Goal: Task Accomplishment & Management: Manage account settings

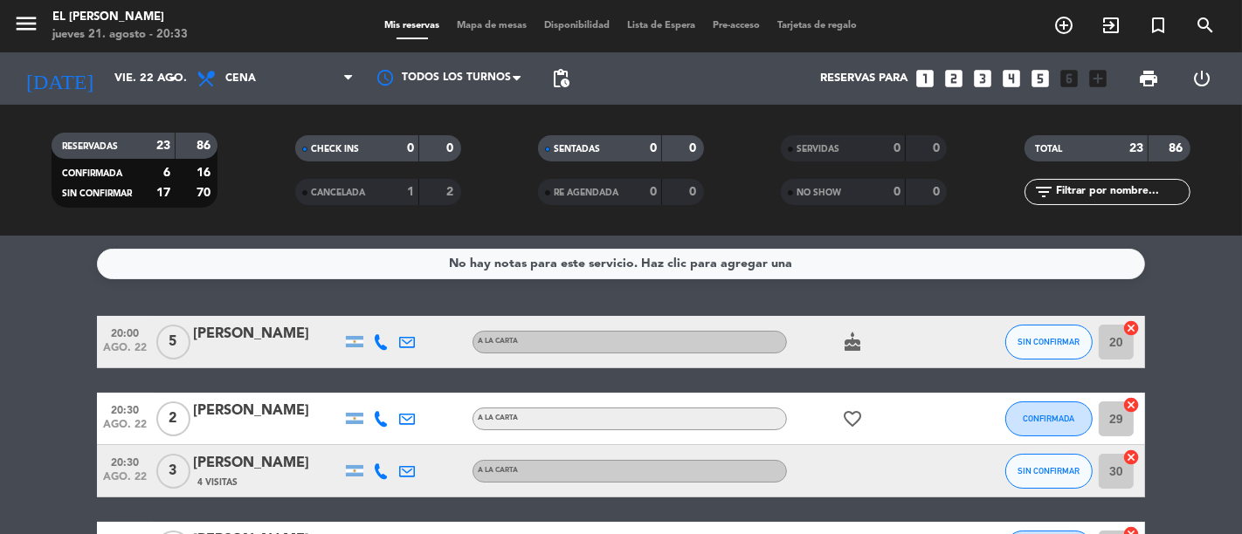
click at [477, 27] on span "Mapa de mesas" at bounding box center [492, 26] width 87 height 10
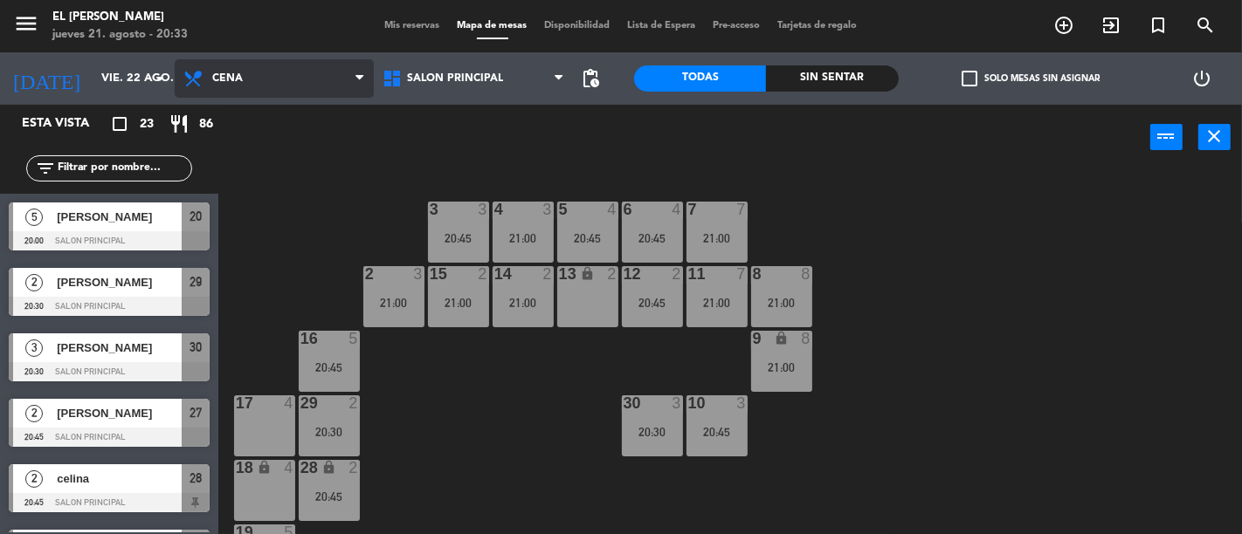
click at [181, 67] on span "Cena" at bounding box center [274, 78] width 199 height 38
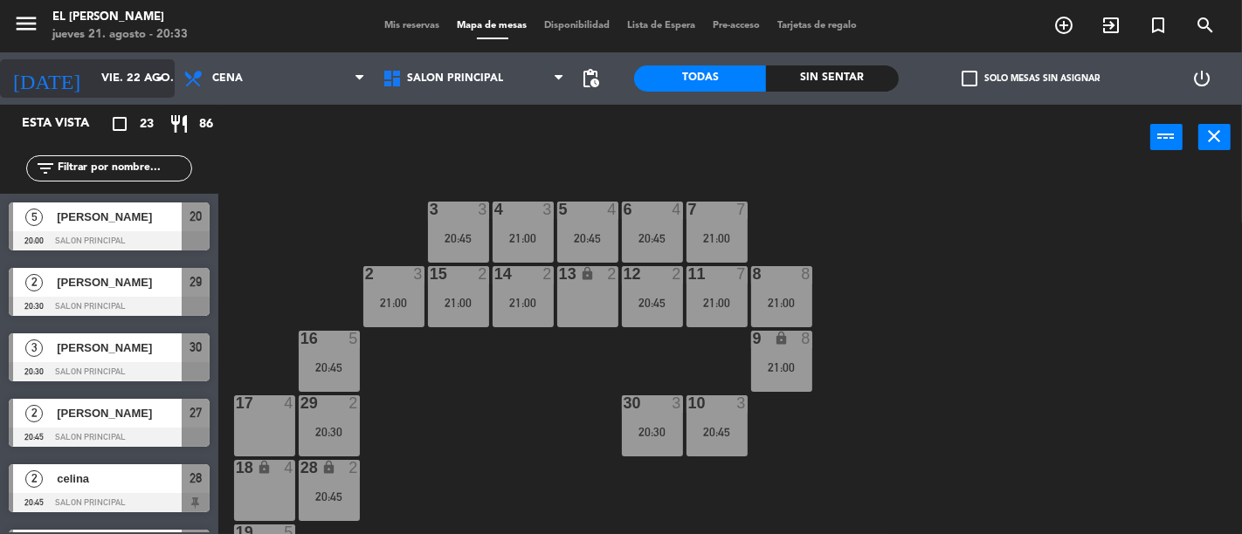
click at [134, 74] on input "vie. 22 ago." at bounding box center [169, 78] width 152 height 31
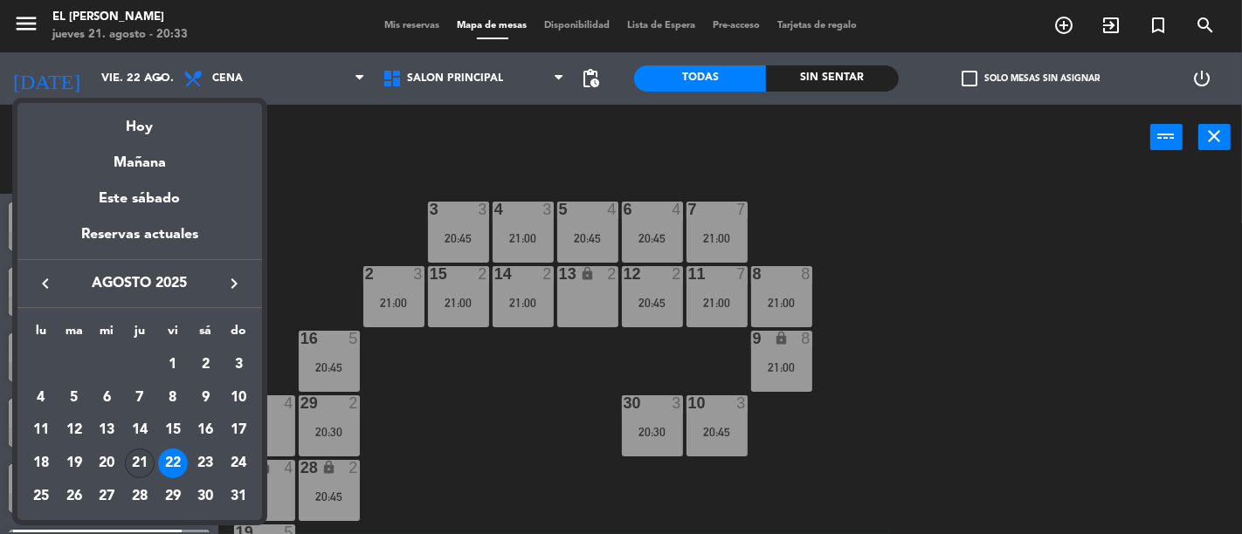
click at [131, 458] on div "21" at bounding box center [140, 464] width 30 height 30
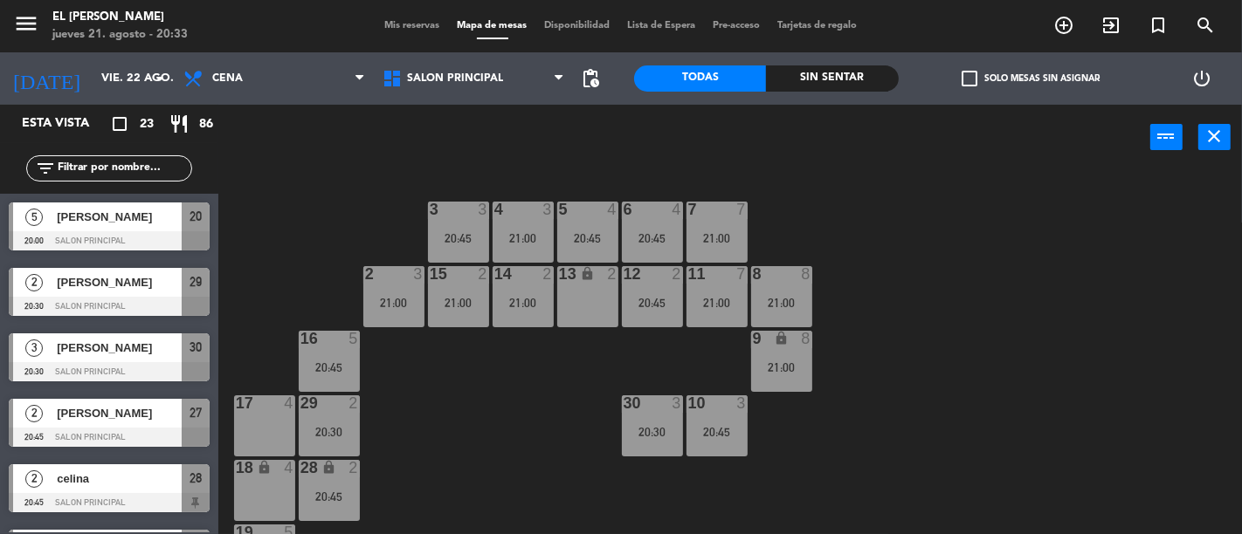
type input "jue. 21 ago."
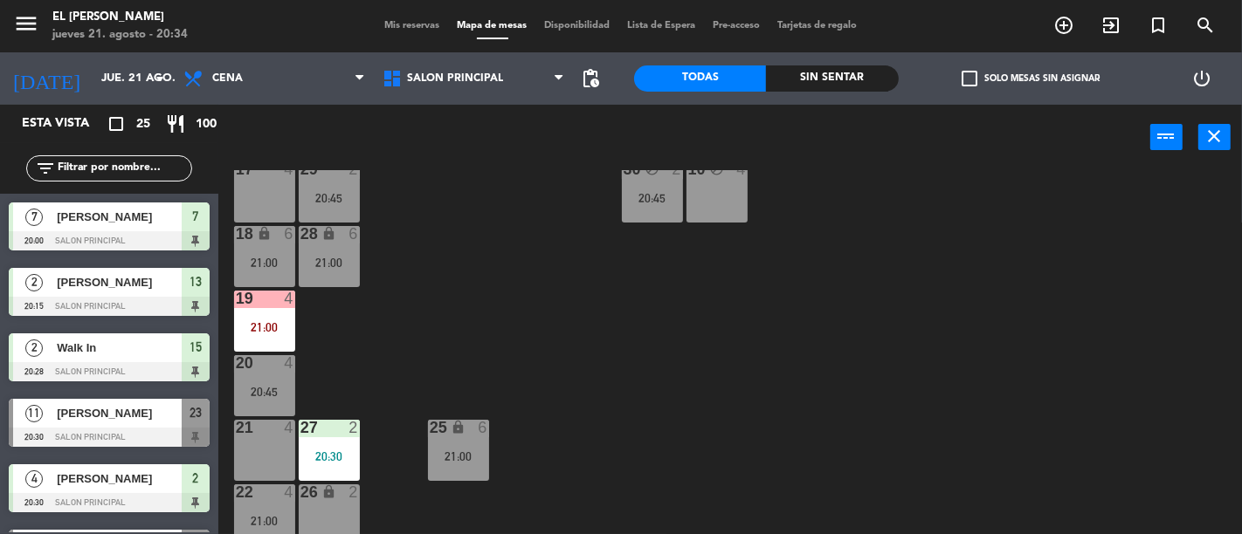
scroll to position [291, 0]
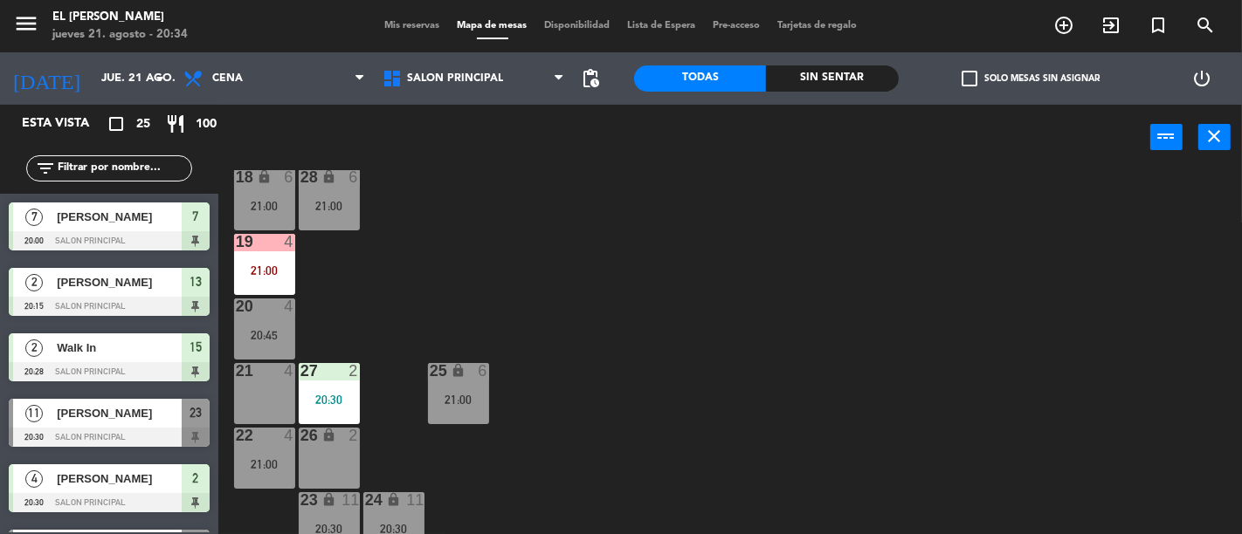
click at [256, 384] on div "21 4" at bounding box center [264, 393] width 61 height 61
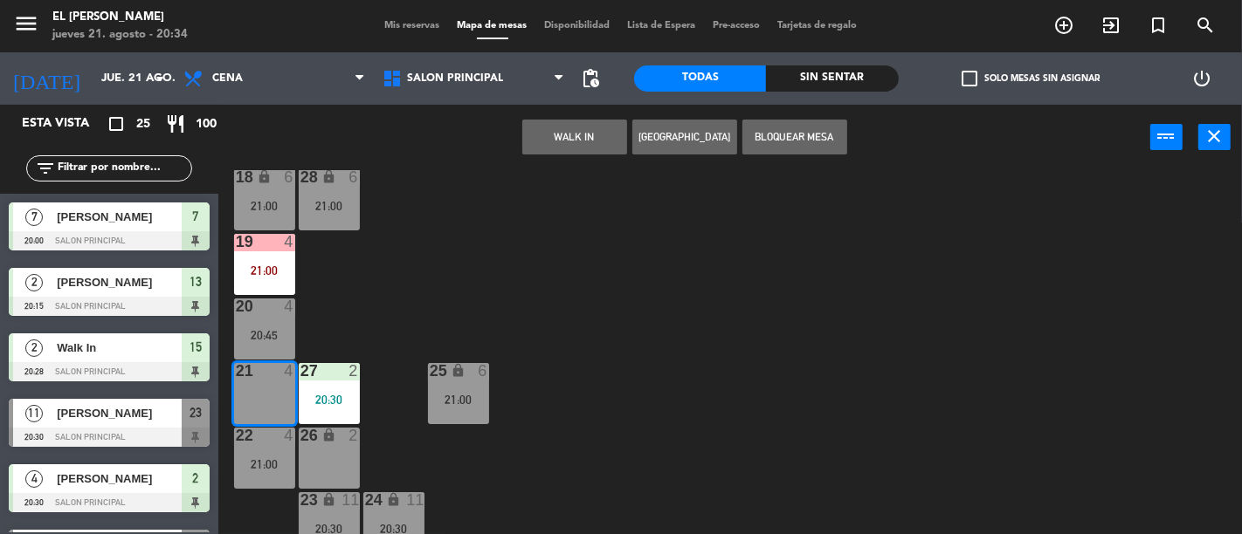
click at [534, 278] on div "3 4 21:00 4 6 21:00 5 4 20:30 6 block 4 7 block 7 20:00 2 4 20:30 15 block 2 20…" at bounding box center [736, 352] width 1011 height 364
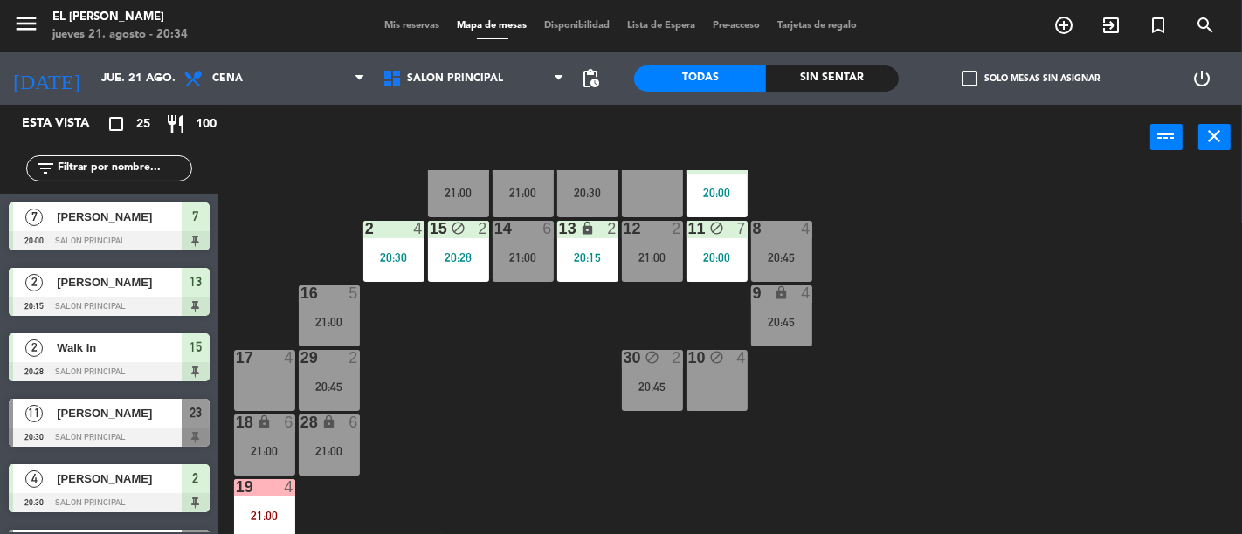
scroll to position [0, 0]
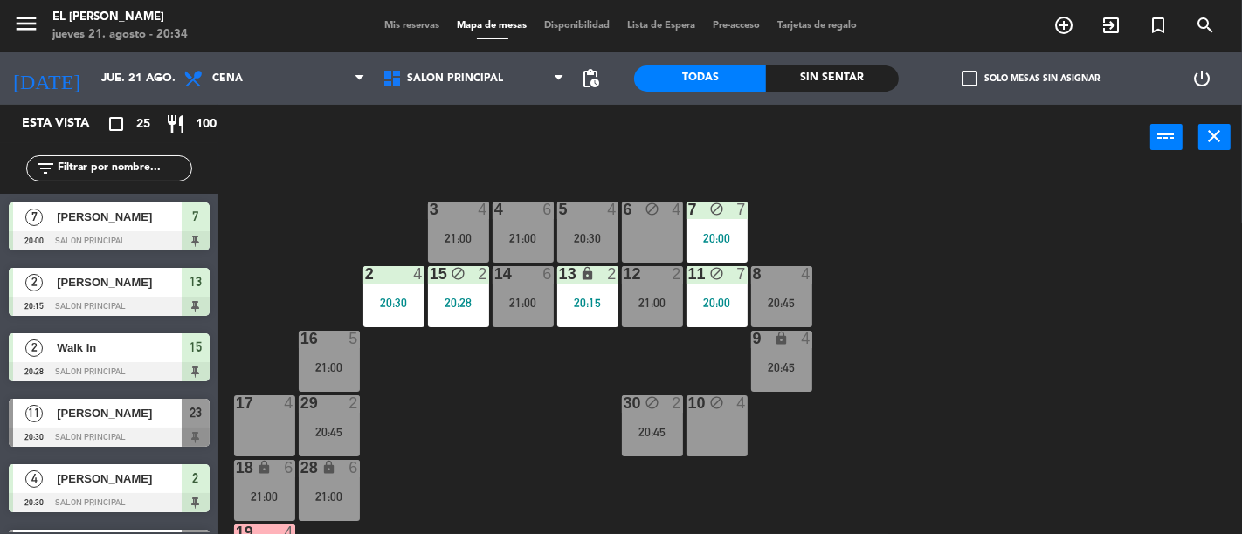
click at [892, 272] on div "3 4 21:00 4 6 21:00 5 4 20:30 6 block 4 7 block 7 20:00 2 4 20:30 15 block 2 20…" at bounding box center [736, 352] width 1011 height 364
click at [650, 297] on div "21:00" at bounding box center [652, 303] width 61 height 12
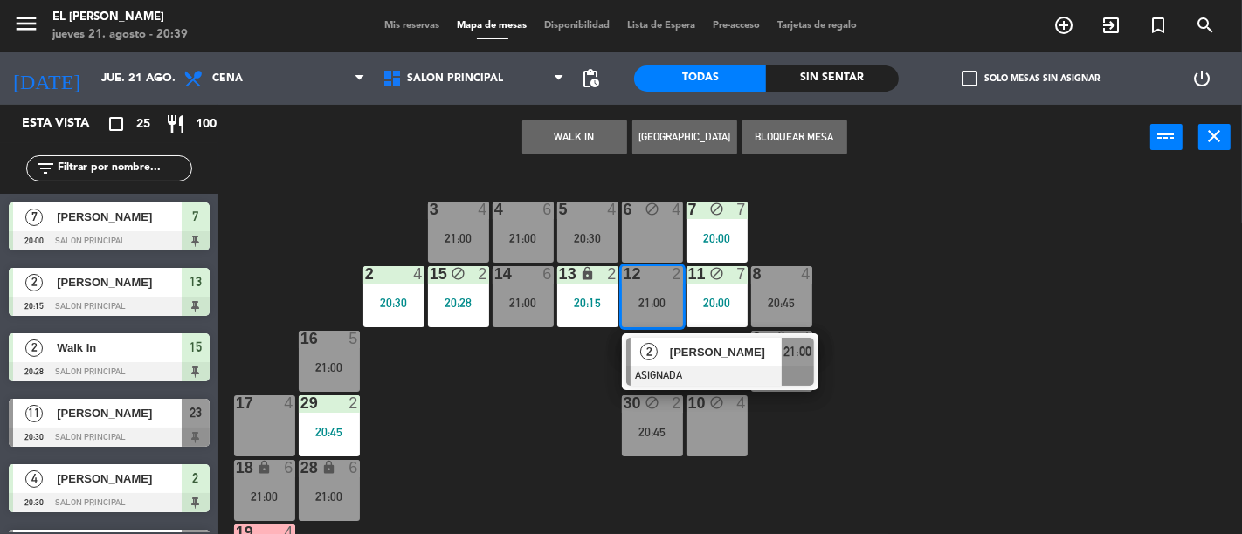
click at [502, 408] on div "3 4 21:00 4 6 21:00 5 4 20:30 6 block 4 7 block 7 20:00 2 4 20:30 15 block 2 20…" at bounding box center [736, 352] width 1011 height 364
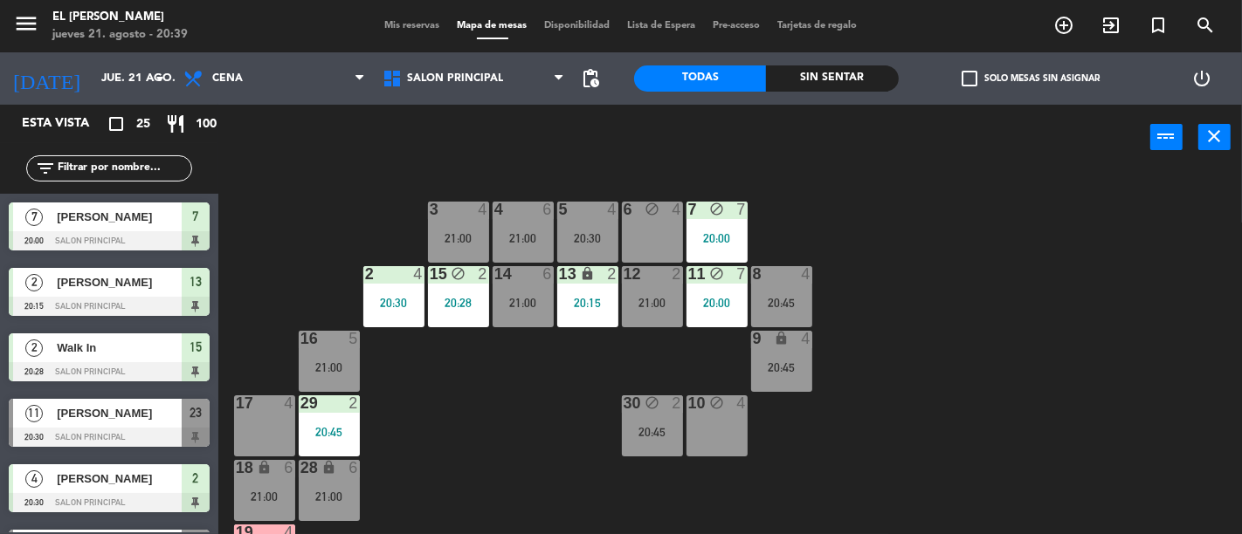
click at [669, 420] on div "30 block 2 20:45" at bounding box center [652, 426] width 61 height 61
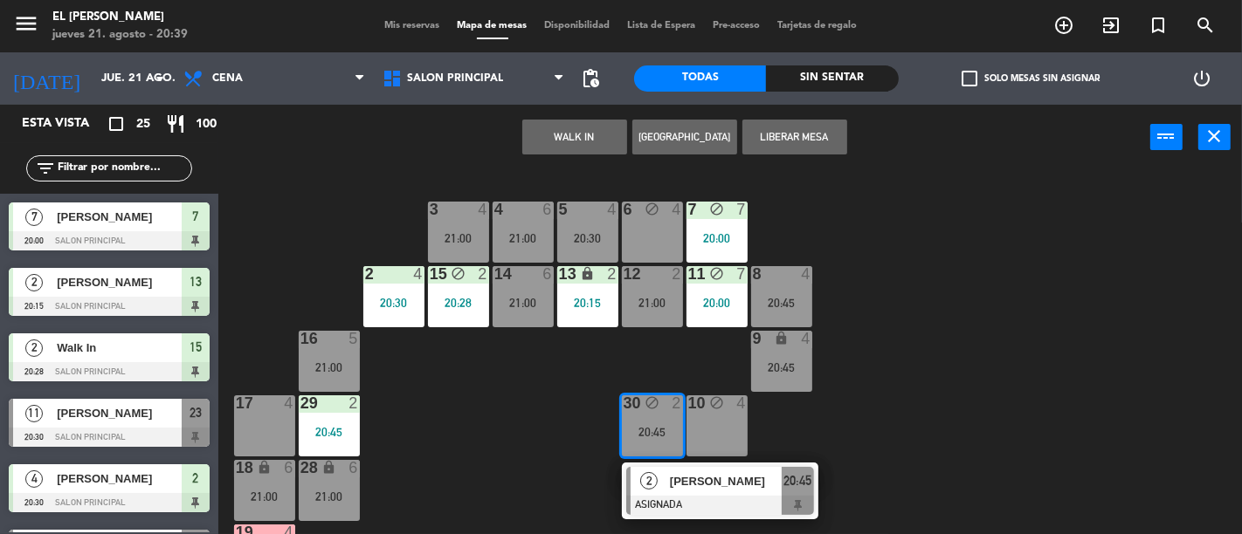
click at [464, 389] on div "3 4 21:00 4 6 21:00 5 4 20:30 6 block 4 7 block 7 20:00 2 4 20:30 15 block 2 20…" at bounding box center [736, 352] width 1011 height 364
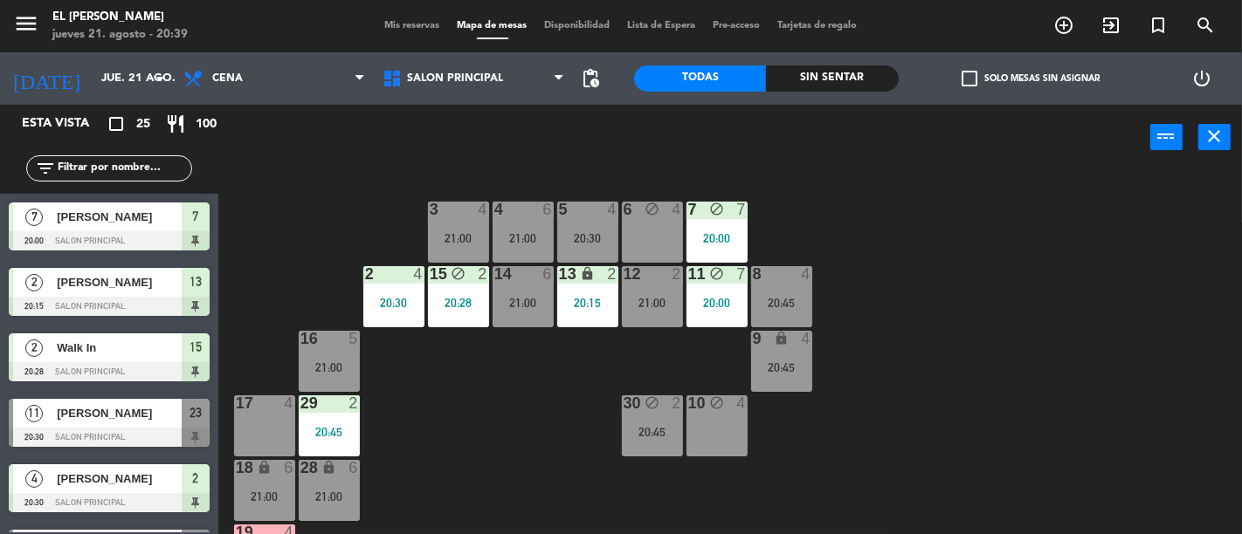
click at [659, 284] on div "12 2 21:00" at bounding box center [652, 296] width 61 height 61
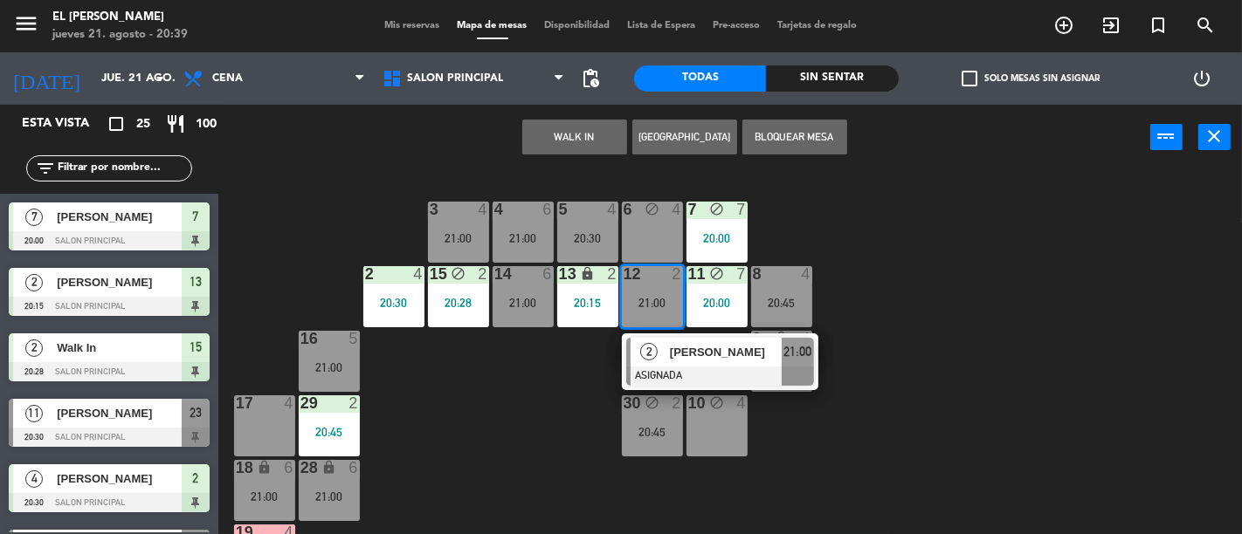
click at [546, 381] on div "3 4 21:00 4 6 21:00 5 4 20:30 6 block 4 7 block 7 20:00 2 4 20:30 15 block 2 20…" at bounding box center [736, 352] width 1011 height 364
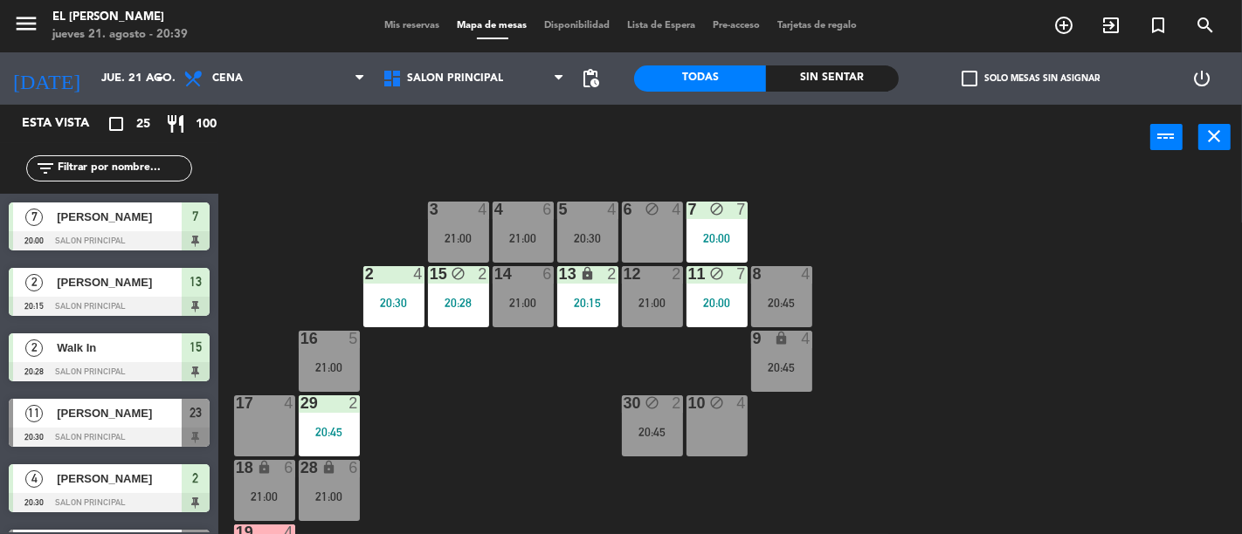
click at [662, 302] on div "21:00" at bounding box center [652, 303] width 61 height 12
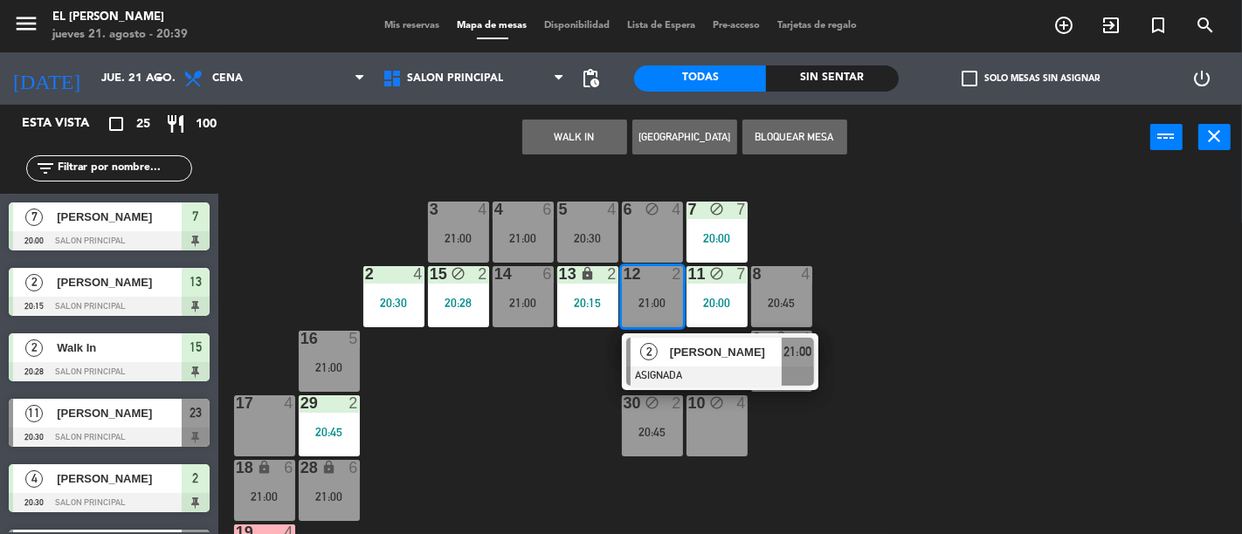
click at [524, 403] on div "3 4 21:00 4 6 21:00 5 4 20:30 6 block 4 7 block 7 20:00 2 4 20:30 15 block 2 20…" at bounding box center [736, 352] width 1011 height 364
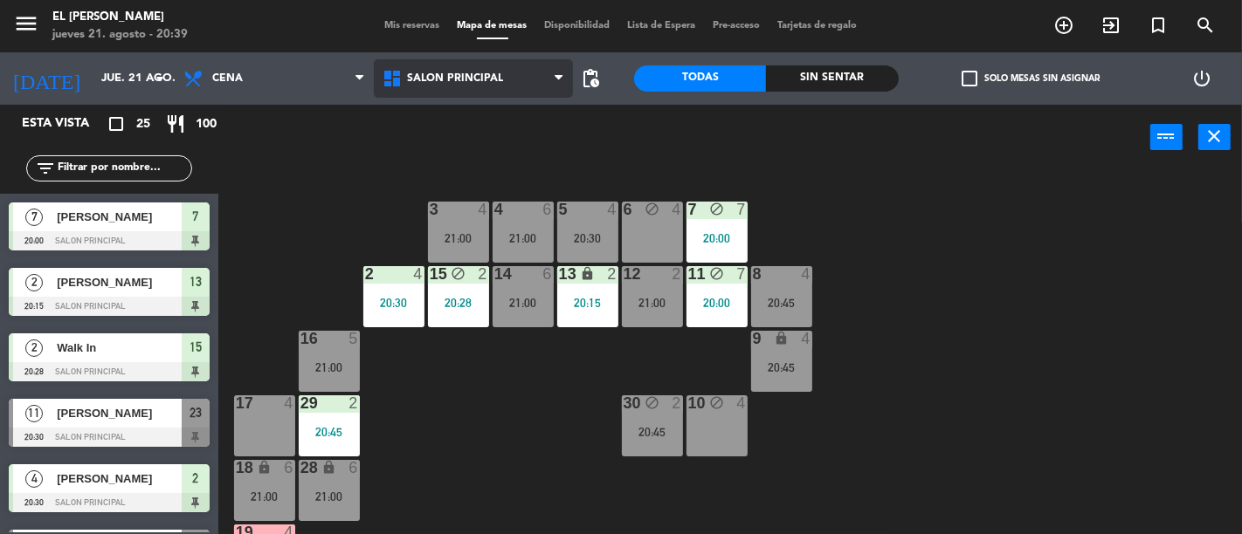
click at [518, 79] on span "Salon Principal" at bounding box center [473, 78] width 199 height 38
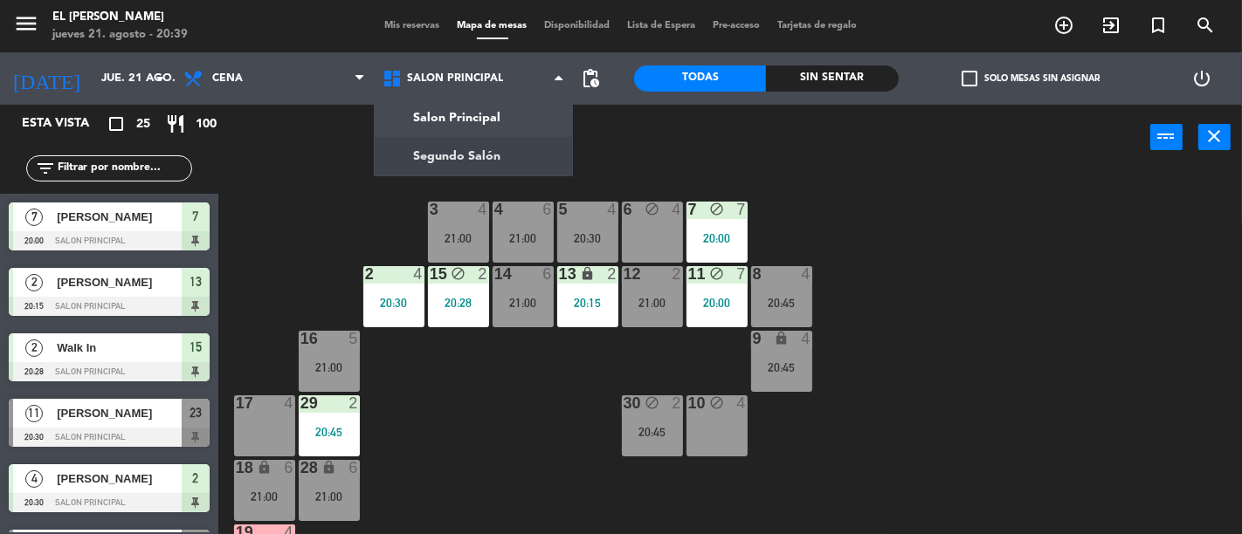
click at [640, 320] on div "12 2 21:00" at bounding box center [652, 296] width 61 height 61
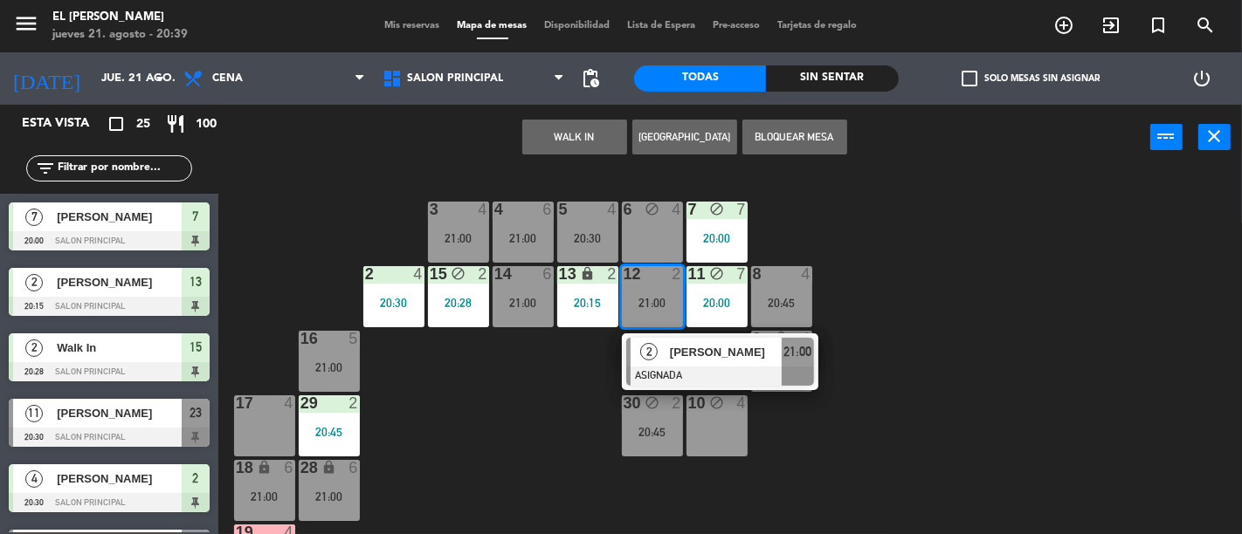
click at [718, 415] on div "10 block 4" at bounding box center [716, 426] width 61 height 61
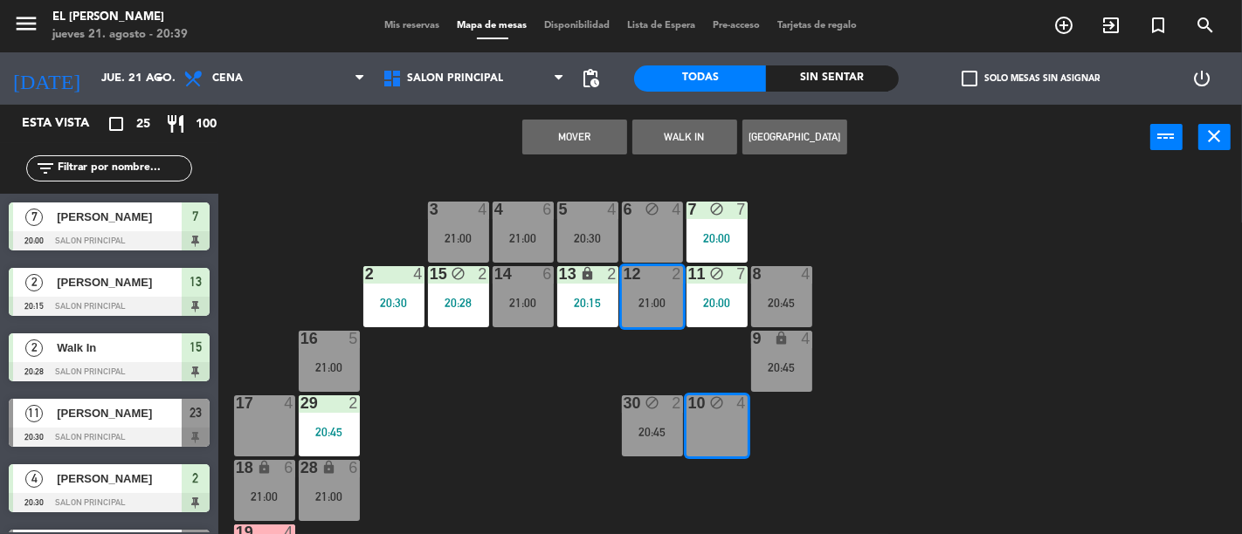
click at [570, 132] on button "Mover" at bounding box center [574, 137] width 105 height 35
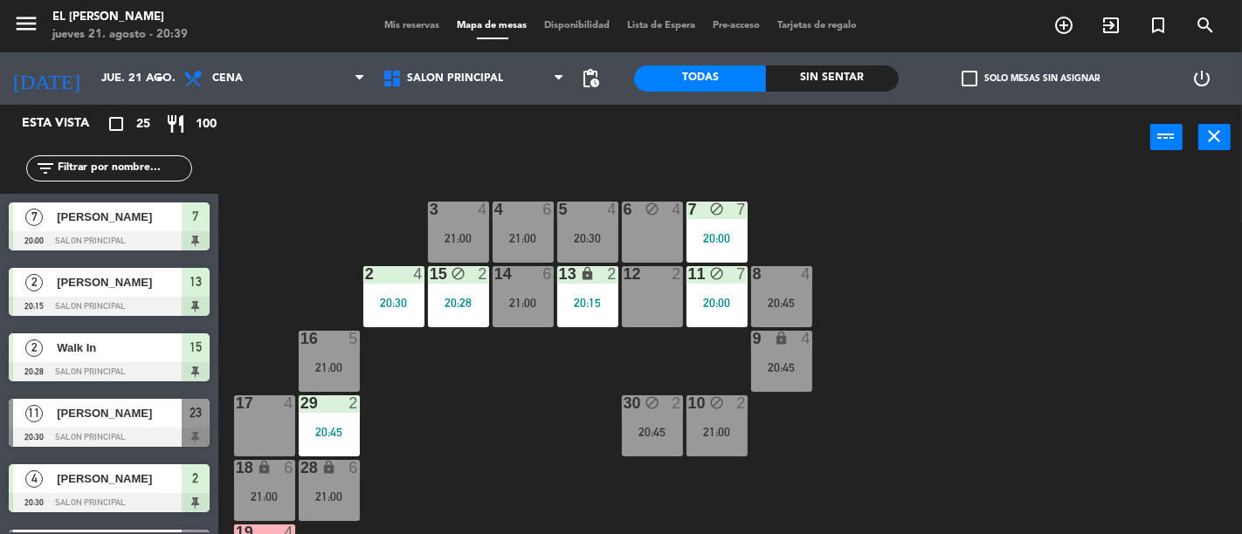
click at [659, 275] on div at bounding box center [651, 274] width 29 height 16
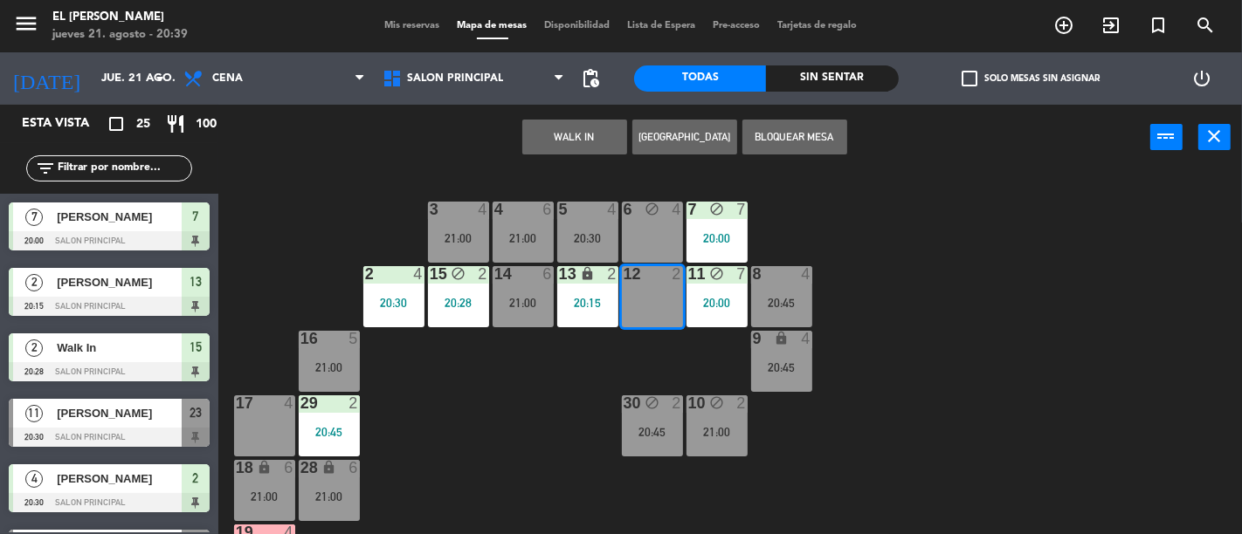
click at [582, 142] on button "WALK IN" at bounding box center [574, 137] width 105 height 35
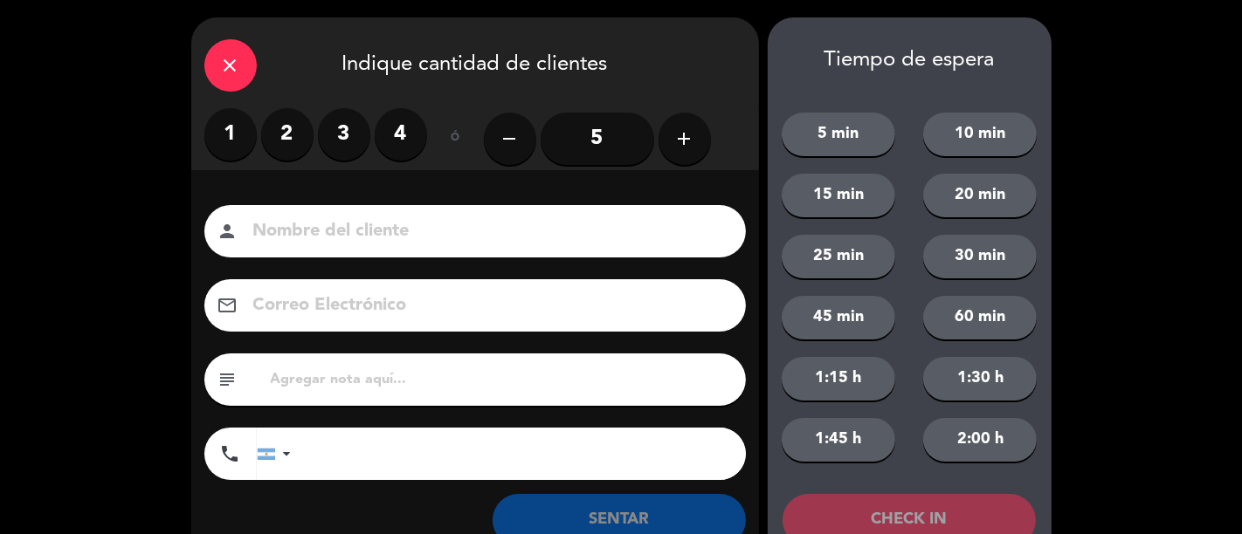
click at [286, 135] on label "2" at bounding box center [287, 134] width 52 height 52
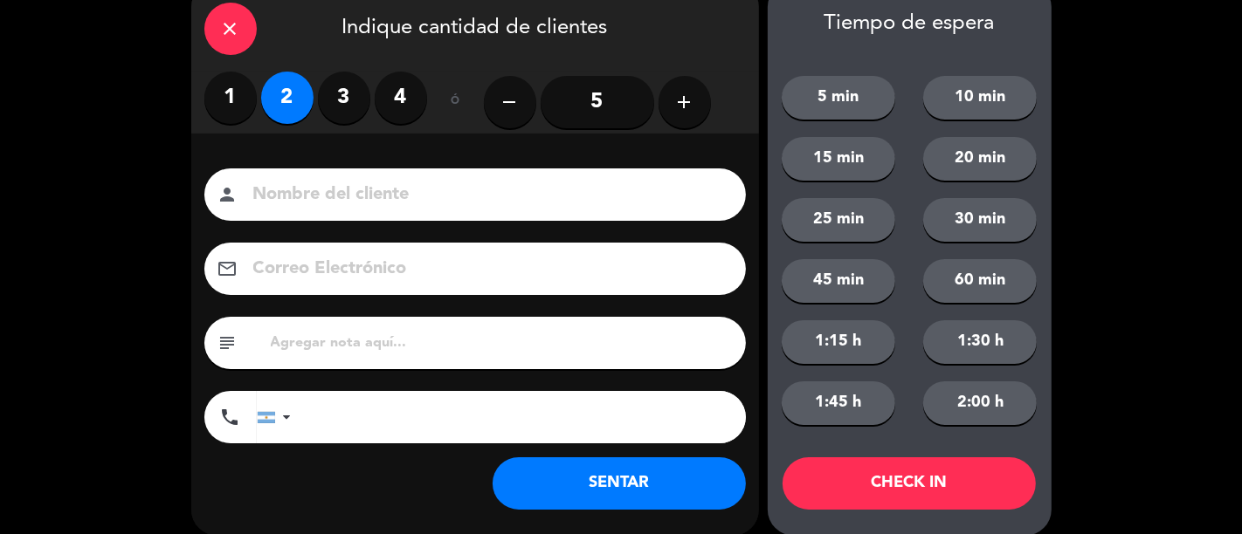
scroll to position [56, 0]
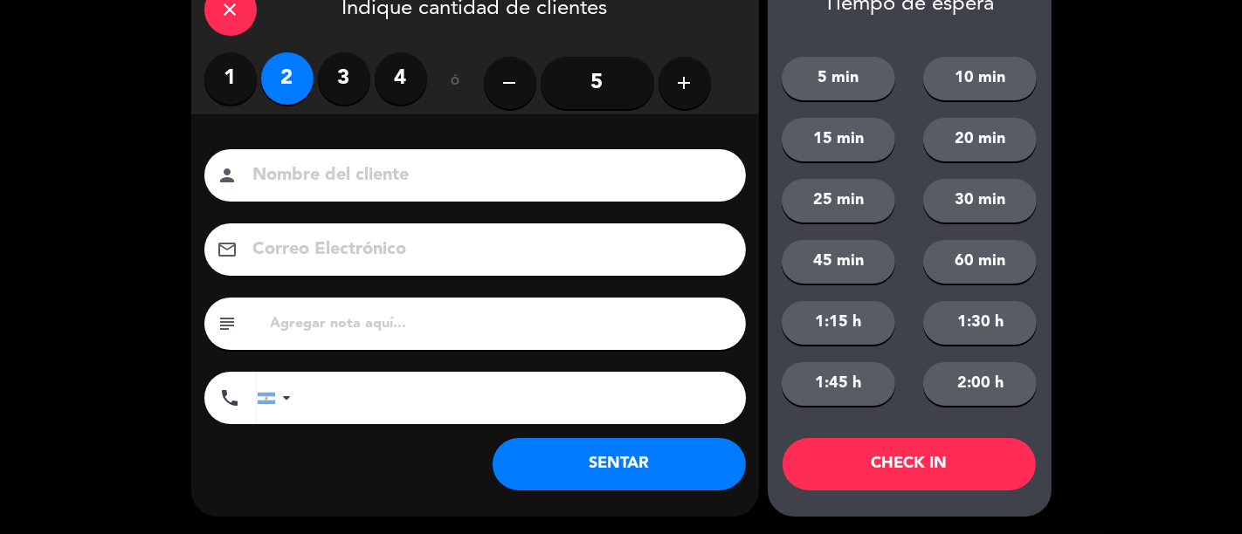
click at [625, 480] on button "SENTAR" at bounding box center [618, 464] width 253 height 52
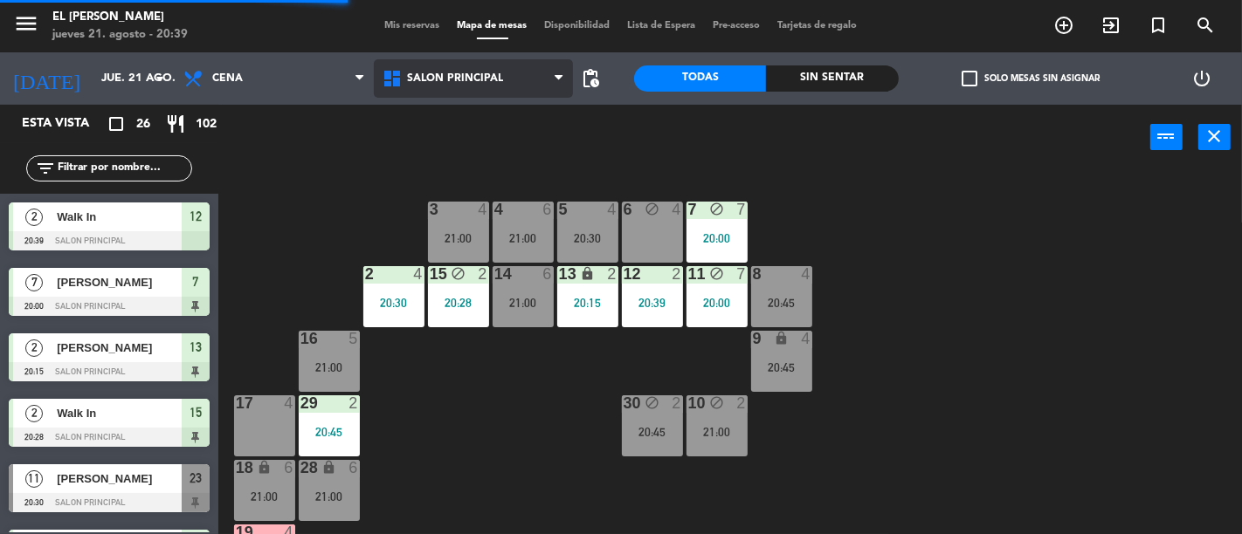
click at [540, 76] on span "Salon Principal" at bounding box center [473, 78] width 199 height 38
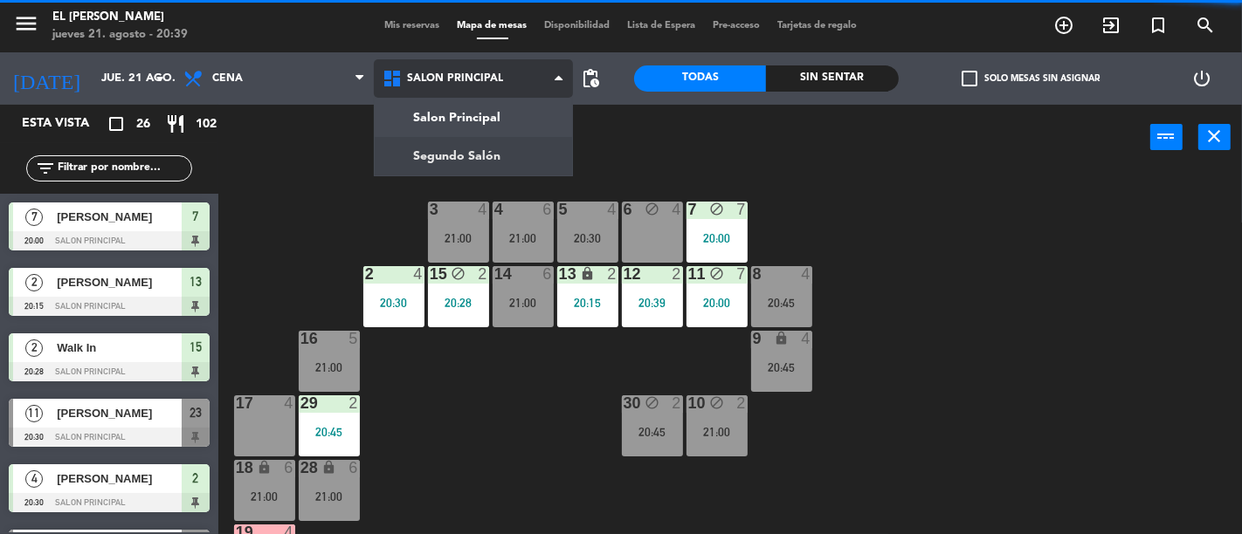
click at [529, 140] on ng-component "menu El [PERSON_NAME] Bodegón jueves 21. agosto - 20:39 Mis reservas Mapa de me…" at bounding box center [621, 267] width 1242 height 534
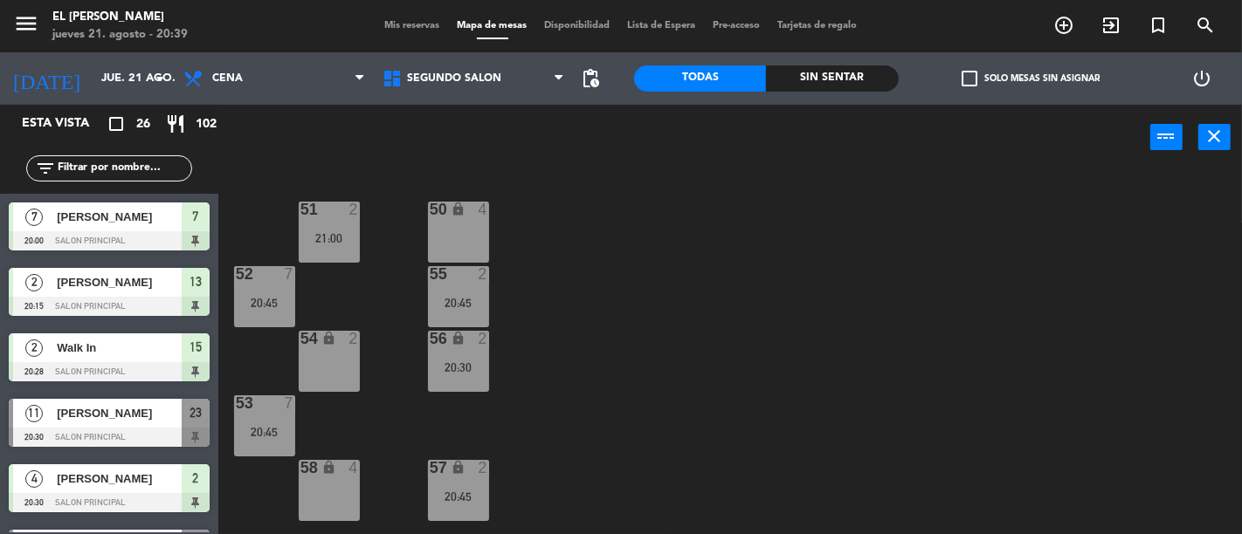
click at [355, 238] on div "21:00" at bounding box center [329, 238] width 61 height 12
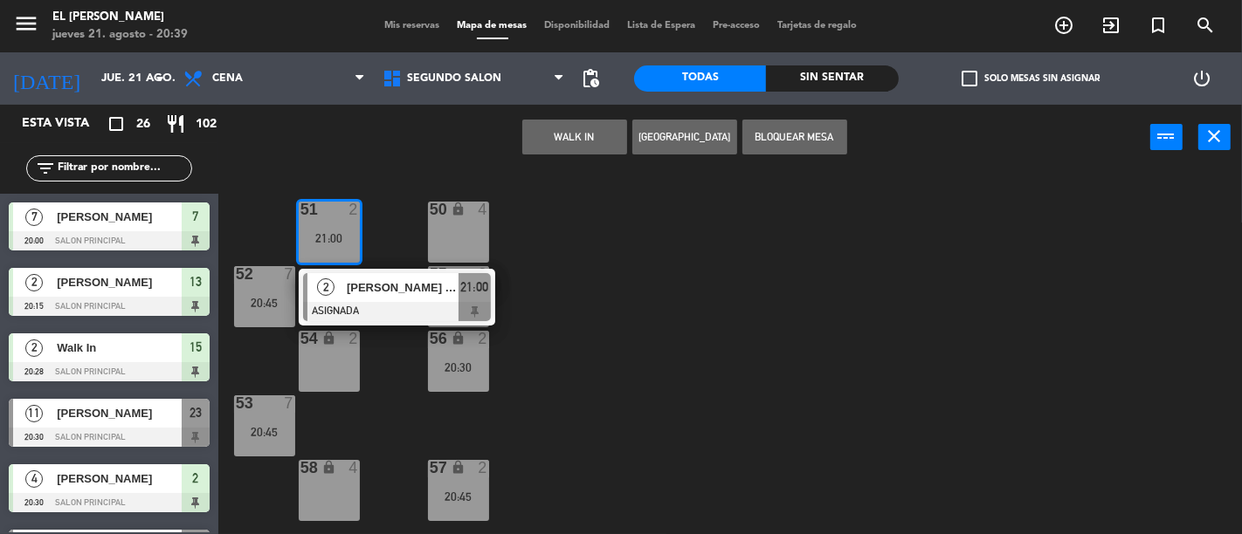
click at [586, 314] on div "50 lock 4 51 2 21:00 2 [PERSON_NAME] son [DEMOGRAPHIC_DATA] ASIGNADA 21:00 52 7…" at bounding box center [736, 352] width 1011 height 364
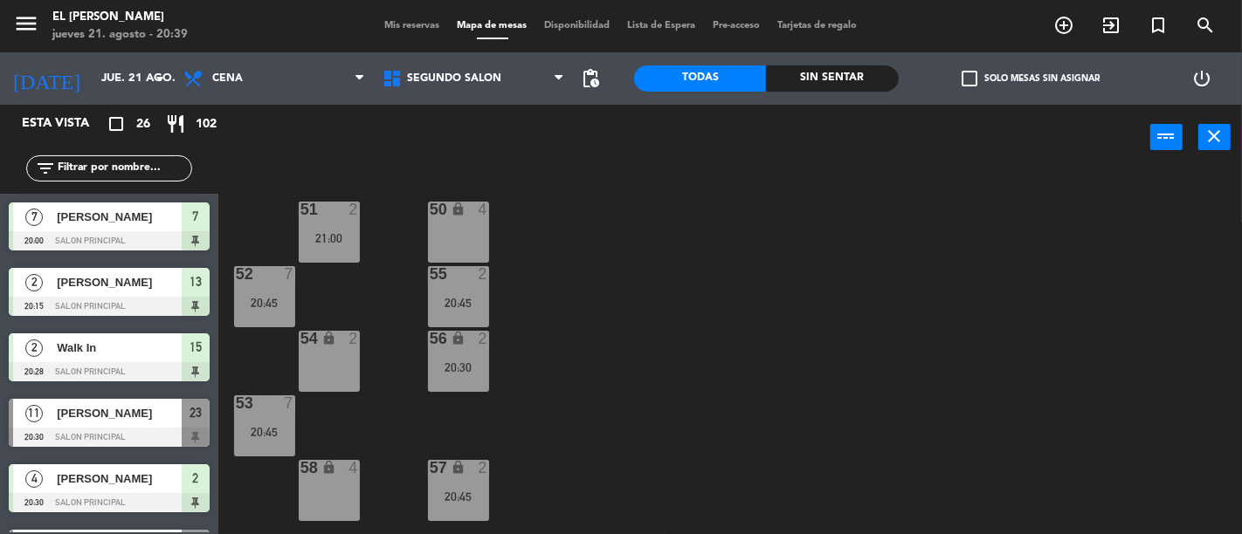
click at [451, 345] on icon "lock" at bounding box center [458, 338] width 15 height 15
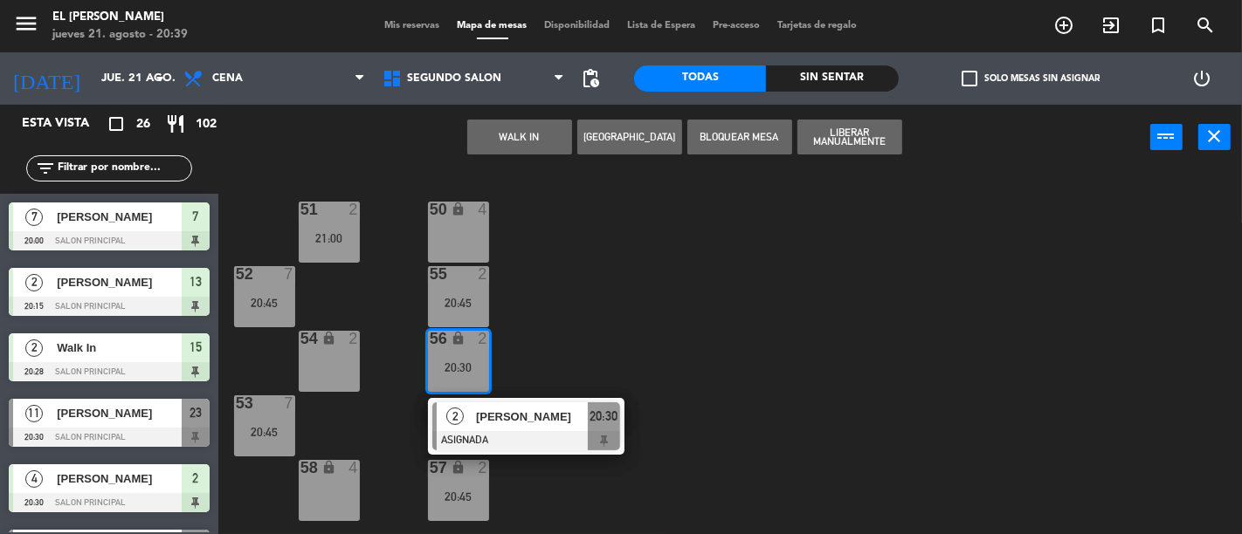
click at [655, 284] on div "50 lock 4 51 2 21:00 52 7 20:45 55 2 20:45 54 lock 2 56 lock 2 20:30 2 [PERSON_…" at bounding box center [736, 352] width 1011 height 364
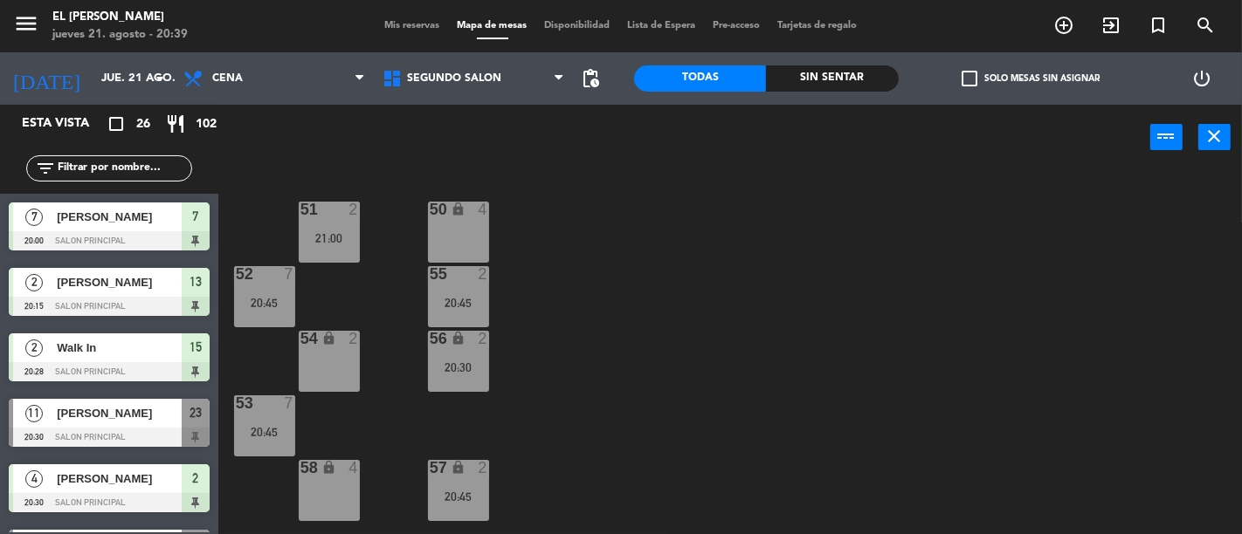
click at [469, 285] on div "55 2 20:45" at bounding box center [458, 296] width 61 height 61
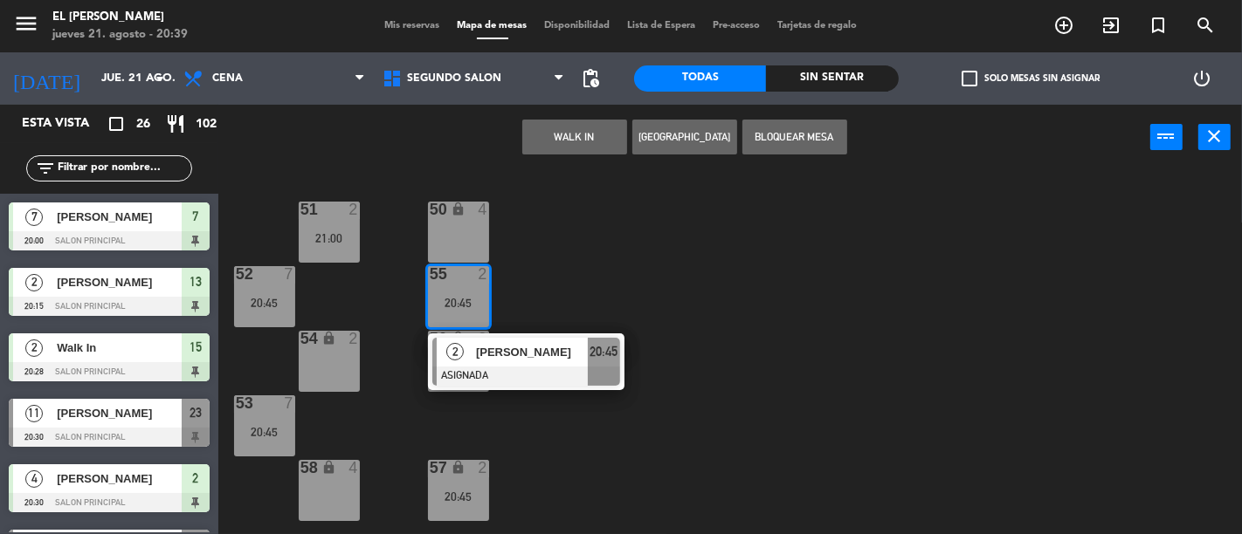
drag, startPoint x: 735, startPoint y: 350, endPoint x: 622, endPoint y: 382, distance: 118.0
click at [732, 352] on div "50 lock 4 51 2 21:00 52 7 20:45 55 2 20:45 2 [PERSON_NAME] ASIGNADA 20:45 54 lo…" at bounding box center [736, 352] width 1011 height 364
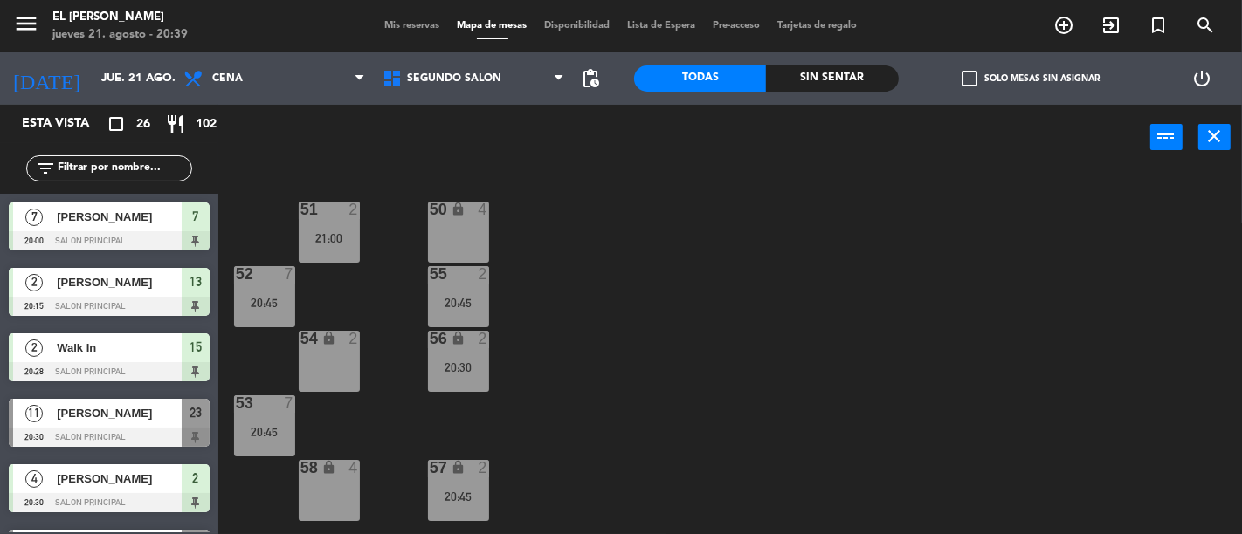
click at [458, 485] on div "57 lock 2 20:45" at bounding box center [458, 490] width 61 height 61
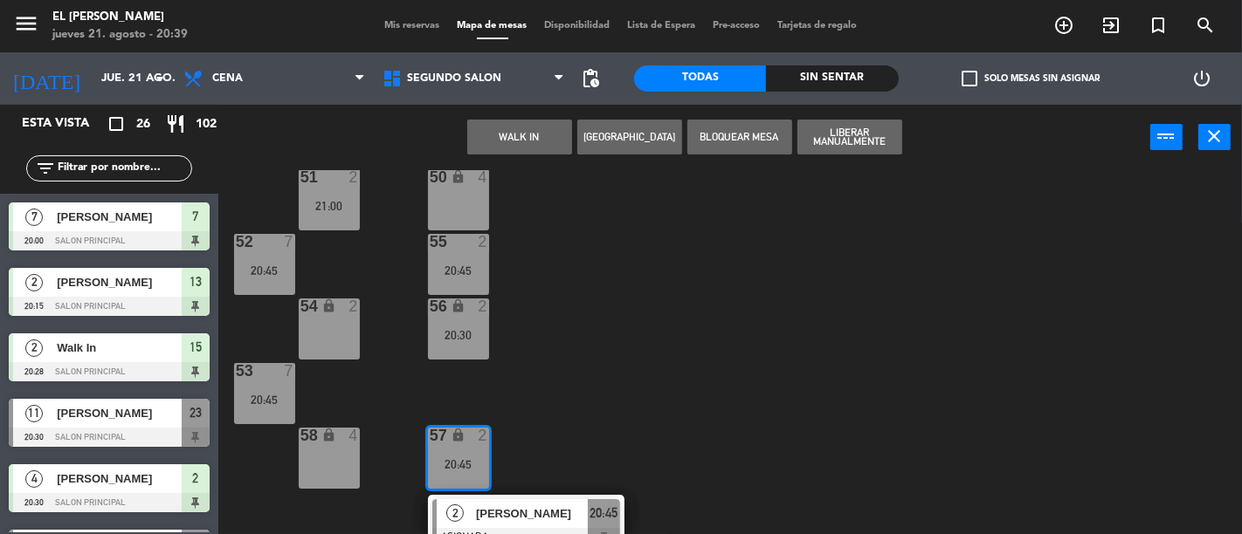
scroll to position [49, 0]
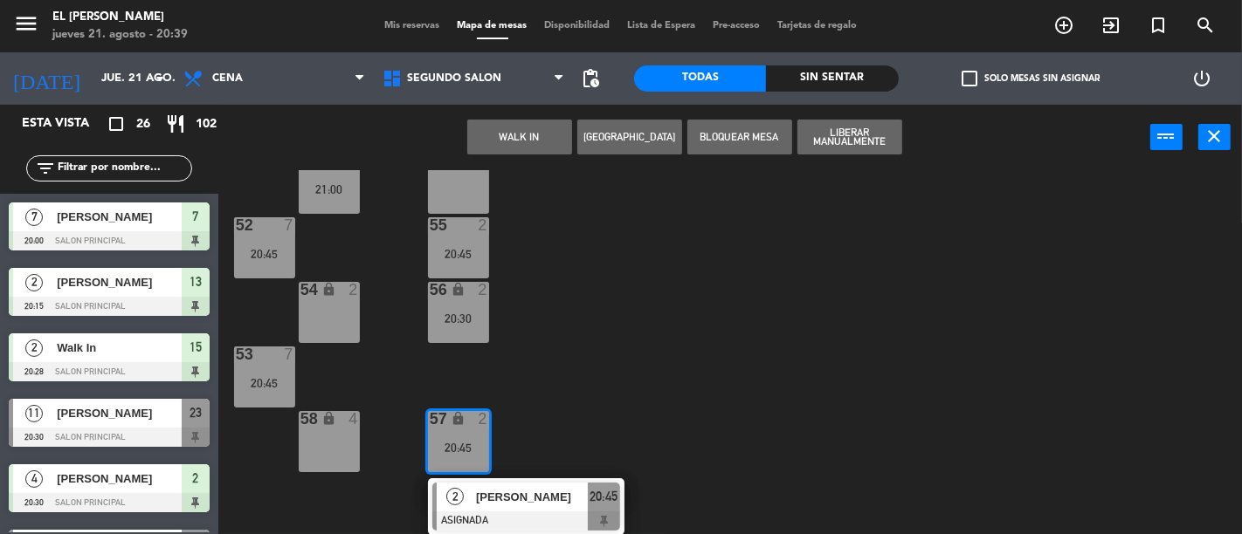
click at [597, 490] on span "20:45" at bounding box center [603, 496] width 28 height 21
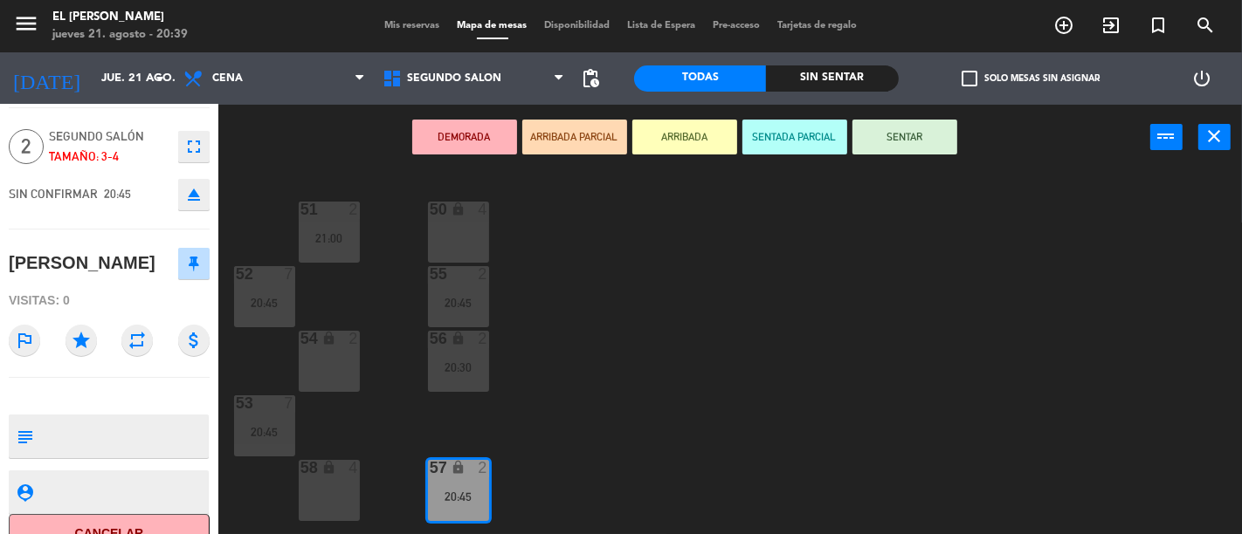
scroll to position [77, 0]
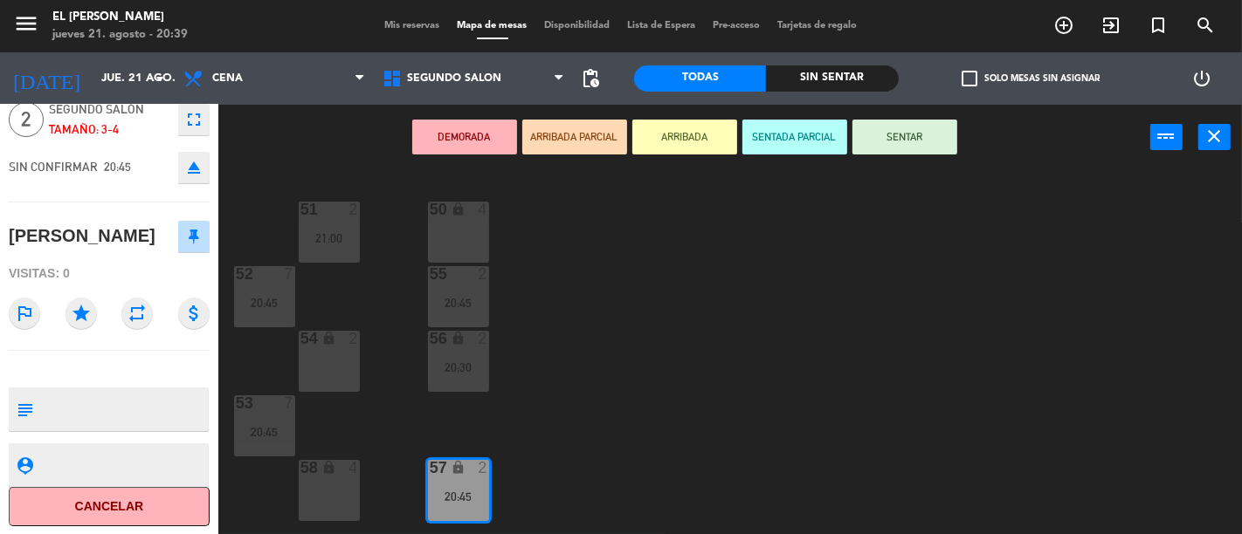
click at [160, 510] on button "Cancelar" at bounding box center [109, 506] width 201 height 39
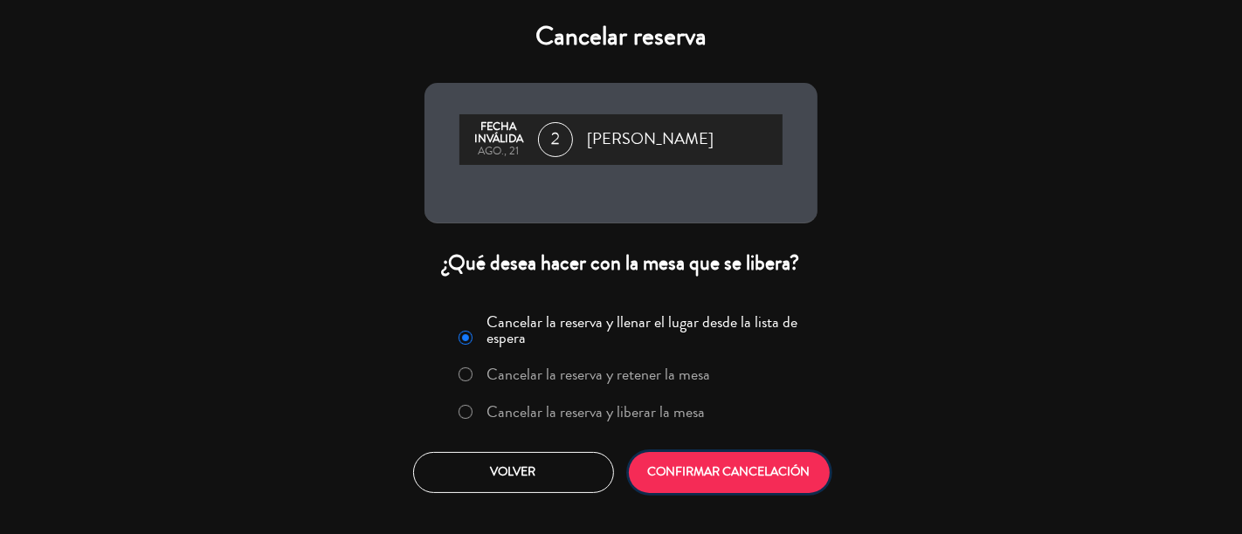
click at [738, 466] on button "CONFIRMAR CANCELACIÓN" at bounding box center [729, 472] width 201 height 41
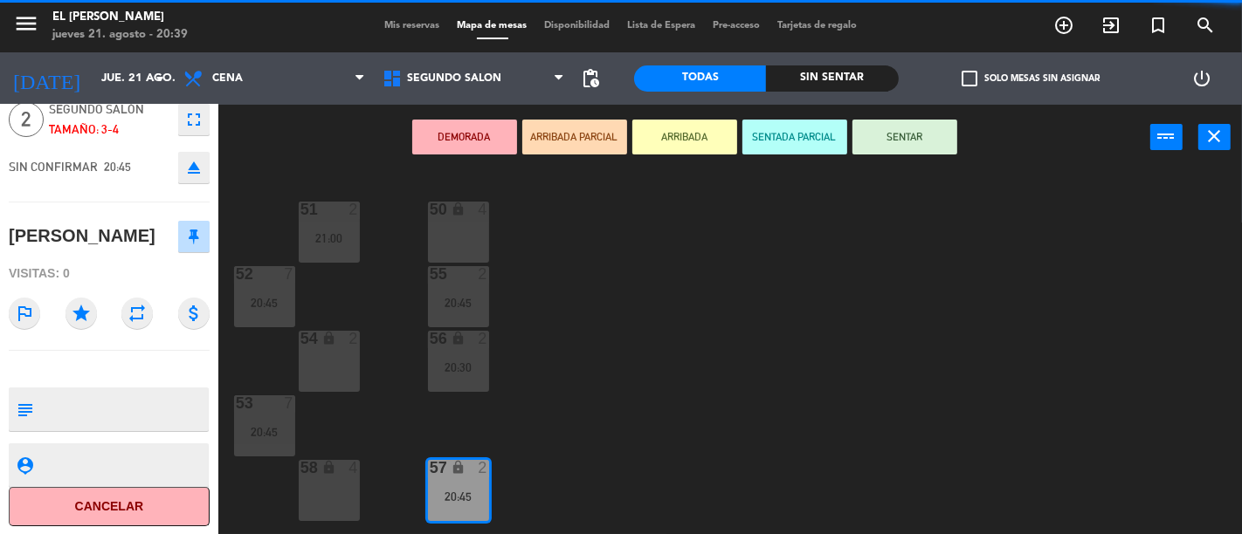
scroll to position [0, 0]
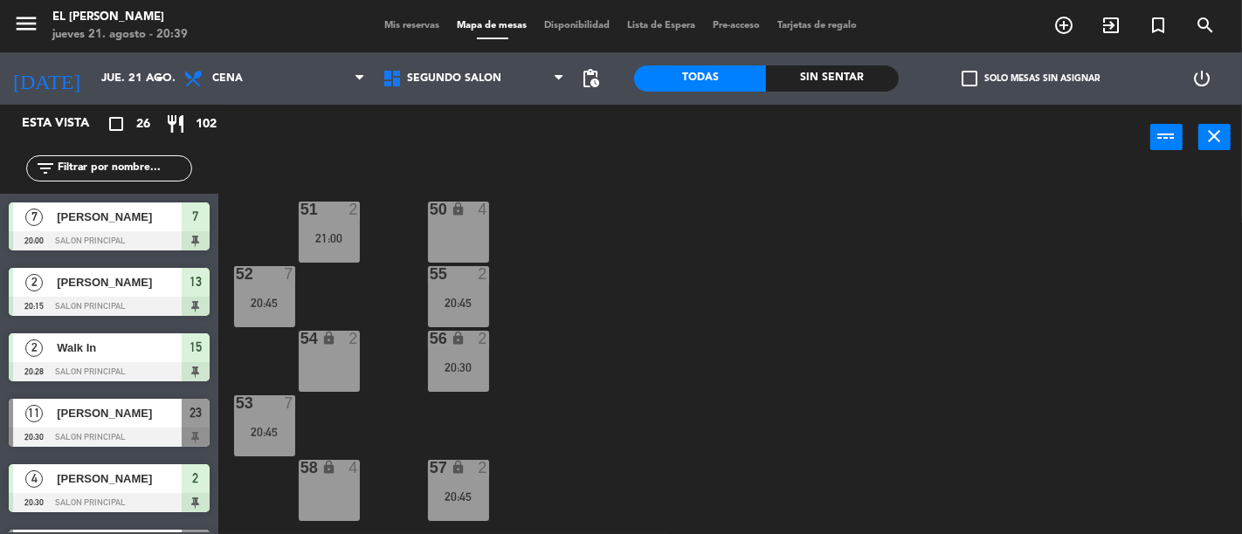
click at [648, 336] on div "50 lock 4 51 2 21:00 52 7 20:45 55 2 20:45 54 lock 2 56 lock 2 20:30 53 7 20:45…" at bounding box center [736, 352] width 1011 height 364
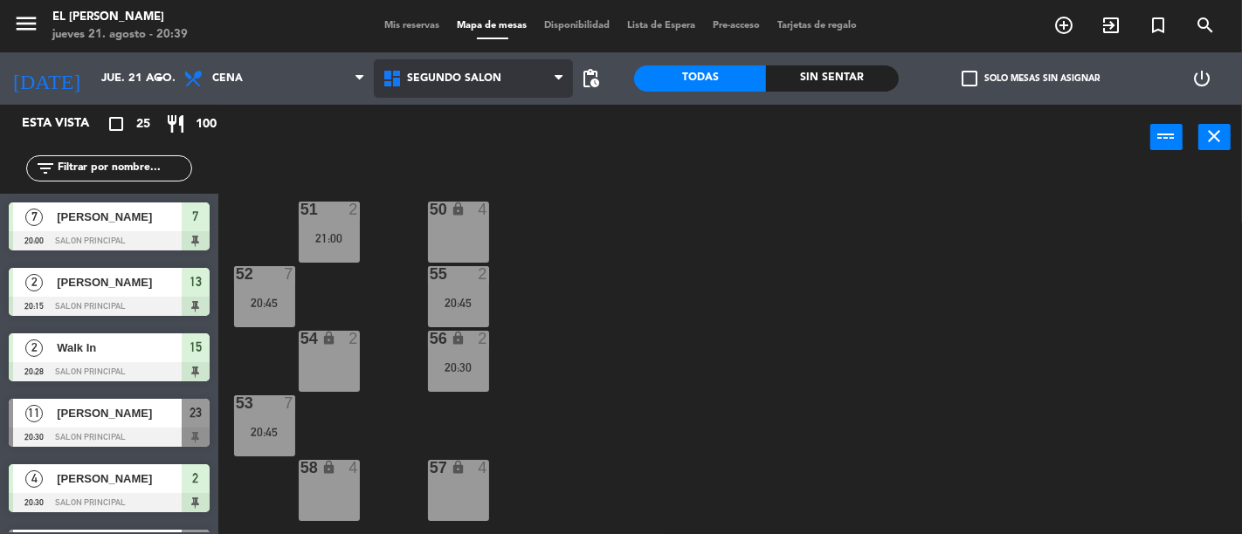
click at [541, 68] on span "Segundo Salón" at bounding box center [473, 78] width 199 height 38
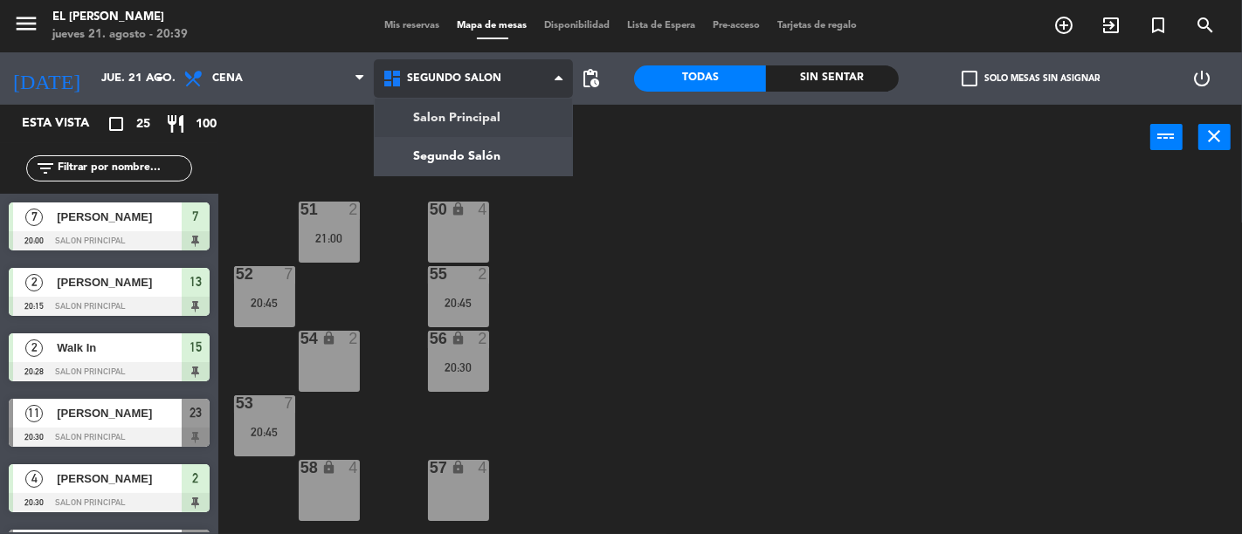
click at [536, 111] on ng-component "menu El [PERSON_NAME] Bodegón jueves 21. agosto - 20:39 Mis reservas Mapa de me…" at bounding box center [621, 267] width 1242 height 534
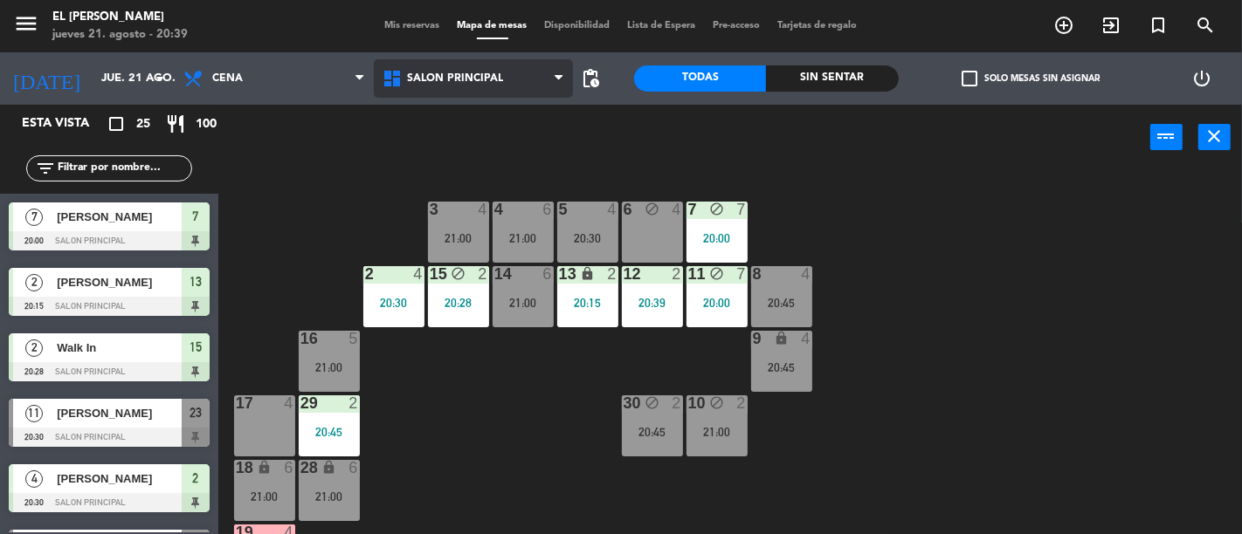
click at [504, 76] on span "Salon Principal" at bounding box center [473, 78] width 199 height 38
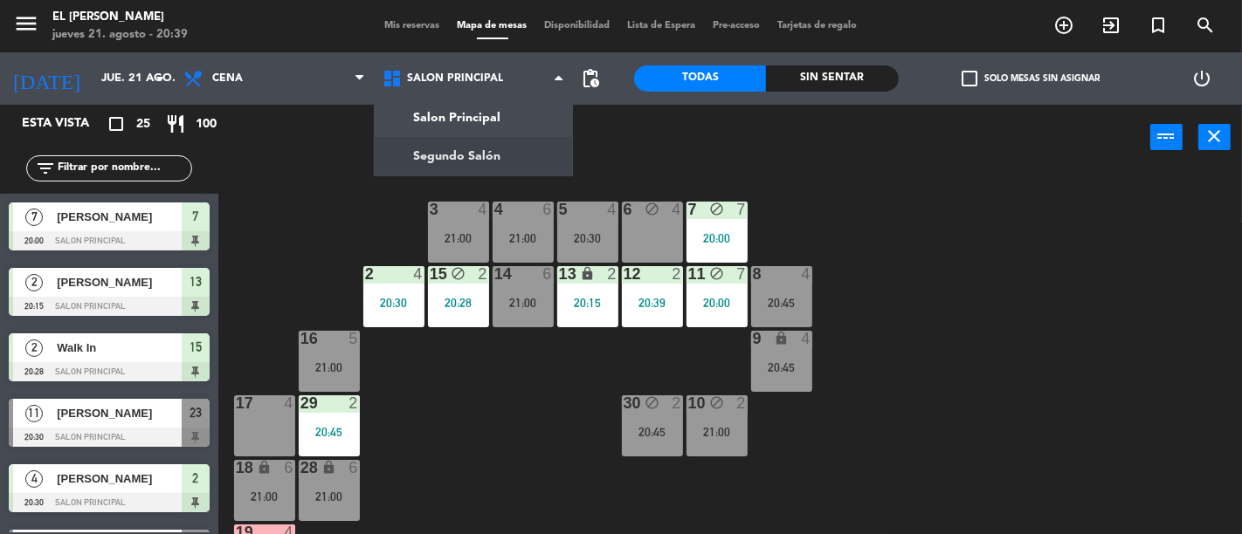
click at [510, 144] on ng-component "menu El [PERSON_NAME] Bodegón jueves 21. agosto - 20:39 Mis reservas Mapa de me…" at bounding box center [621, 267] width 1242 height 534
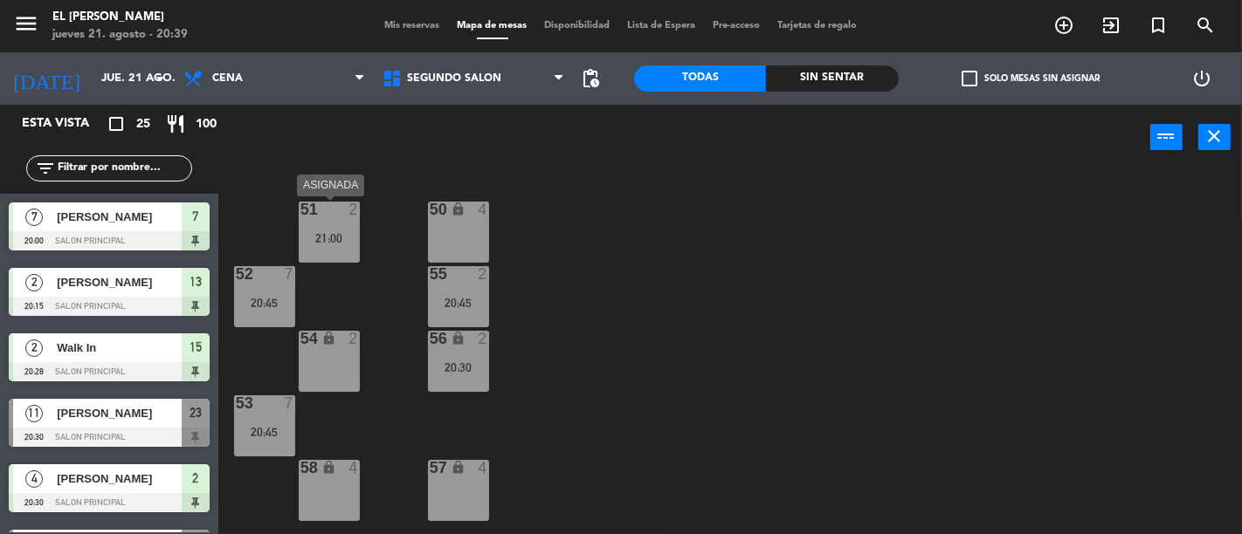
click at [349, 214] on div "2" at bounding box center [353, 210] width 10 height 16
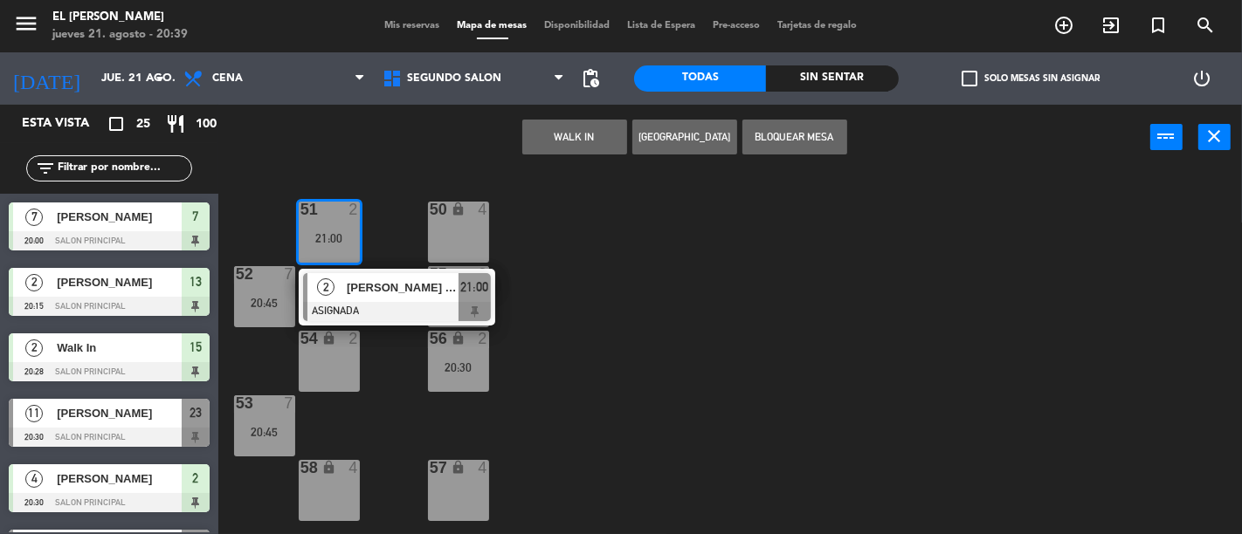
click at [355, 369] on div "54 lock 2" at bounding box center [329, 361] width 61 height 61
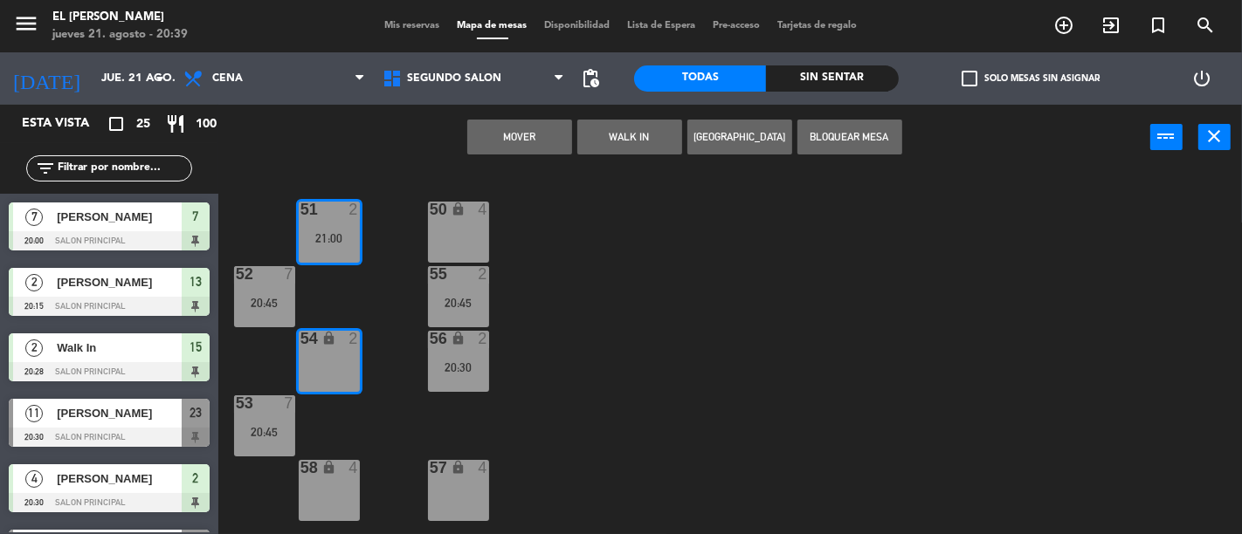
drag, startPoint x: 538, startPoint y: 141, endPoint x: 568, endPoint y: 190, distance: 57.2
click at [539, 141] on button "Mover" at bounding box center [519, 137] width 105 height 35
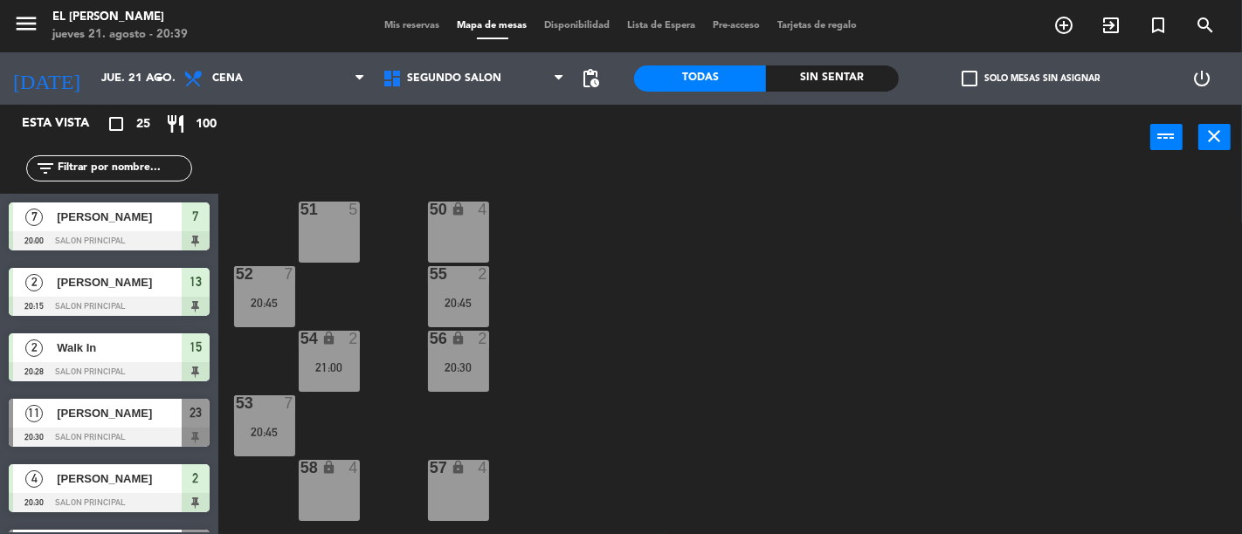
click at [629, 317] on div "50 lock 4 51 5 52 7 20:45 55 2 20:45 54 lock 2 21:00 56 lock 2 20:30 53 7 20:45…" at bounding box center [736, 352] width 1011 height 364
click at [162, 176] on input "text" at bounding box center [123, 168] width 135 height 19
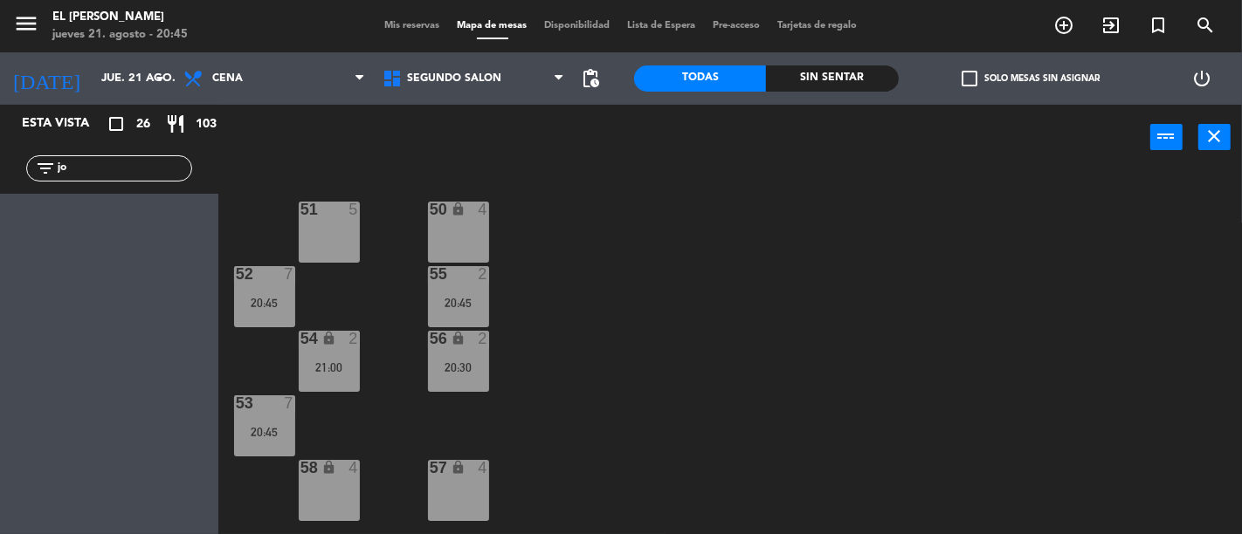
type input "j"
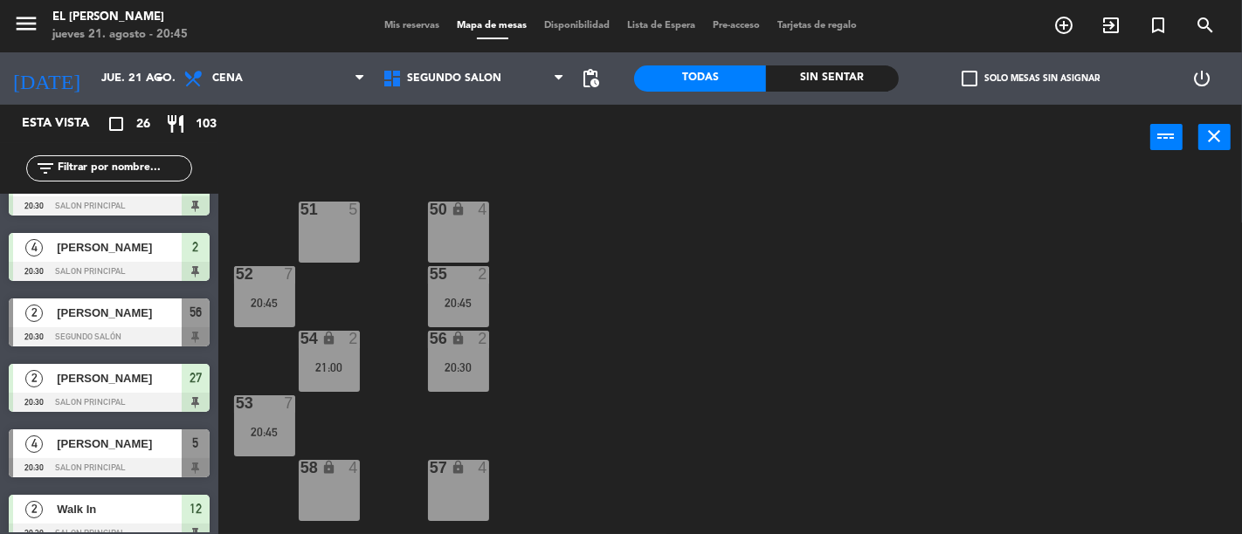
scroll to position [485, 0]
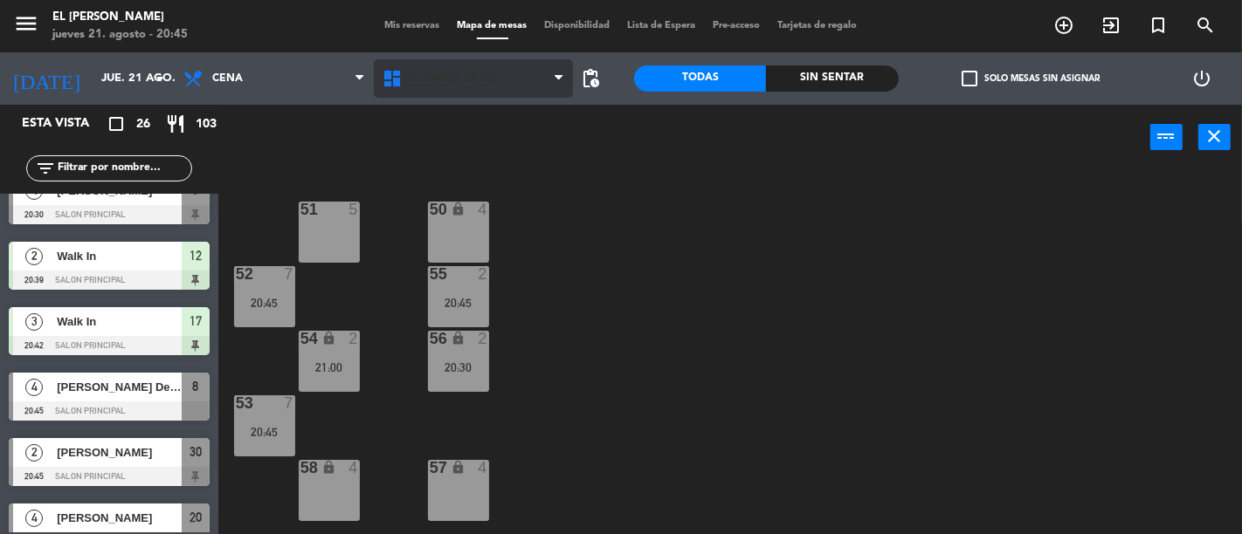
click at [461, 98] on ng-component "menu El [PERSON_NAME] Bodegón jueves 21. agosto - 20:45 Mis reservas Mapa de me…" at bounding box center [621, 267] width 1242 height 534
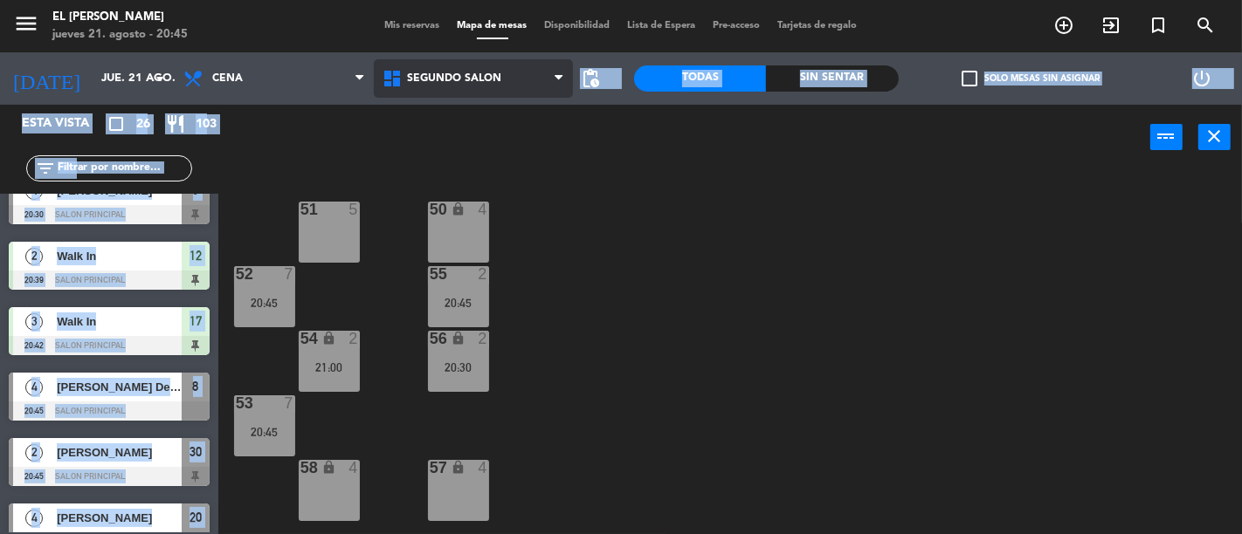
click at [467, 86] on span "Segundo Salón" at bounding box center [473, 78] width 199 height 38
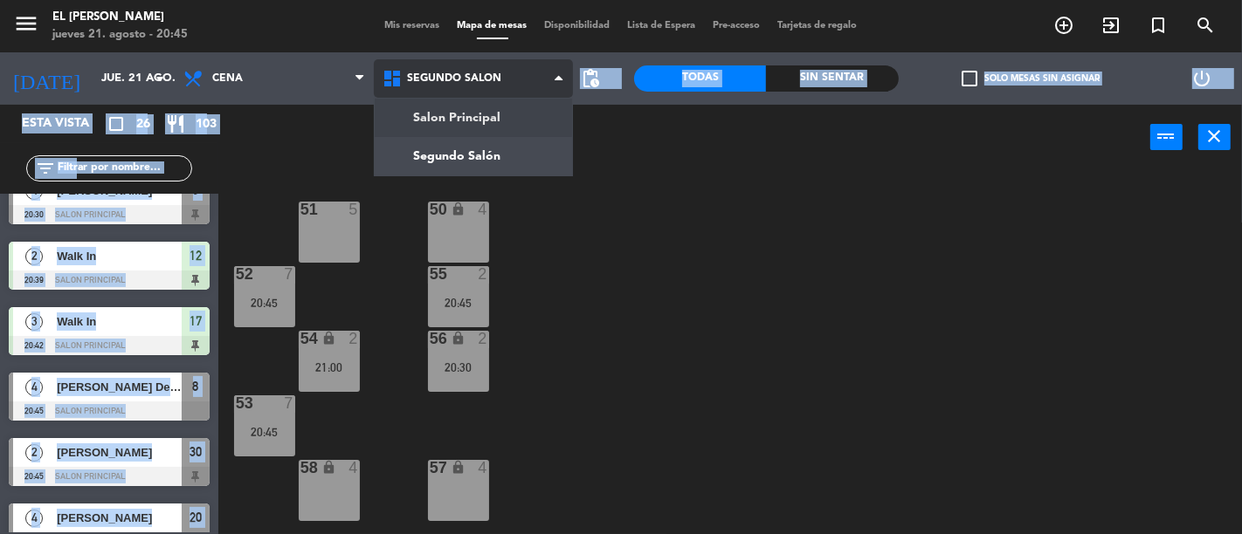
click at [470, 106] on ng-component "menu El [PERSON_NAME] Bodegón jueves 21. agosto - 20:45 Mis reservas Mapa de me…" at bounding box center [621, 267] width 1242 height 534
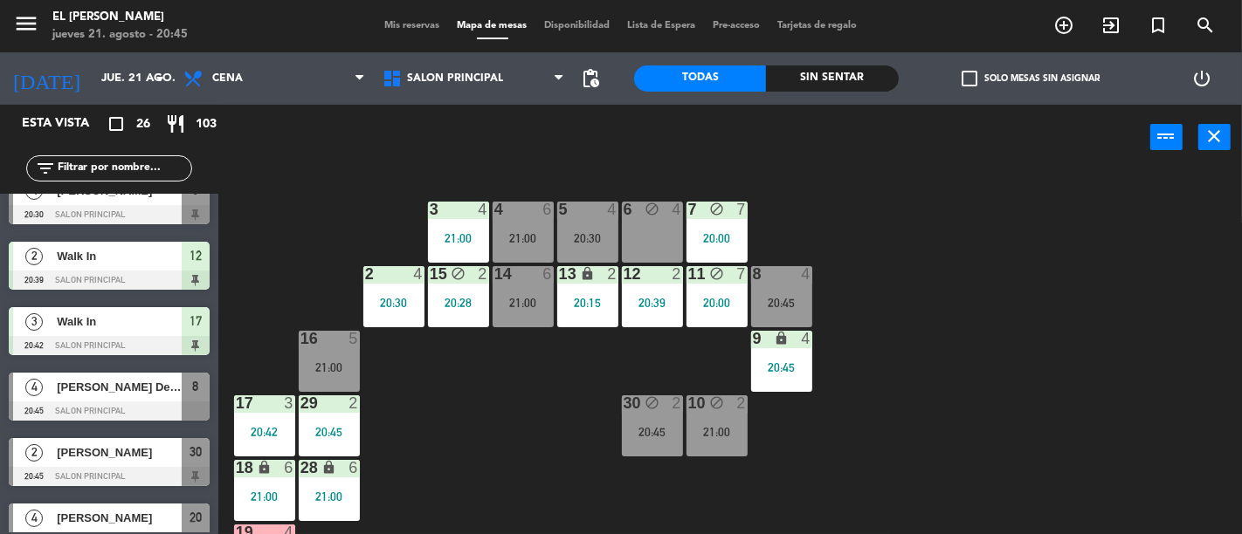
click at [293, 185] on div "3 4 21:00 4 6 21:00 5 4 20:30 6 block 4 7 block 7 20:00 2 4 20:30 15 block 2 20…" at bounding box center [736, 352] width 1011 height 364
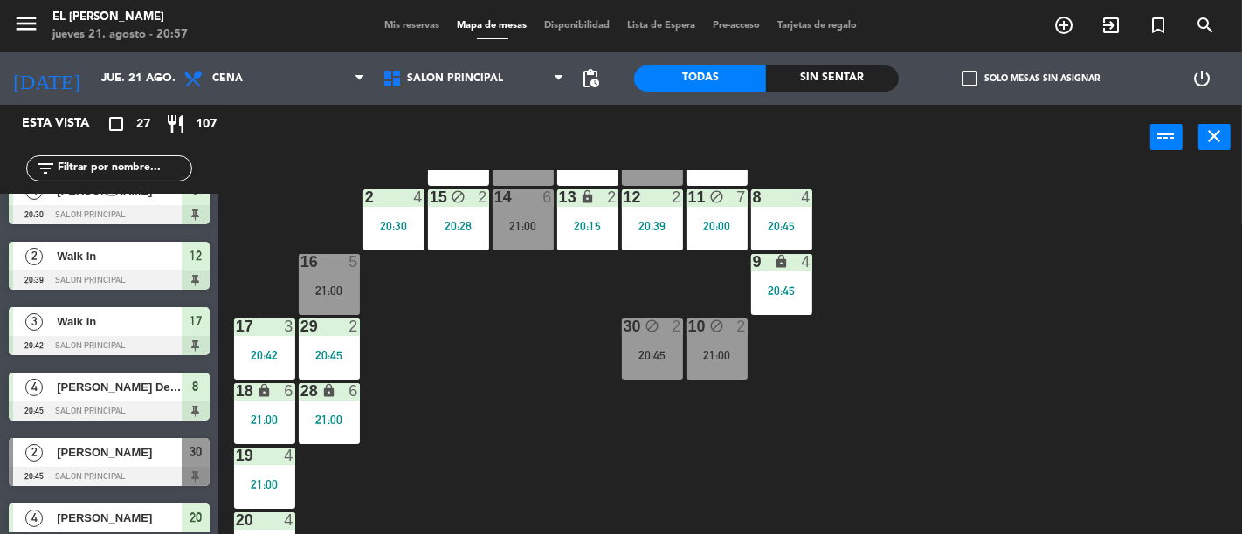
click at [609, 342] on div "3 4 21:00 4 6 21:00 5 4 20:30 6 block 4 7 block 7 20:00 2 4 20:30 15 block 2 20…" at bounding box center [736, 352] width 1011 height 364
click at [525, 341] on div "3 4 21:00 4 6 21:00 5 4 20:30 6 block 4 7 block 7 20:00 2 4 20:30 15 block 2 20…" at bounding box center [736, 352] width 1011 height 364
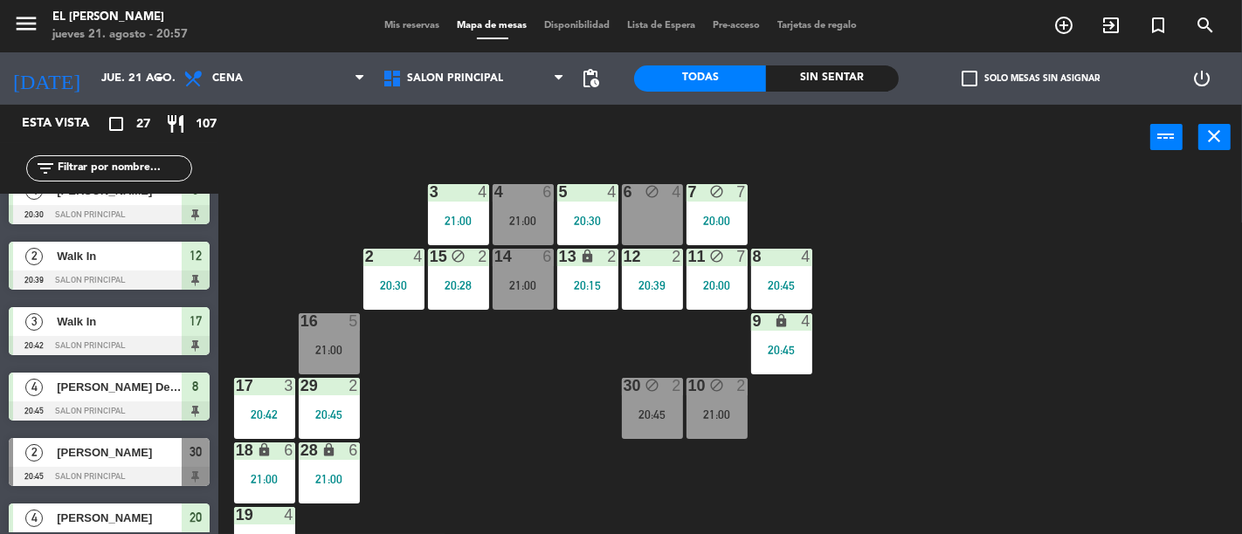
scroll to position [0, 0]
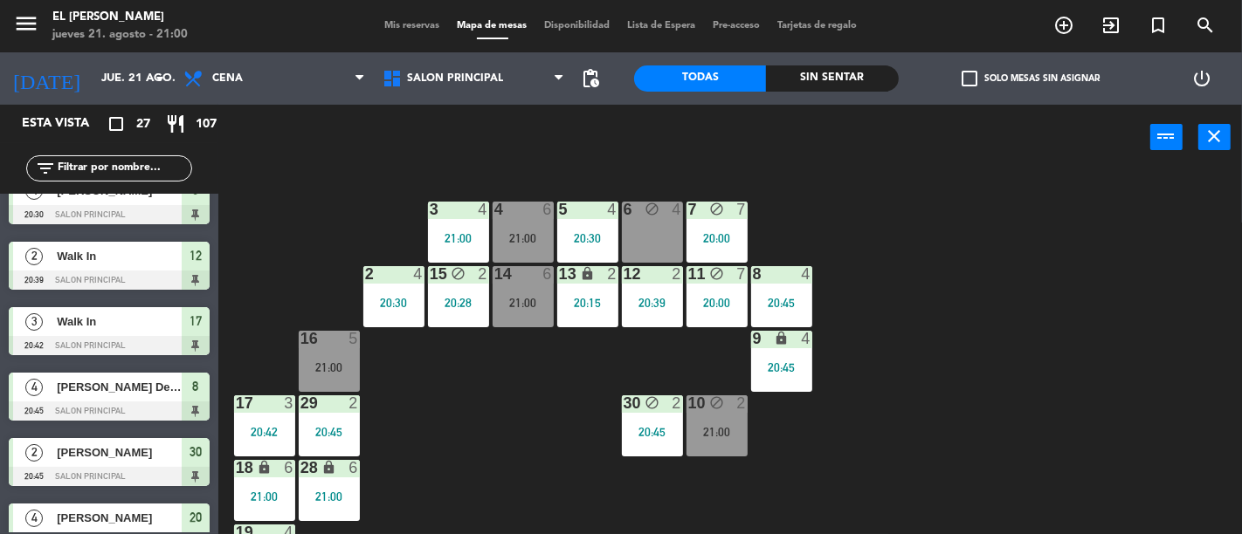
click at [482, 441] on div "3 4 21:00 4 6 21:00 5 4 20:30 6 block 4 7 block 7 20:00 2 4 20:30 15 block 2 20…" at bounding box center [736, 352] width 1011 height 364
click at [705, 437] on div "21:00" at bounding box center [716, 432] width 61 height 12
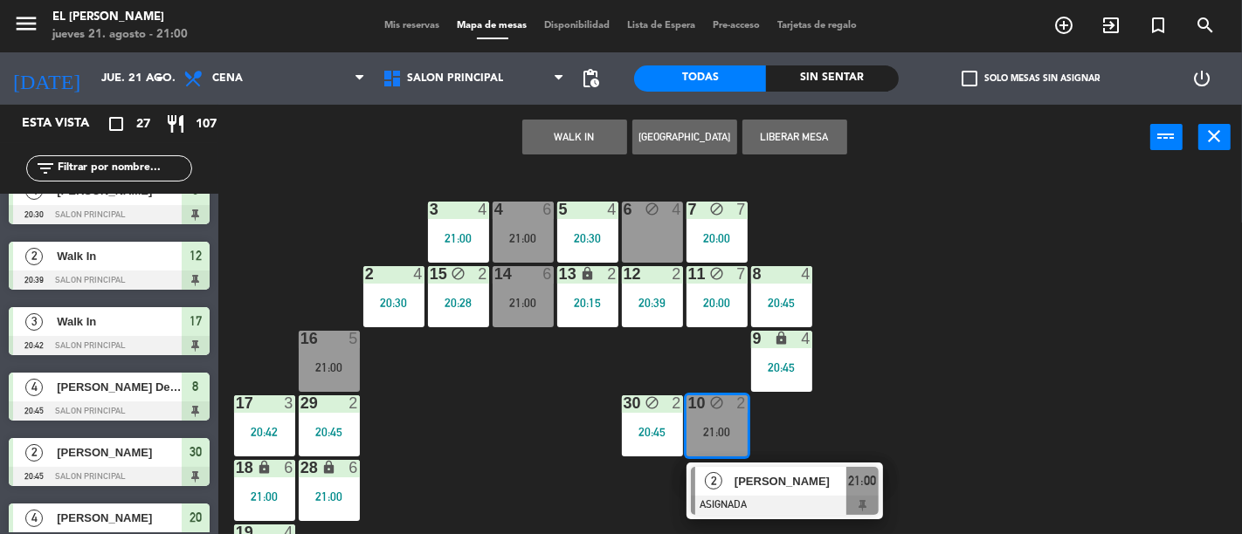
click at [555, 455] on div "3 4 21:00 4 6 21:00 5 4 20:30 6 block 4 7 block 7 20:00 2 4 20:30 15 block 2 20…" at bounding box center [736, 352] width 1011 height 364
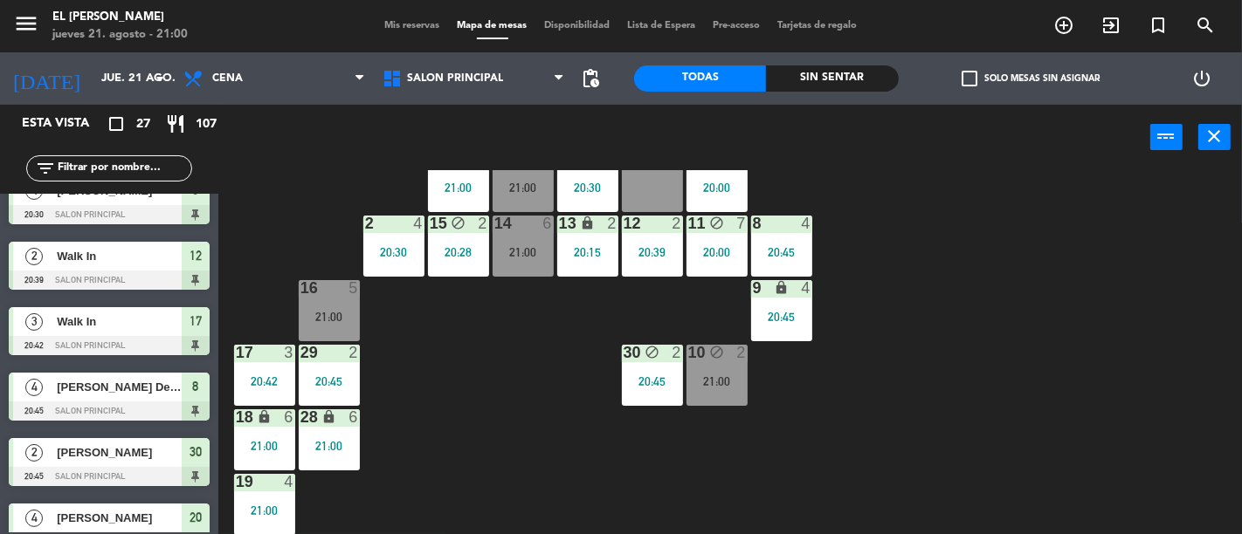
scroll to position [97, 0]
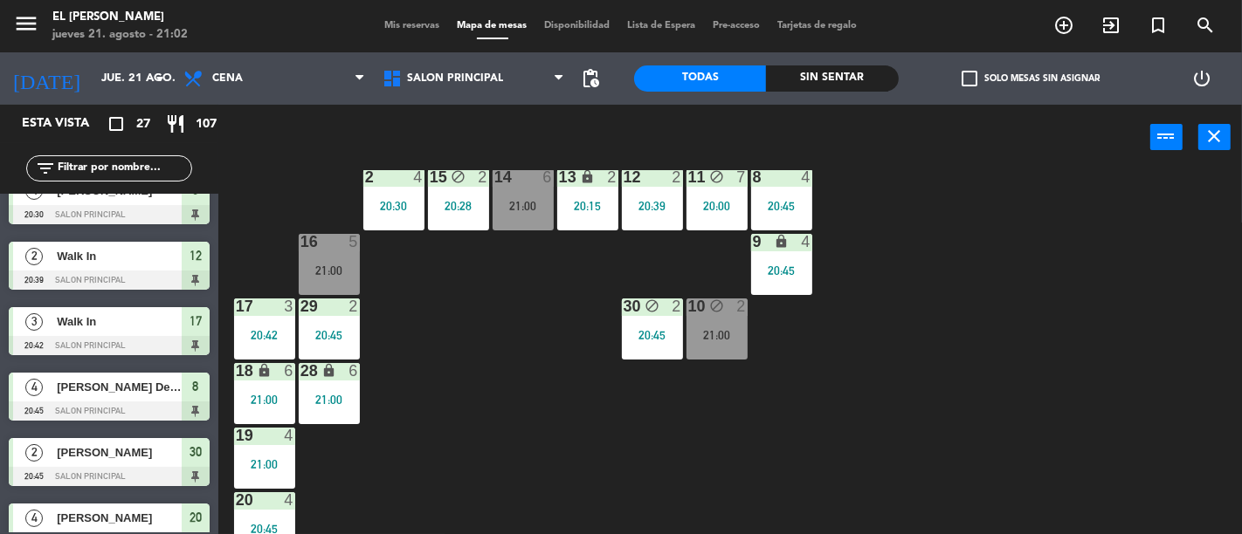
click at [595, 343] on div "3 4 21:00 4 6 21:00 5 4 20:30 6 block 4 7 block 7 20:00 2 4 20:30 15 block 2 20…" at bounding box center [736, 352] width 1011 height 364
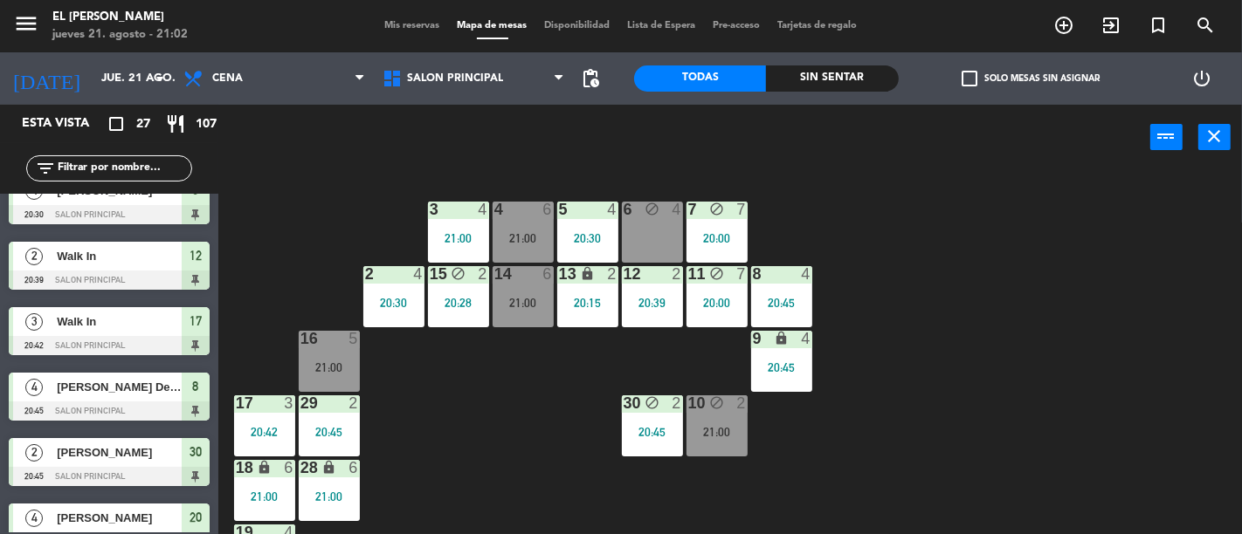
click at [327, 351] on div "16 5 21:00" at bounding box center [329, 361] width 61 height 61
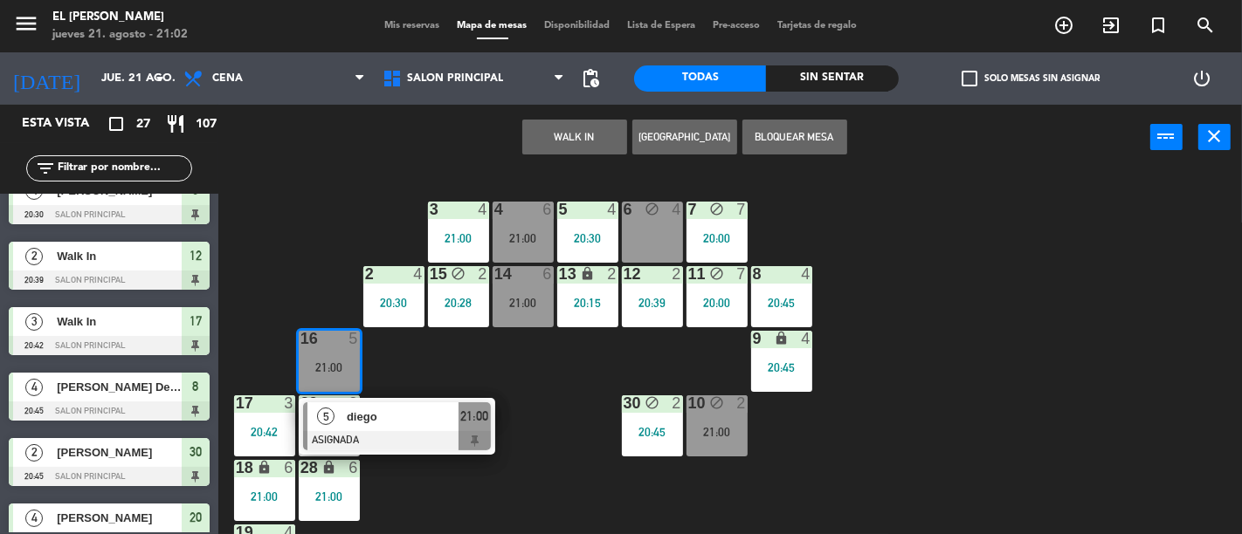
click at [516, 373] on div "3 4 21:00 4 6 21:00 5 4 20:30 6 block 4 7 block 7 20:00 2 4 20:30 15 block 2 20…" at bounding box center [736, 352] width 1011 height 364
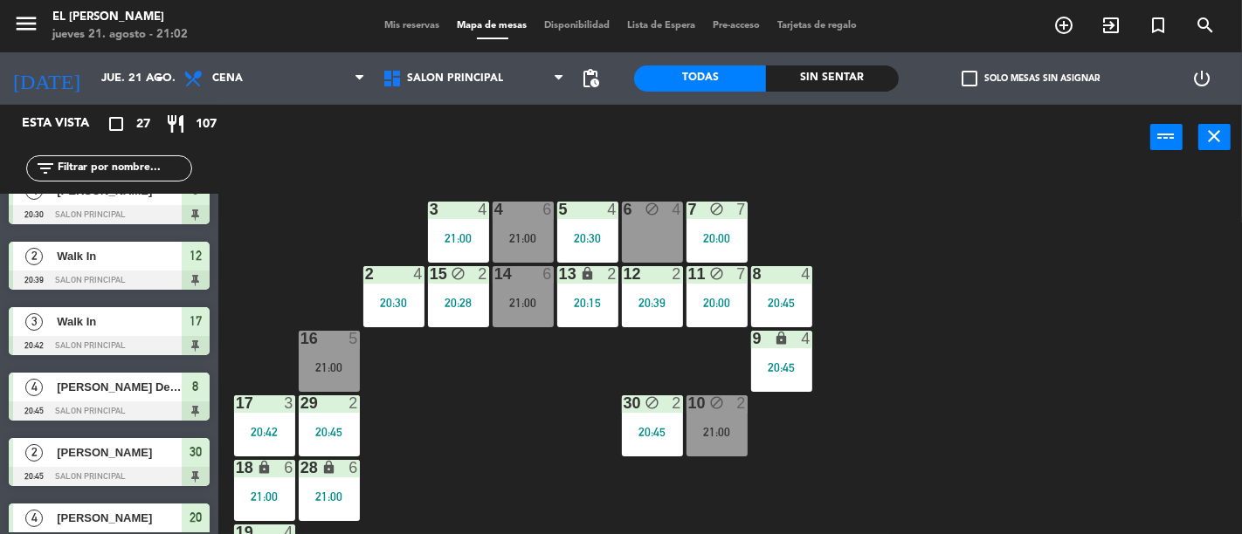
click at [721, 403] on icon "block" at bounding box center [716, 403] width 15 height 15
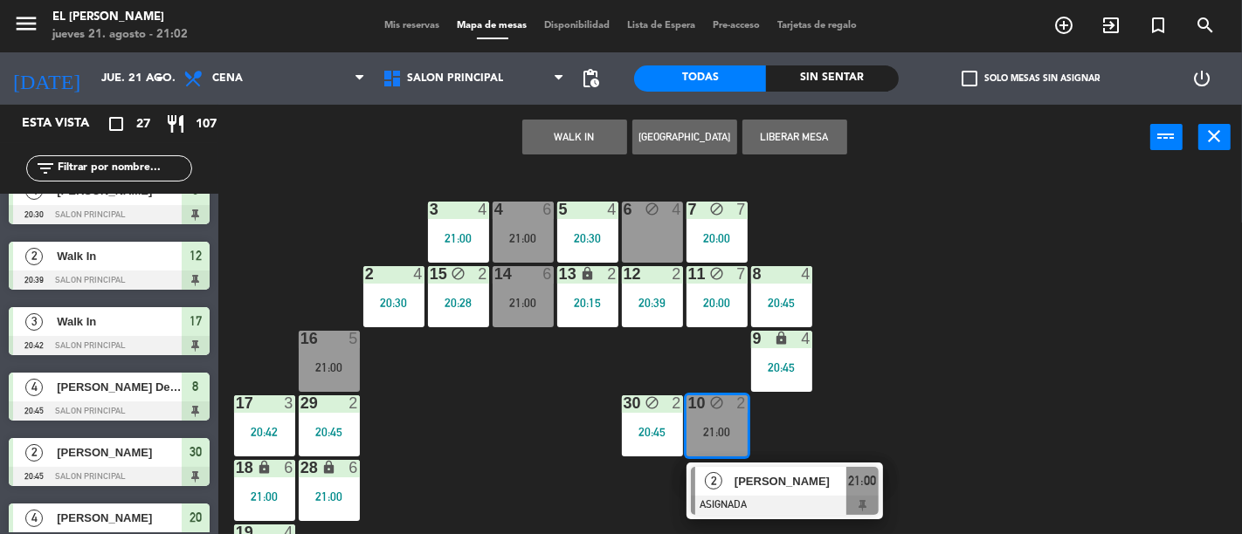
click at [483, 446] on div "3 4 21:00 4 6 21:00 5 4 20:30 6 block 4 7 block 7 20:00 2 4 20:30 15 block 2 20…" at bounding box center [736, 352] width 1011 height 364
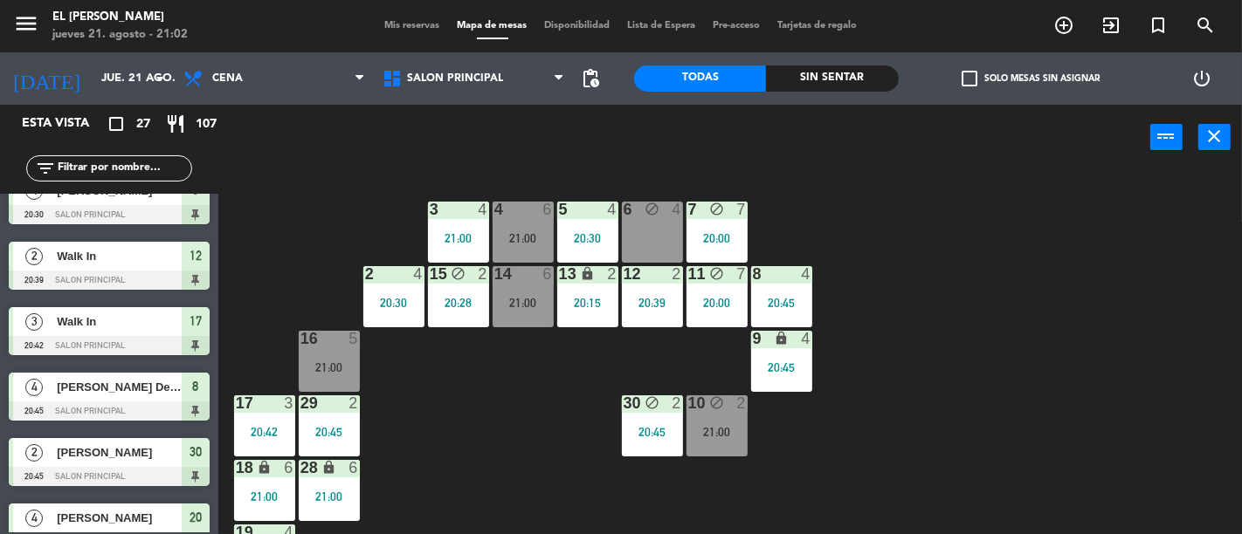
click at [519, 217] on div "4 6" at bounding box center [522, 210] width 61 height 17
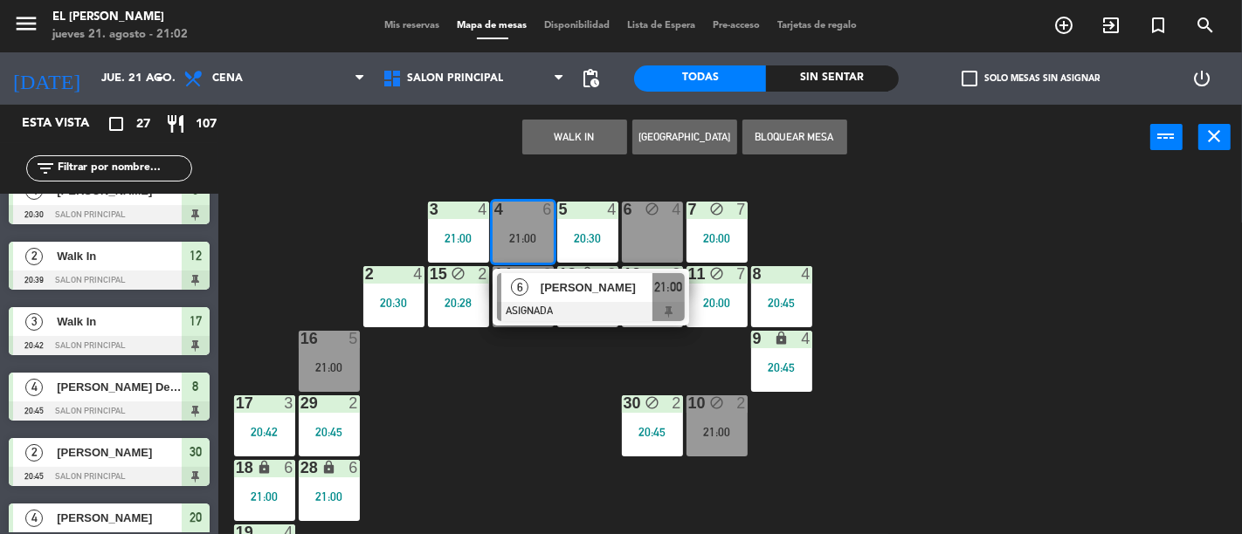
click at [476, 435] on div "3 4 21:00 4 6 21:00 6 [PERSON_NAME] 21:00 5 4 20:30 6 block 4 7 block 7 20:00 2…" at bounding box center [736, 352] width 1011 height 364
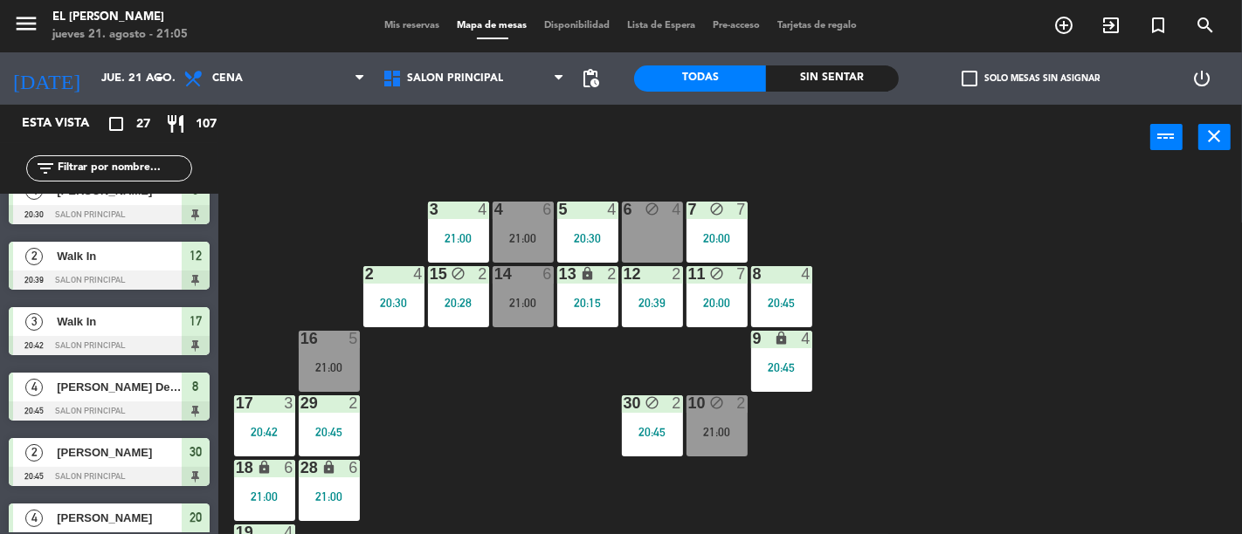
click at [434, 376] on div "3 4 21:00 4 6 21:00 5 4 20:30 6 block 4 7 block 7 20:00 2 4 20:30 15 block 2 20…" at bounding box center [736, 352] width 1011 height 364
click at [702, 430] on div "21:00" at bounding box center [716, 432] width 61 height 12
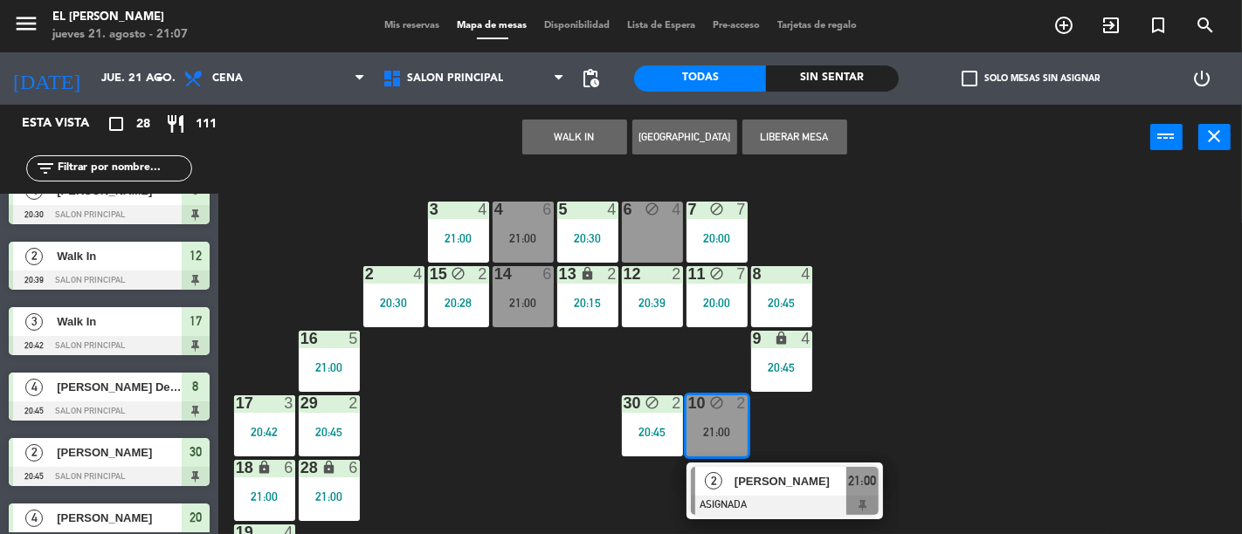
click at [547, 455] on div "3 4 21:00 4 6 21:00 5 4 20:30 6 block 4 7 block 7 20:00 2 4 20:30 15 block 2 20…" at bounding box center [736, 352] width 1011 height 364
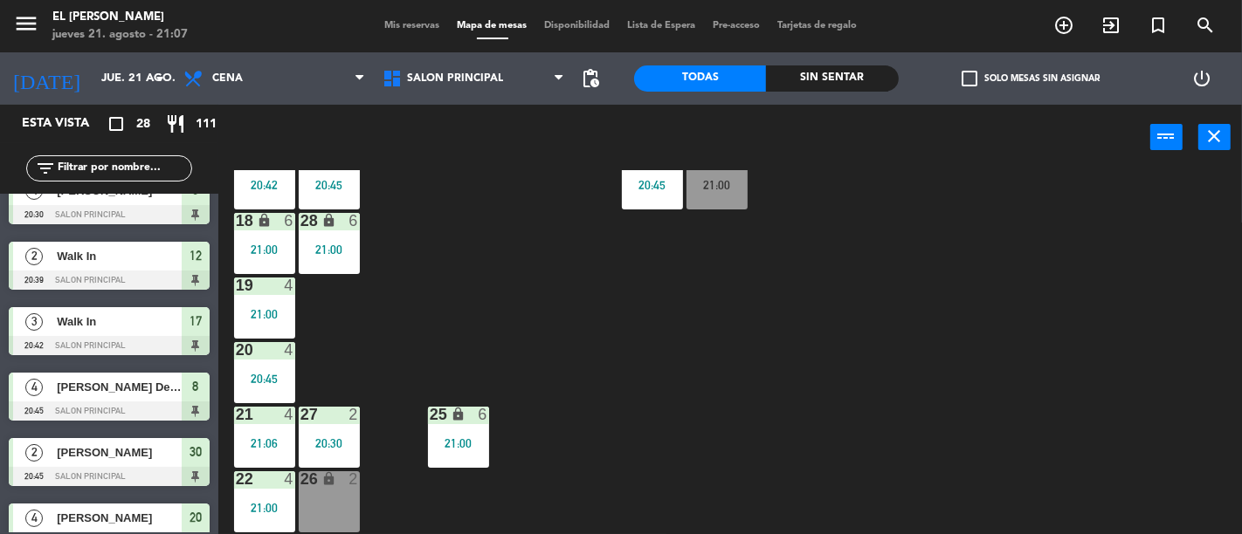
scroll to position [309, 0]
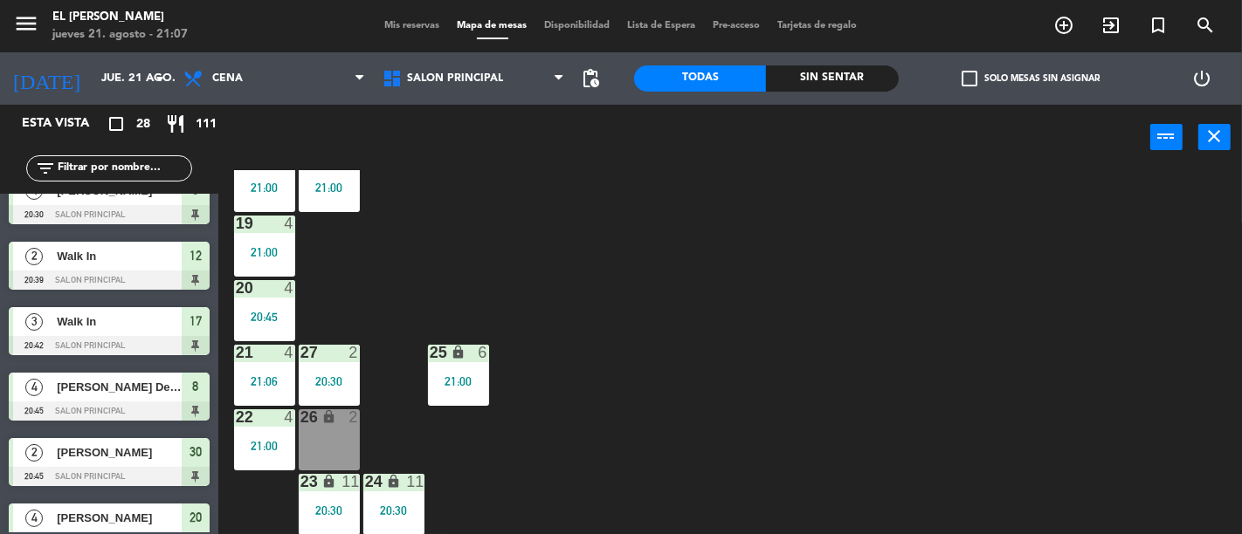
drag, startPoint x: 349, startPoint y: 428, endPoint x: 504, endPoint y: 426, distance: 154.6
click at [349, 426] on div "26 lock 2" at bounding box center [329, 440] width 61 height 61
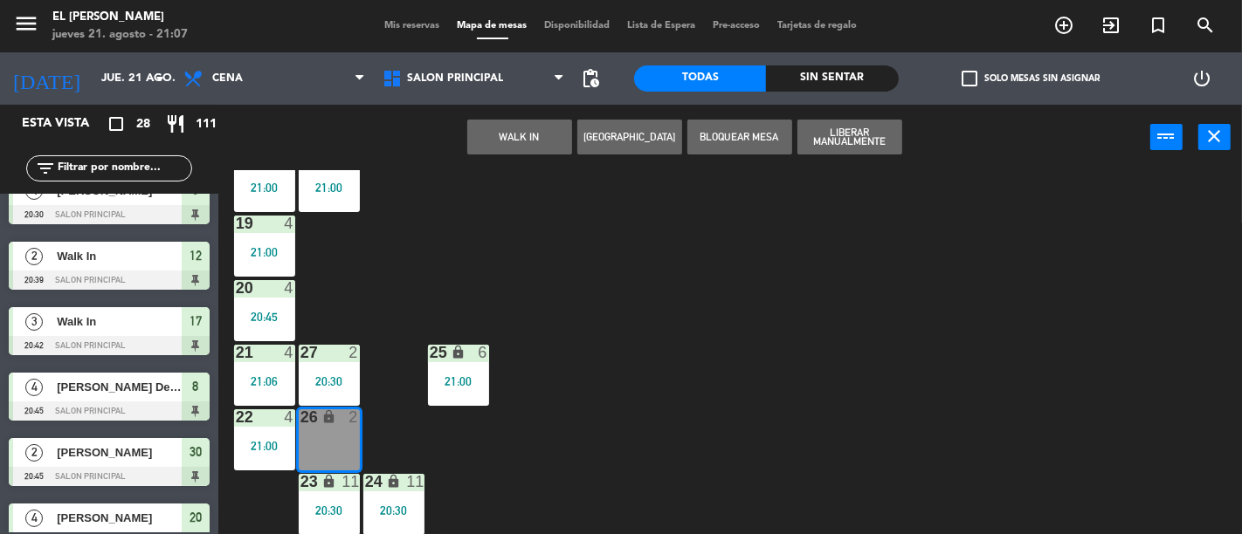
click at [720, 422] on div "3 4 21:00 4 6 21:00 5 4 20:30 6 block 4 7 block 7 20:00 2 4 20:30 15 block 2 20…" at bounding box center [736, 352] width 1011 height 364
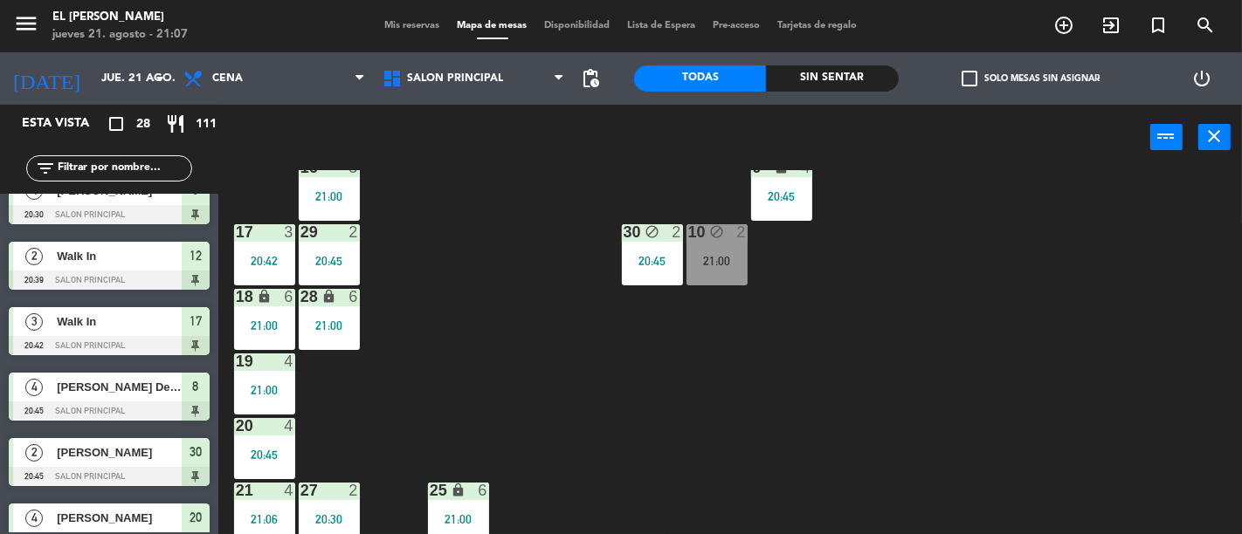
scroll to position [0, 0]
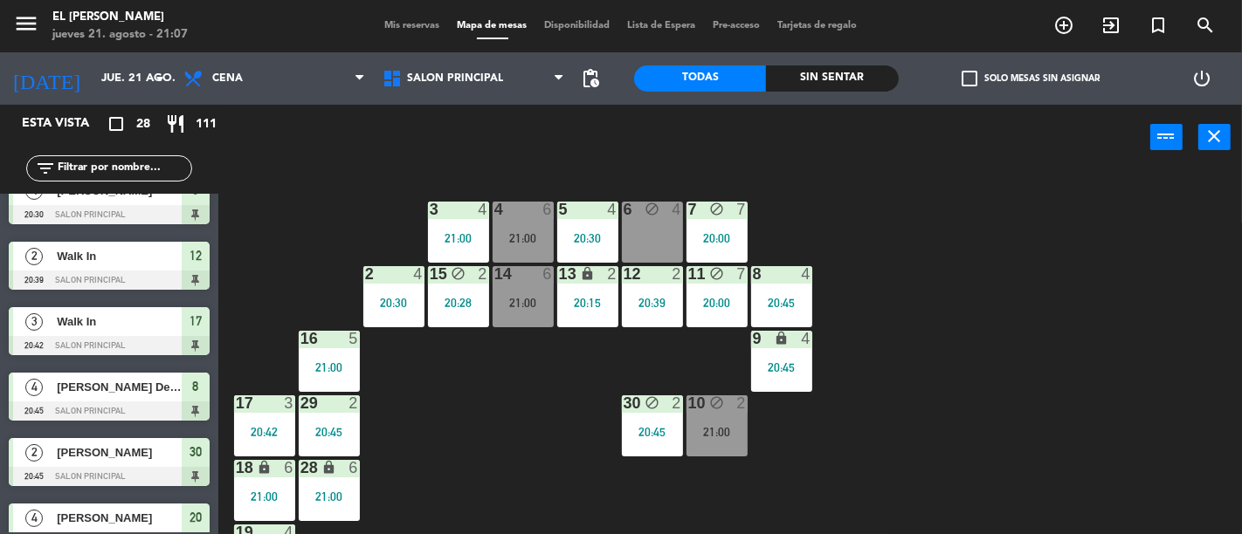
click at [707, 421] on div "10 block 2 21:00" at bounding box center [716, 426] width 61 height 61
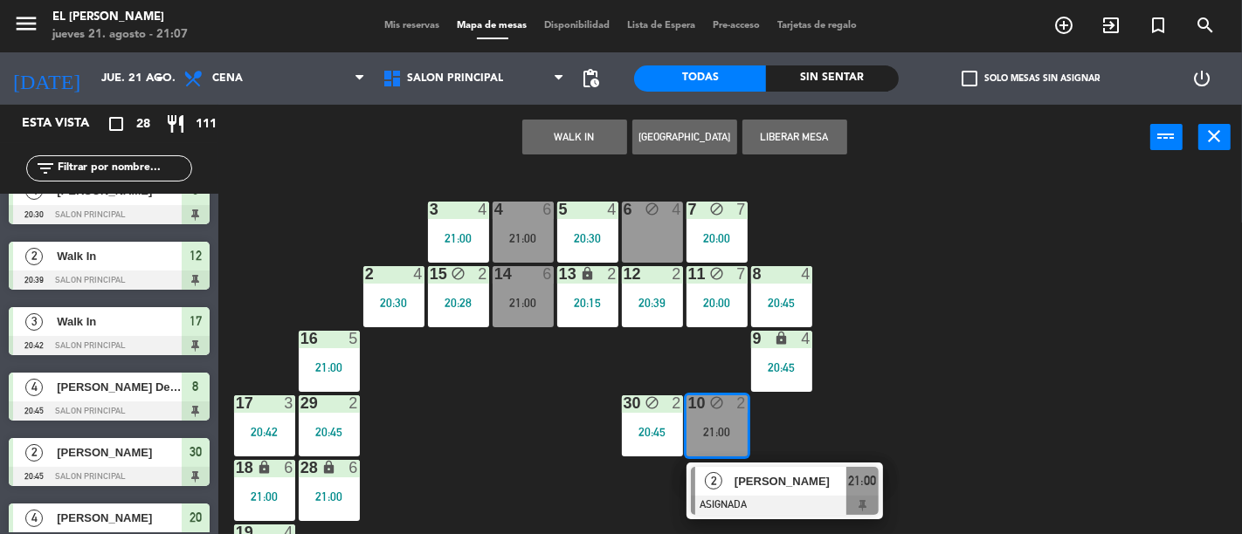
click at [505, 457] on div "3 4 21:00 4 6 21:00 5 4 20:30 6 block 4 7 block 7 20:00 2 4 20:30 15 block 2 20…" at bounding box center [736, 352] width 1011 height 364
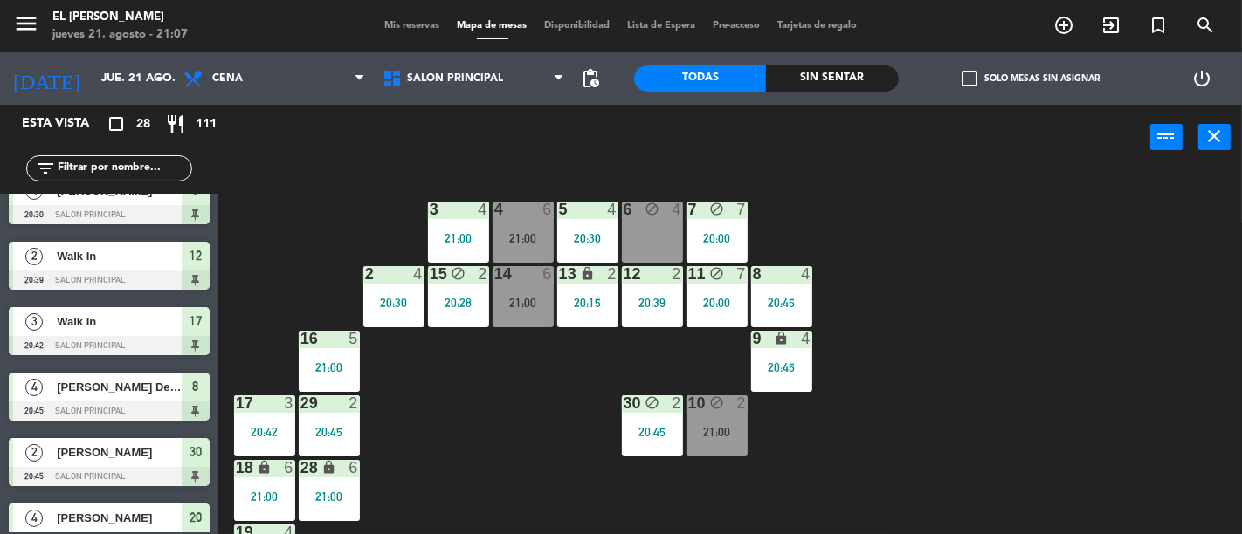
click at [522, 233] on div "21:00" at bounding box center [522, 238] width 61 height 12
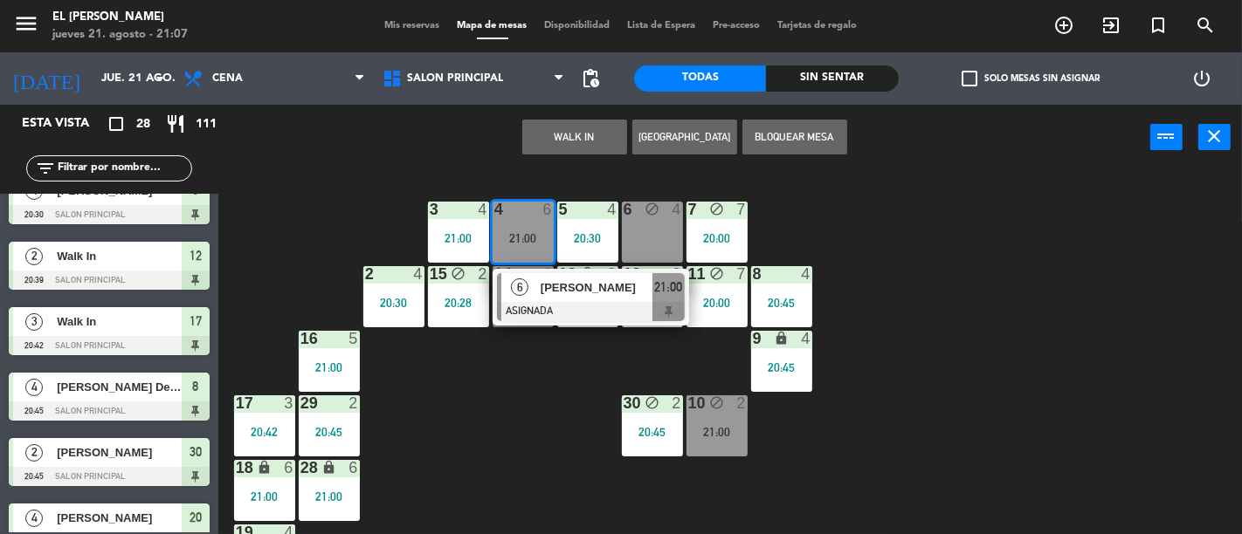
click at [551, 422] on div "3 4 21:00 4 6 21:00 6 [PERSON_NAME] 21:00 5 4 20:30 6 block 4 7 block 7 20:00 2…" at bounding box center [736, 352] width 1011 height 364
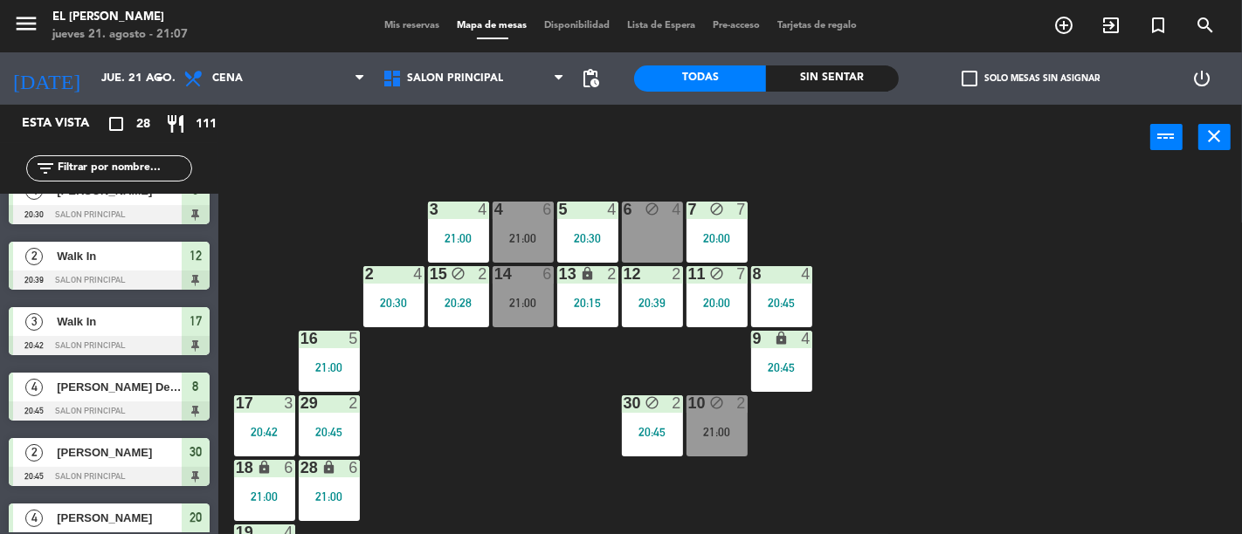
click at [516, 210] on div at bounding box center [522, 210] width 29 height 16
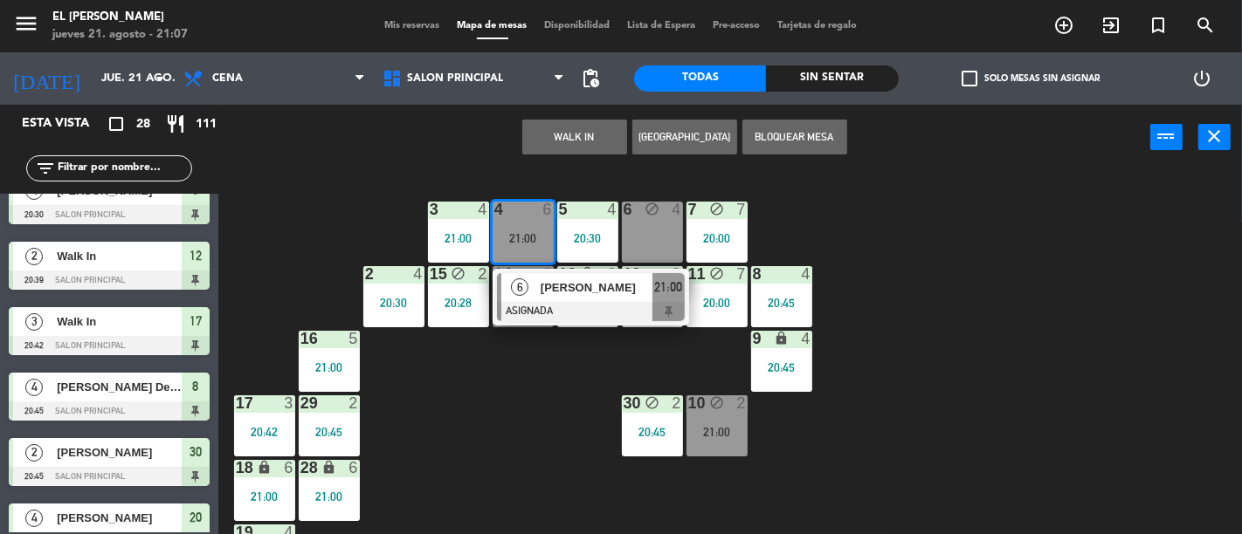
click at [524, 369] on div "3 4 21:00 4 6 21:00 6 [PERSON_NAME] 21:00 5 4 20:30 6 block 4 7 block 7 20:00 2…" at bounding box center [736, 352] width 1011 height 364
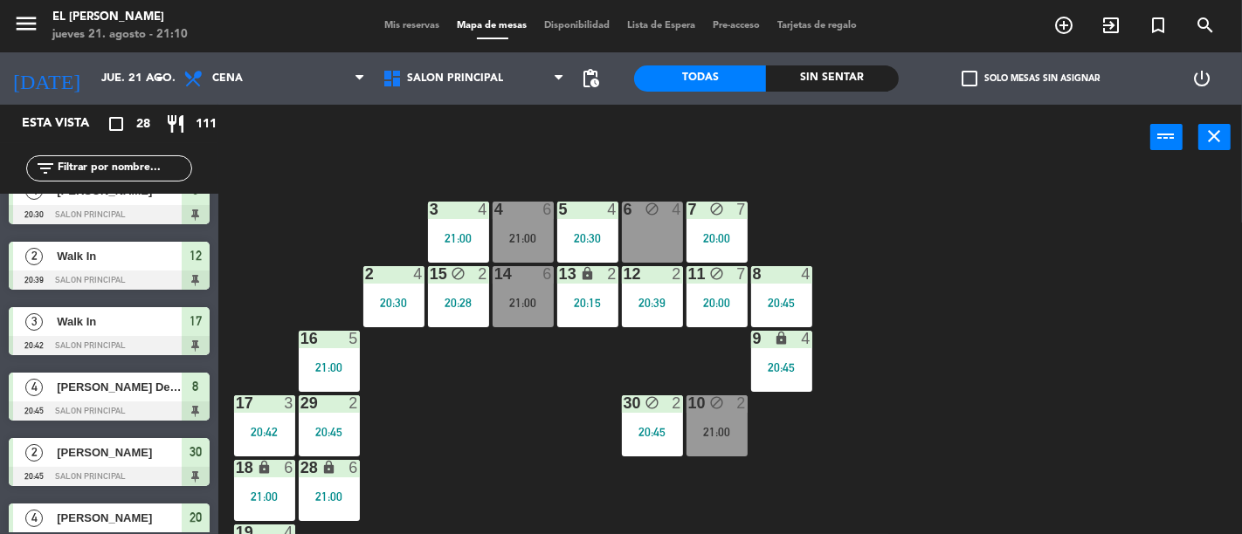
click at [533, 441] on div "3 4 21:00 4 6 21:00 5 4 20:30 6 block 4 7 block 7 20:00 2 4 20:30 15 block 2 20…" at bounding box center [736, 352] width 1011 height 364
click at [712, 423] on div "10 block 2 21:00" at bounding box center [716, 426] width 61 height 61
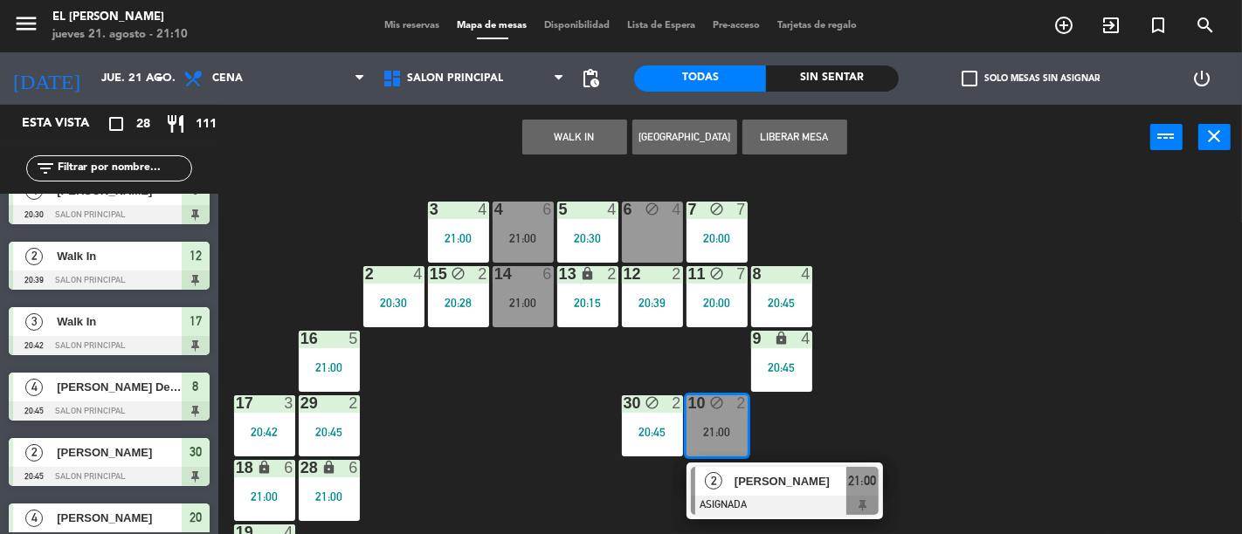
click at [575, 431] on div "3 4 21:00 4 6 21:00 5 4 20:30 6 block 4 7 block 7 20:00 2 4 20:30 15 block 2 20…" at bounding box center [736, 352] width 1011 height 364
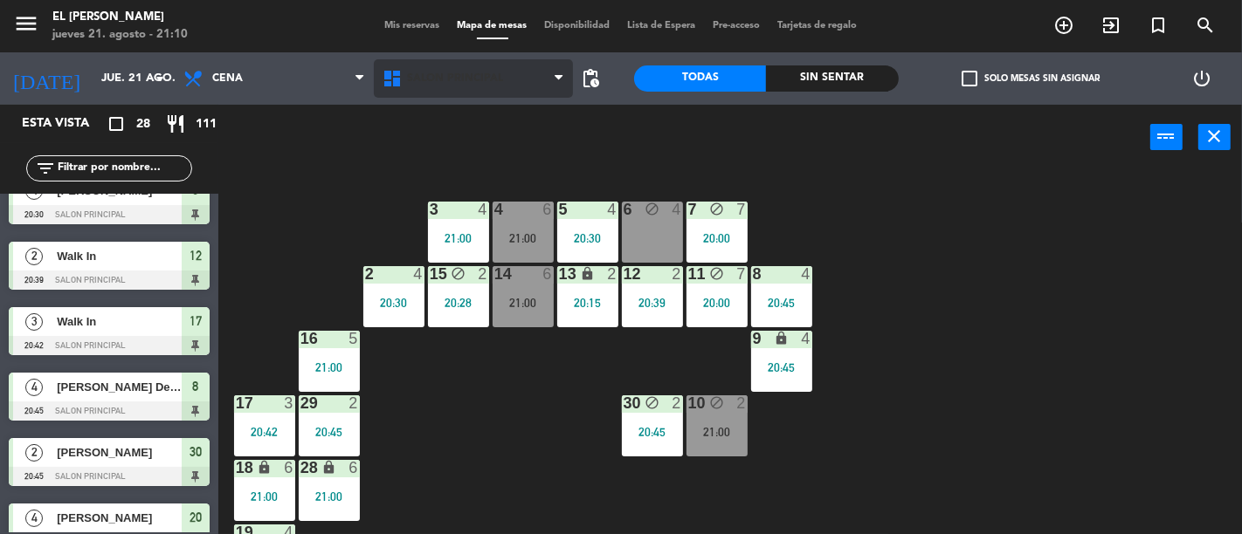
click at [419, 68] on span "Salon Principal" at bounding box center [473, 78] width 199 height 38
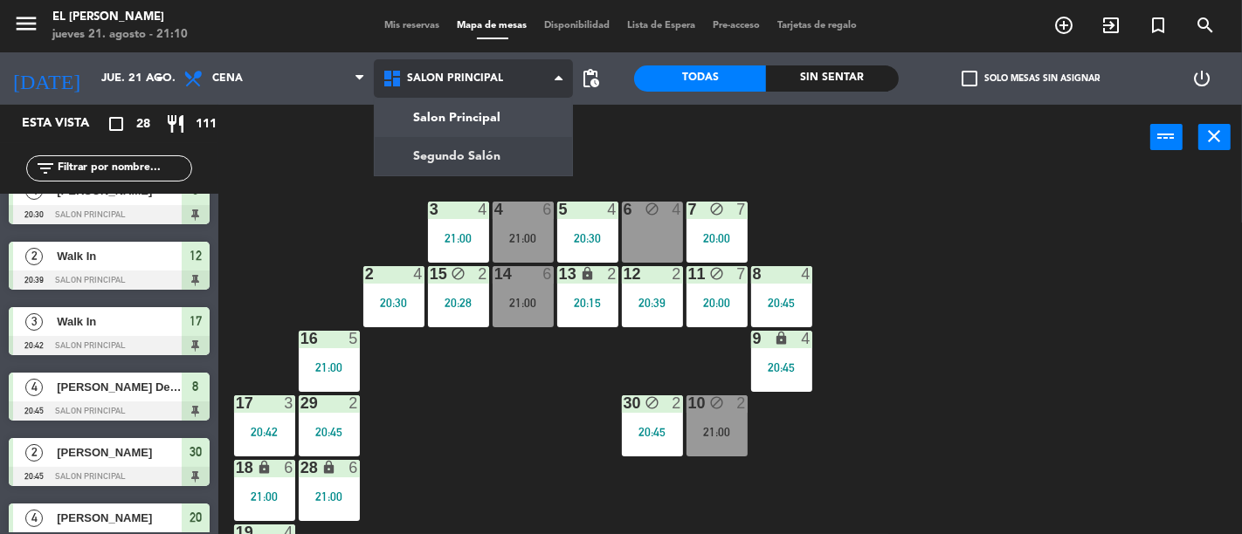
click at [442, 147] on ng-component "menu El [PERSON_NAME] Bodegón jueves 21. agosto - 21:10 Mis reservas Mapa de me…" at bounding box center [621, 267] width 1242 height 534
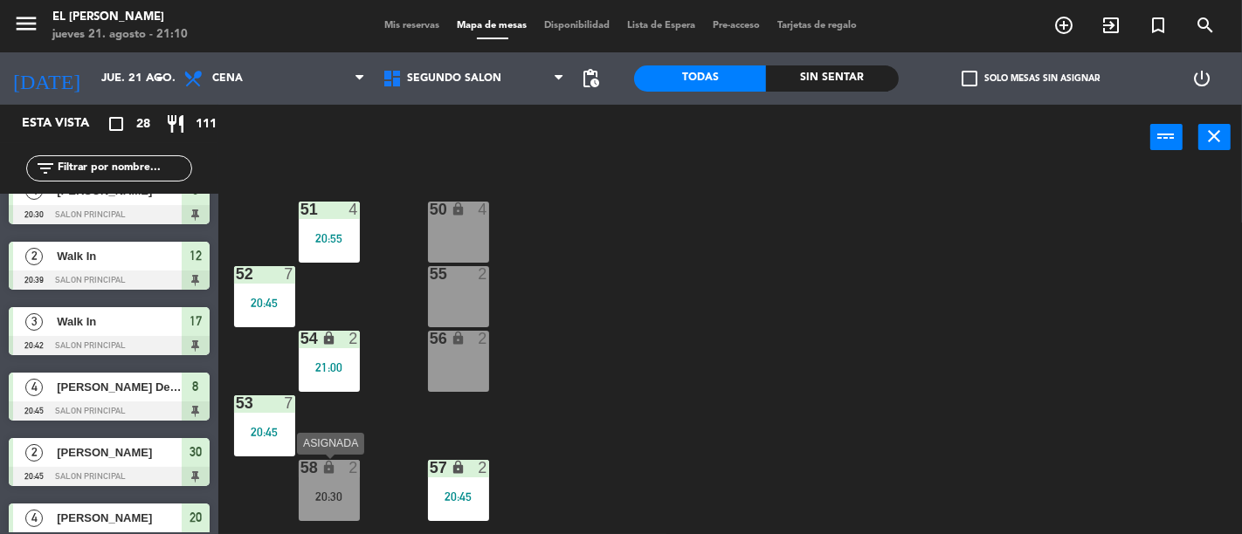
click at [321, 470] on icon "lock" at bounding box center [328, 467] width 15 height 15
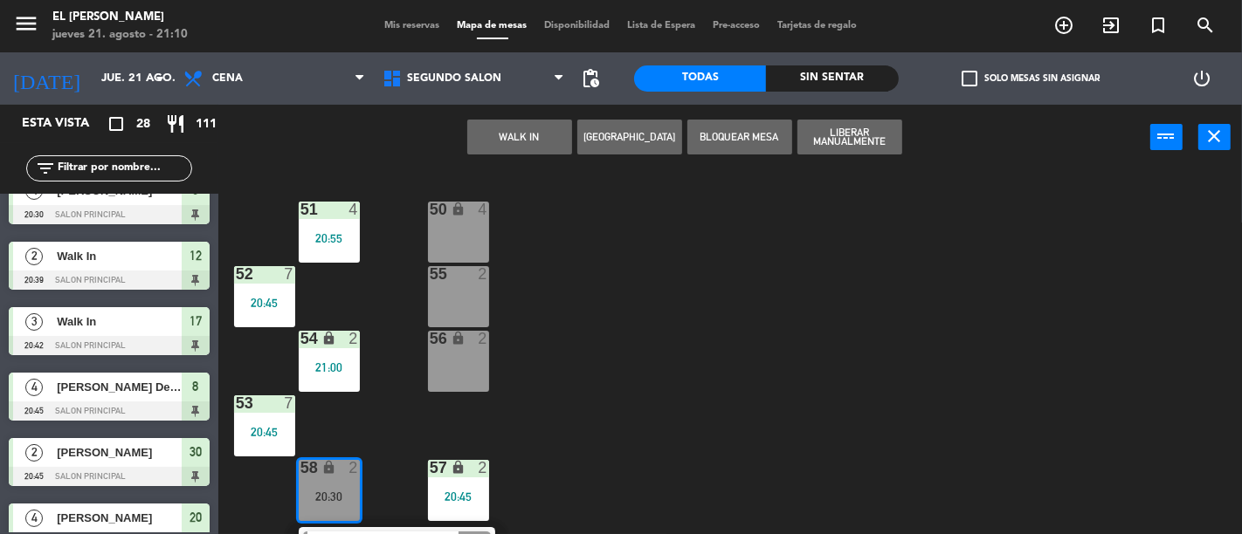
scroll to position [49, 0]
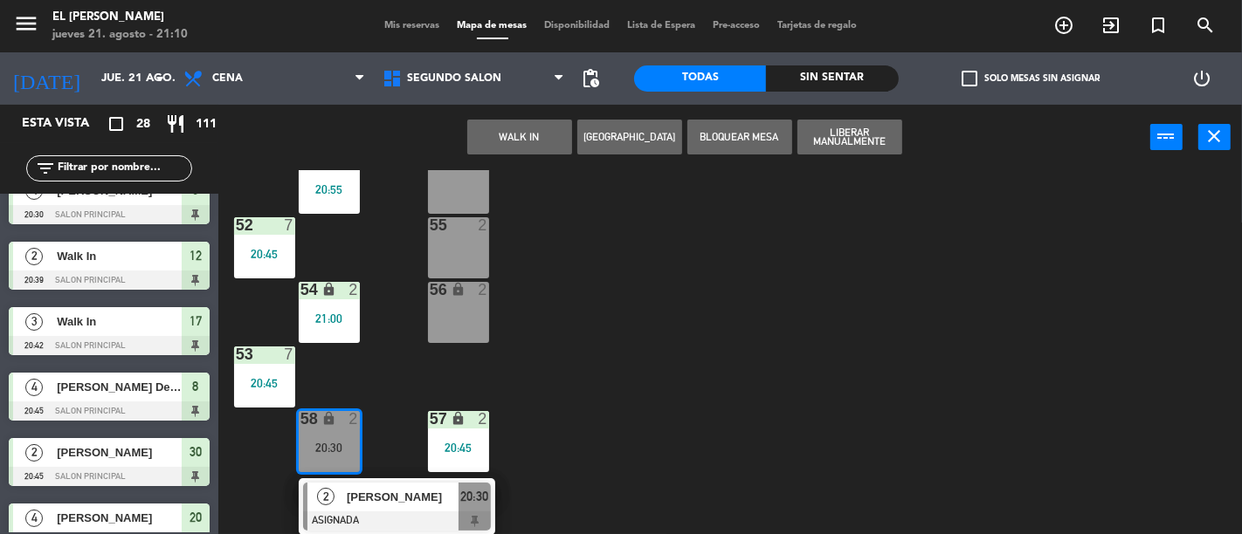
click at [606, 423] on div "50 lock 4 51 4 20:55 52 7 20:45 55 2 54 lock 2 21:00 56 lock 2 53 7 20:45 58 lo…" at bounding box center [736, 352] width 1011 height 364
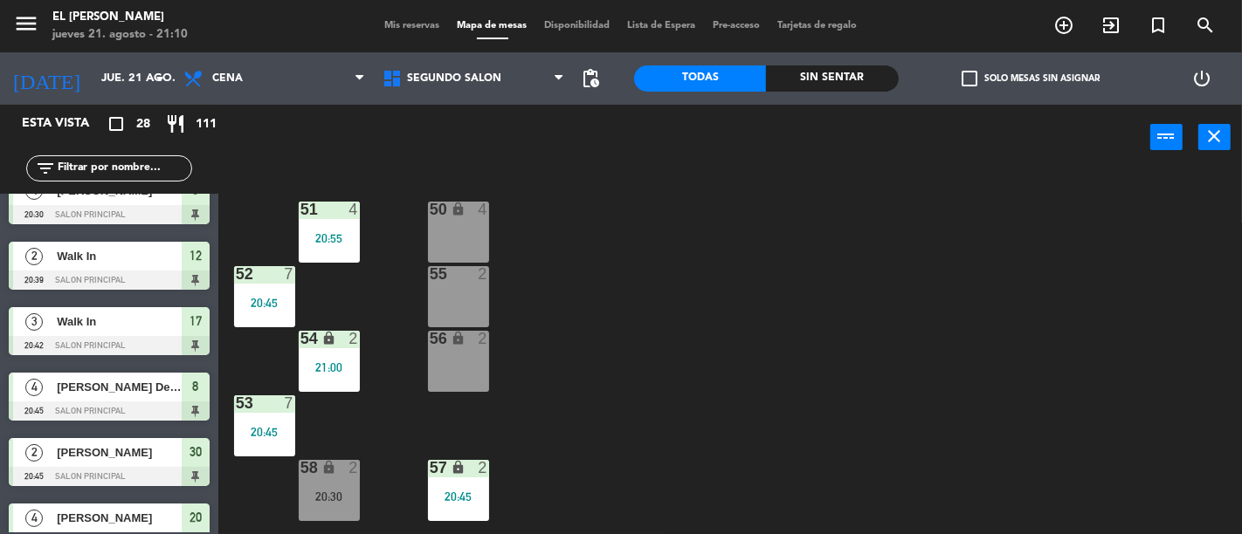
click at [301, 491] on div "20:30" at bounding box center [329, 497] width 61 height 12
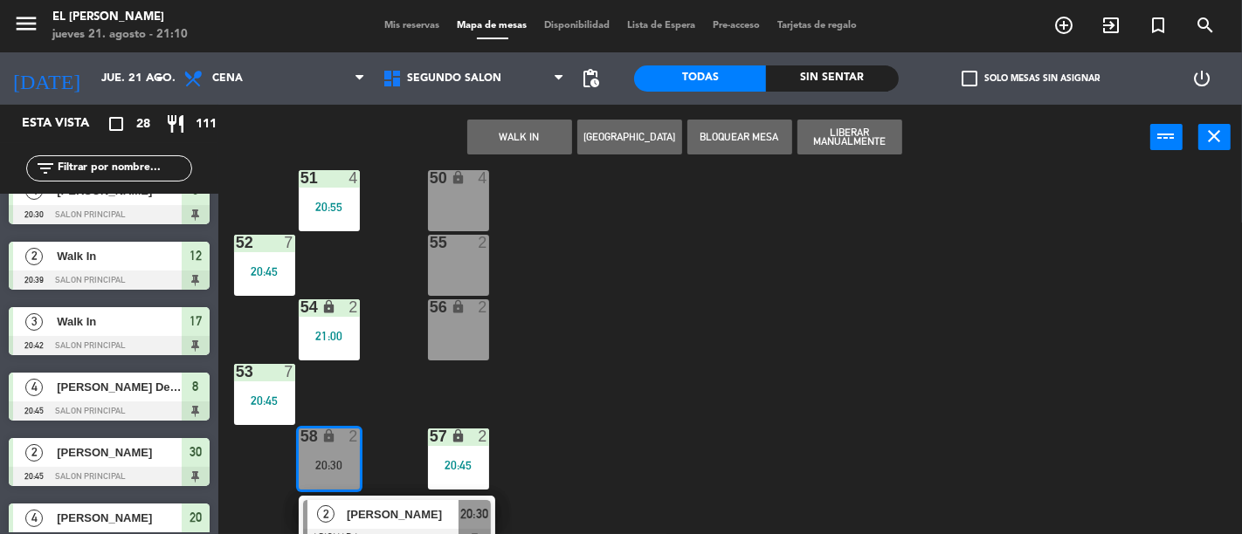
scroll to position [49, 0]
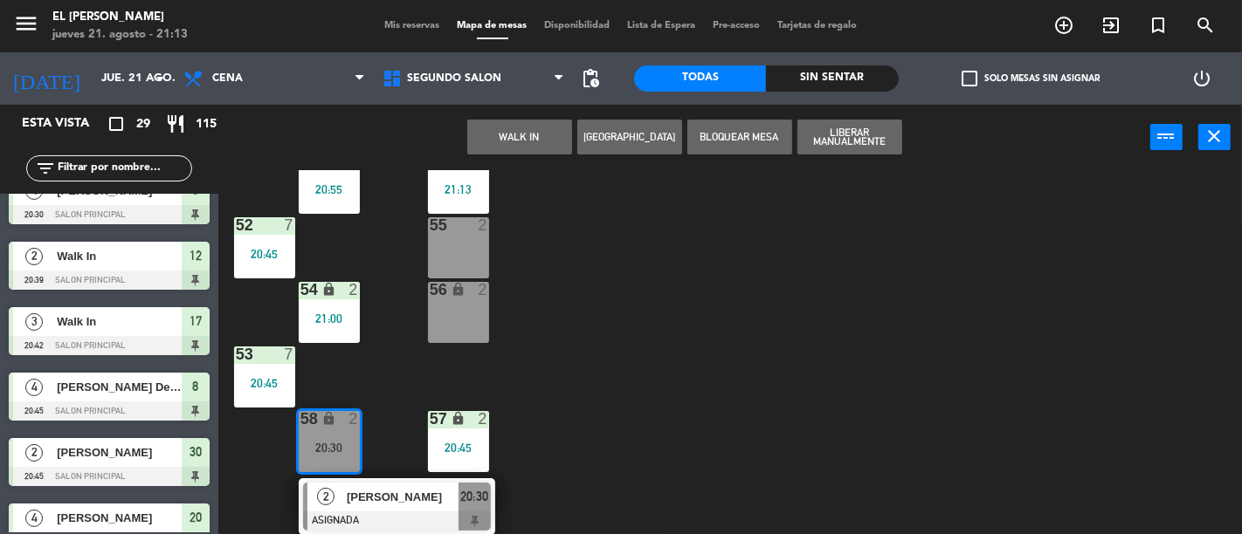
click at [112, 162] on input "text" at bounding box center [123, 168] width 135 height 19
click at [580, 374] on div "50 lock 4 21:13 51 4 20:55 52 7 20:45 55 2 54 lock 2 21:00 56 lock 2 53 7 20:45…" at bounding box center [736, 352] width 1011 height 364
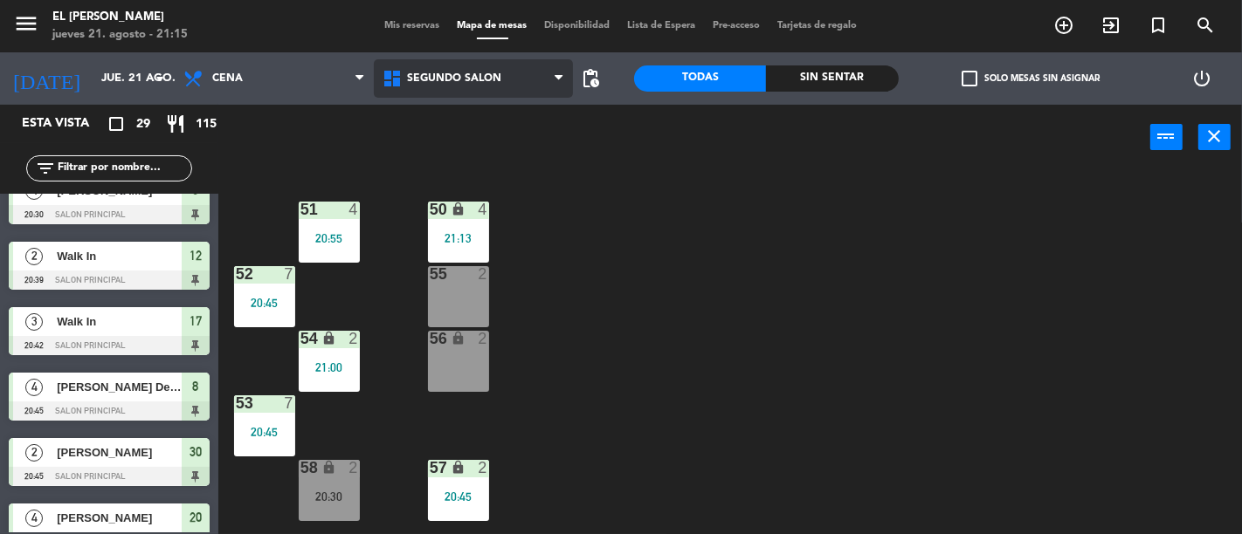
click at [503, 70] on span "Segundo Salón" at bounding box center [473, 78] width 199 height 38
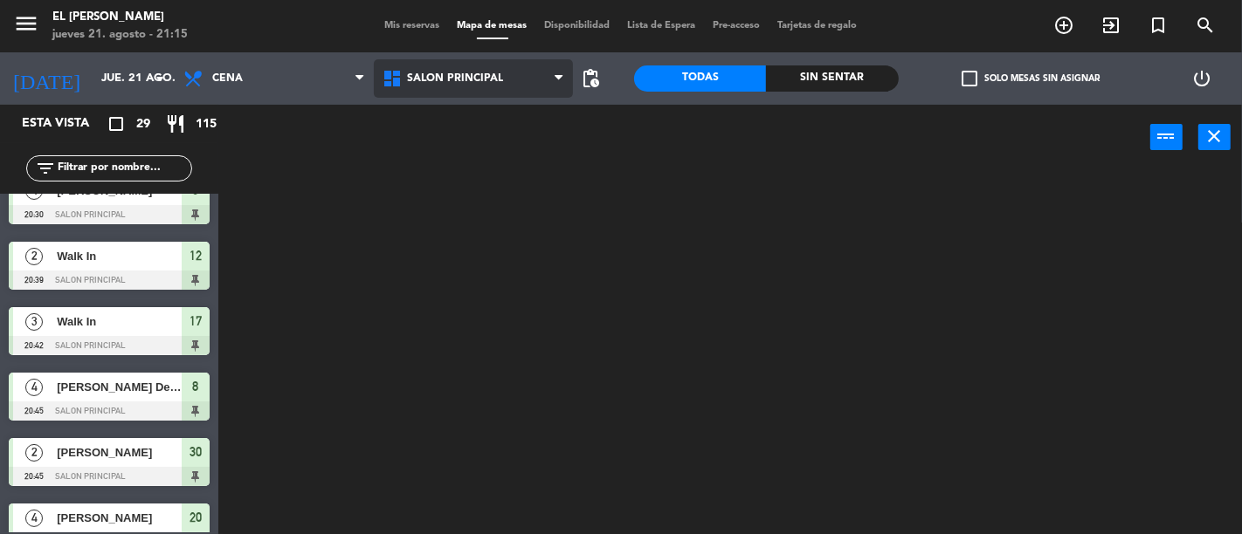
click at [501, 129] on ng-component "menu El [PERSON_NAME] Bodegón jueves 21. agosto - 21:15 Mis reservas Mapa de me…" at bounding box center [621, 267] width 1242 height 534
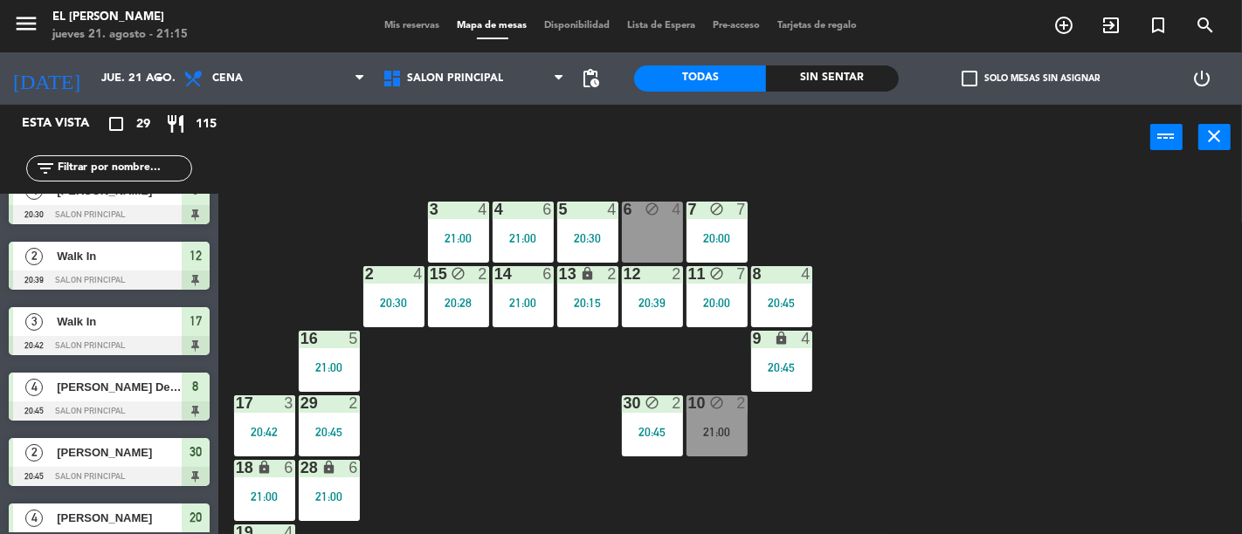
click at [527, 423] on div "3 4 21:00 4 6 21:00 5 4 20:30 6 block 4 7 block 7 20:00 2 4 20:30 15 block 2 20…" at bounding box center [736, 352] width 1011 height 364
click at [665, 196] on div "3 4 21:00 4 6 21:00 5 4 20:30 6 block 4 7 block 7 20:00 2 4 20:30 15 block 2 20…" at bounding box center [736, 352] width 1011 height 364
click at [658, 222] on div "6 block 4" at bounding box center [652, 232] width 61 height 61
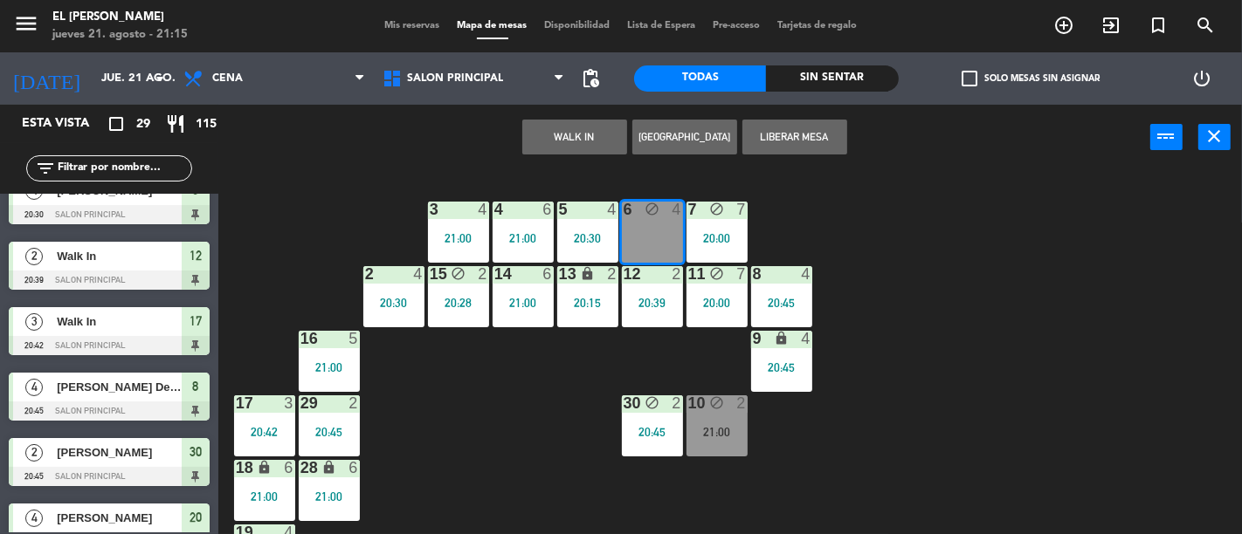
click at [844, 203] on div "3 4 21:00 4 6 21:00 5 4 20:30 6 block 4 7 block 7 20:00 2 4 20:30 15 block 2 20…" at bounding box center [736, 352] width 1011 height 364
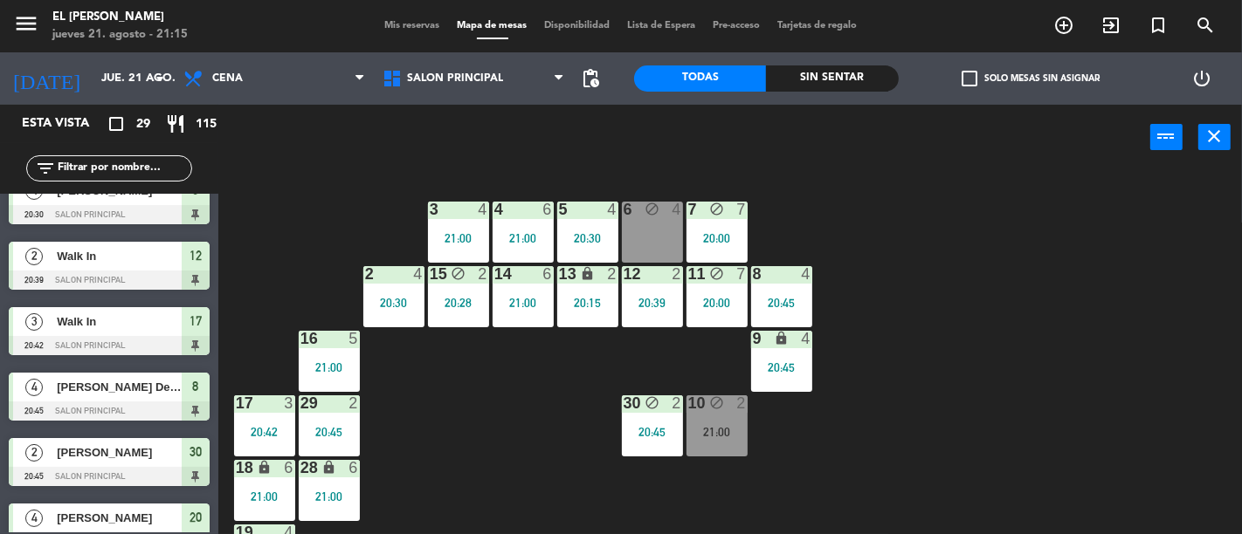
click at [714, 416] on div "10 block 2 21:00" at bounding box center [716, 426] width 61 height 61
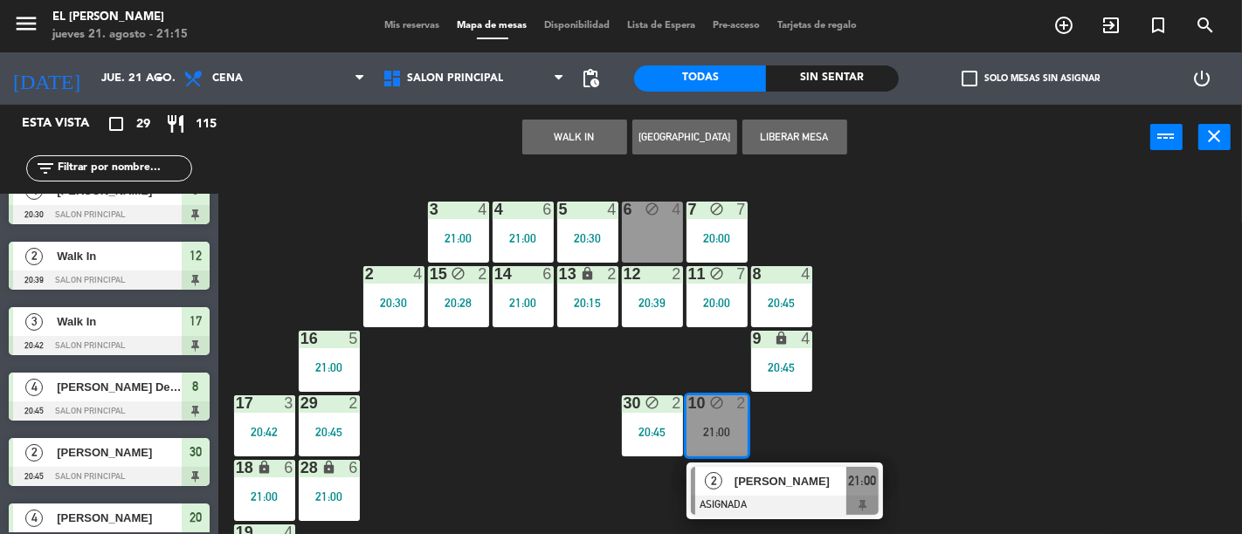
drag, startPoint x: 822, startPoint y: 412, endPoint x: 694, endPoint y: 434, distance: 130.2
click at [822, 412] on div "3 4 21:00 4 6 21:00 5 4 20:30 6 block 4 7 block 7 20:00 2 4 20:30 15 block 2 20…" at bounding box center [736, 352] width 1011 height 364
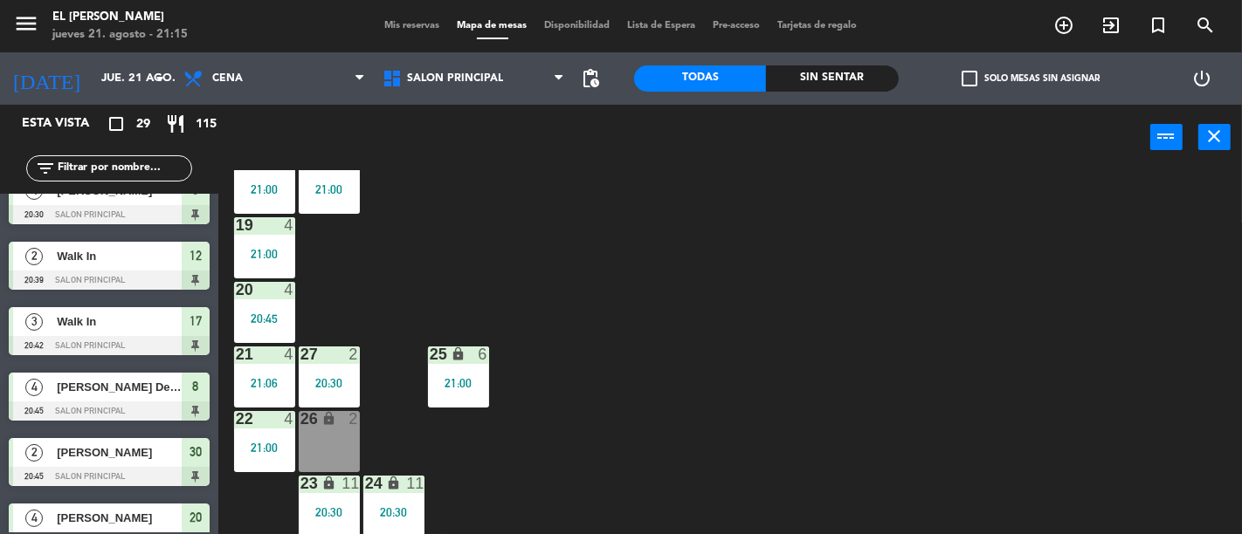
scroll to position [309, 0]
click at [414, 248] on div "3 4 21:00 4 6 21:00 5 4 20:30 6 block 4 7 block 7 20:00 2 4 20:30 15 block 2 20…" at bounding box center [736, 352] width 1011 height 364
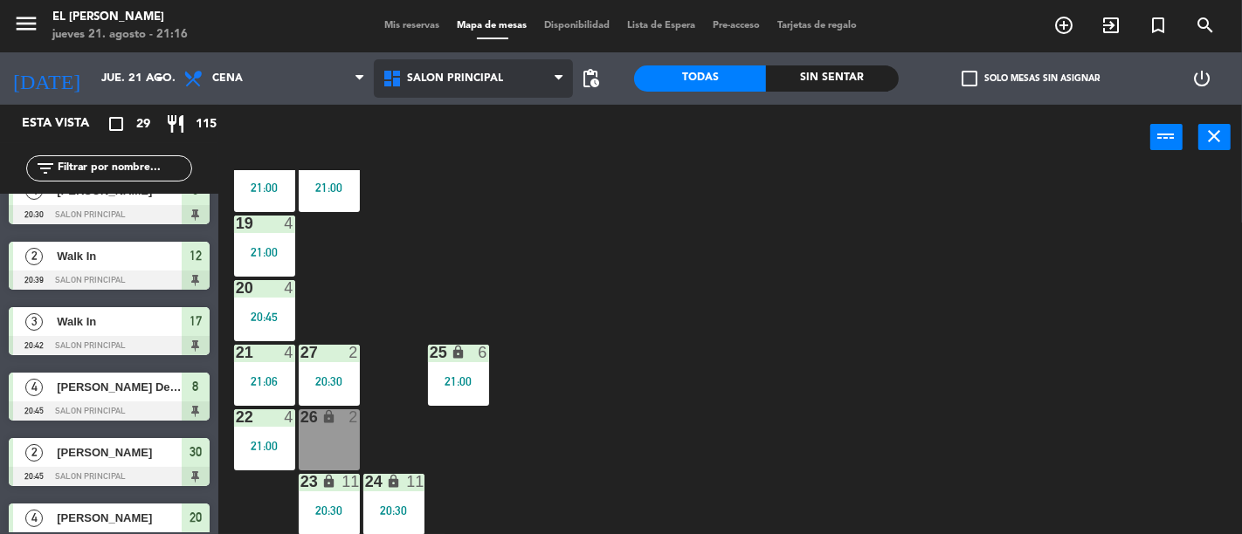
click at [485, 79] on span "Salon Principal" at bounding box center [455, 78] width 96 height 12
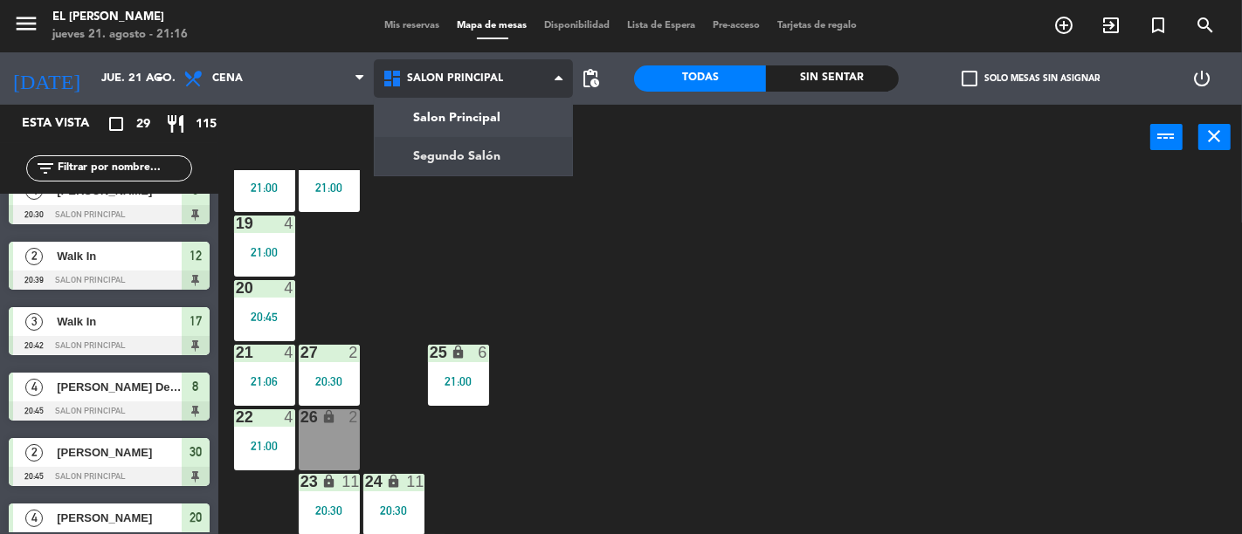
click at [487, 141] on ng-component "menu El [PERSON_NAME] Bodegón jueves 21. agosto - 21:16 Mis reservas Mapa de me…" at bounding box center [621, 267] width 1242 height 534
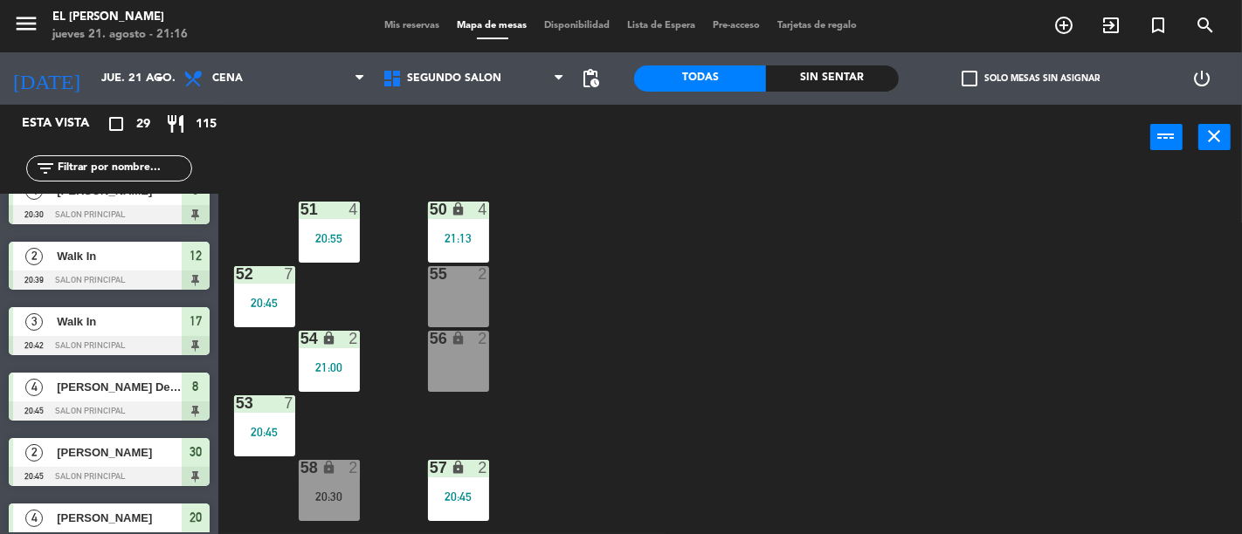
click at [451, 136] on div "power_input close" at bounding box center [684, 138] width 932 height 66
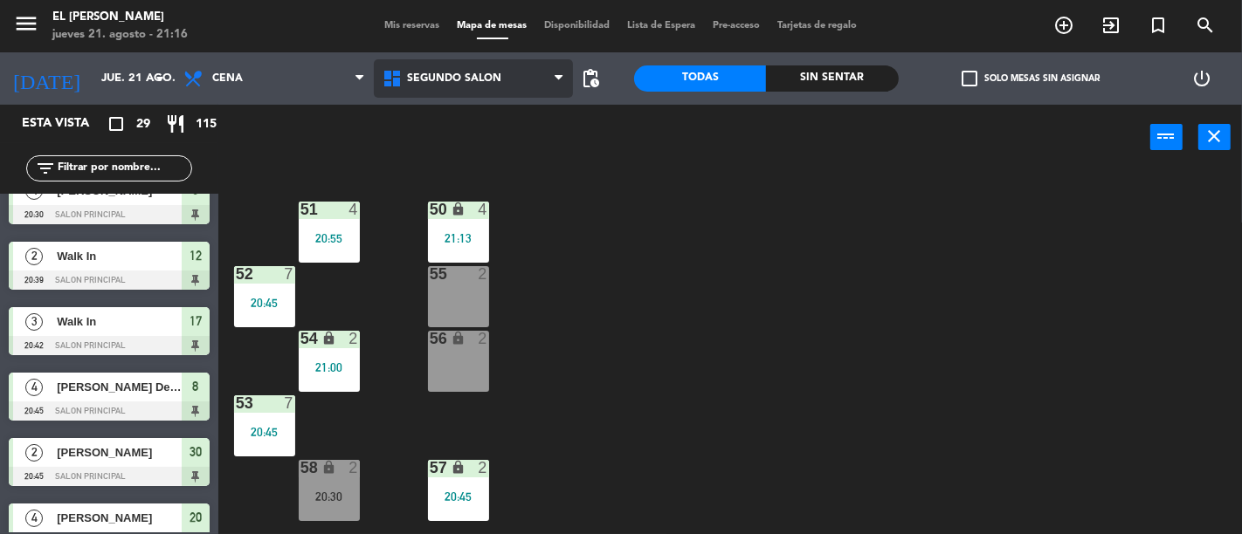
click at [471, 87] on span "Segundo Salón" at bounding box center [473, 78] width 199 height 38
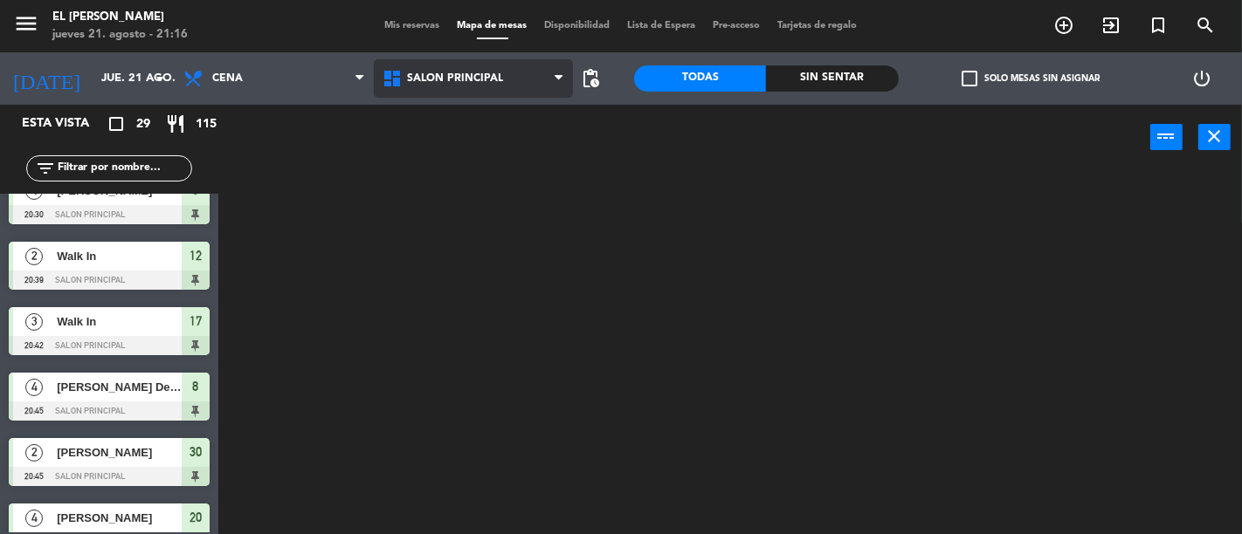
click at [499, 117] on ng-component "menu El [PERSON_NAME] Bodegón jueves 21. agosto - 21:16 Mis reservas Mapa de me…" at bounding box center [621, 267] width 1242 height 534
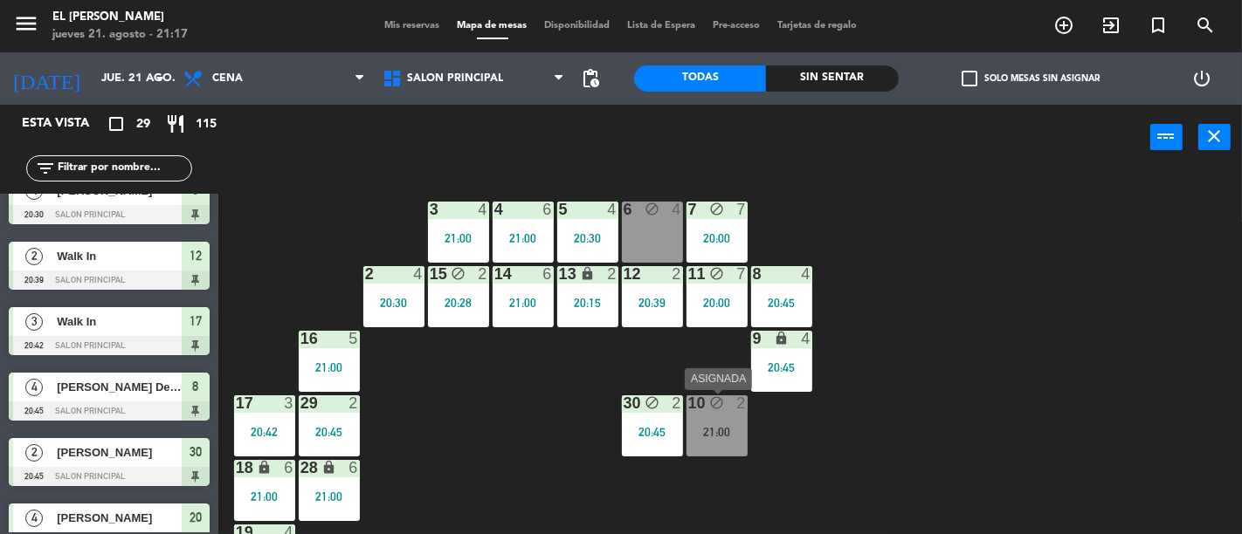
click at [719, 426] on div "21:00" at bounding box center [716, 432] width 61 height 12
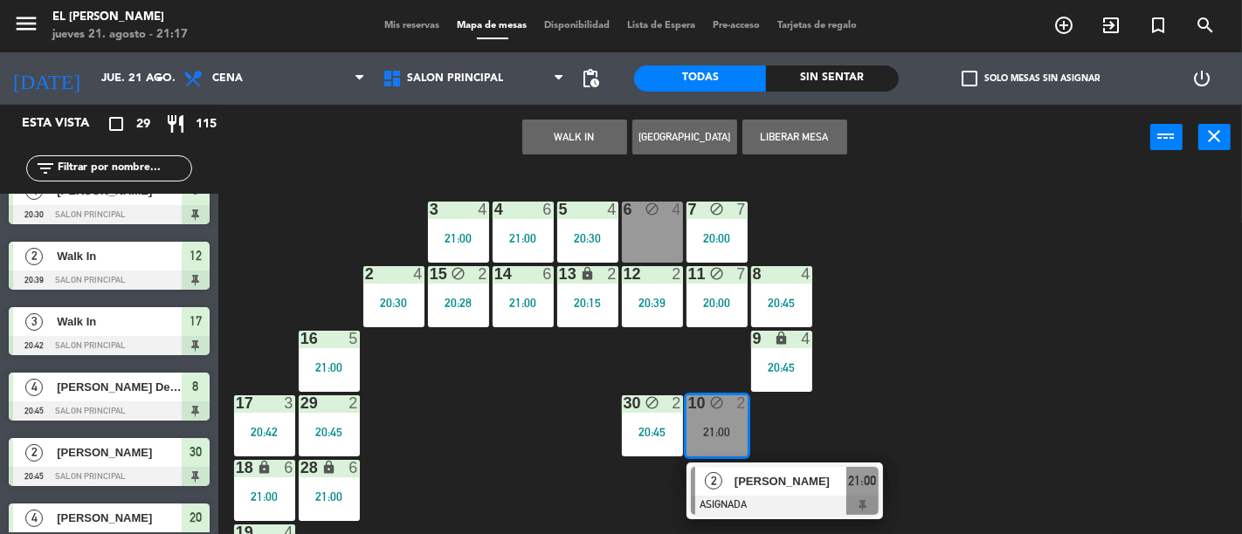
click at [534, 423] on div "3 4 21:00 4 6 21:00 5 4 20:30 6 block 4 7 block 7 20:00 2 4 20:30 15 block 2 20…" at bounding box center [736, 352] width 1011 height 364
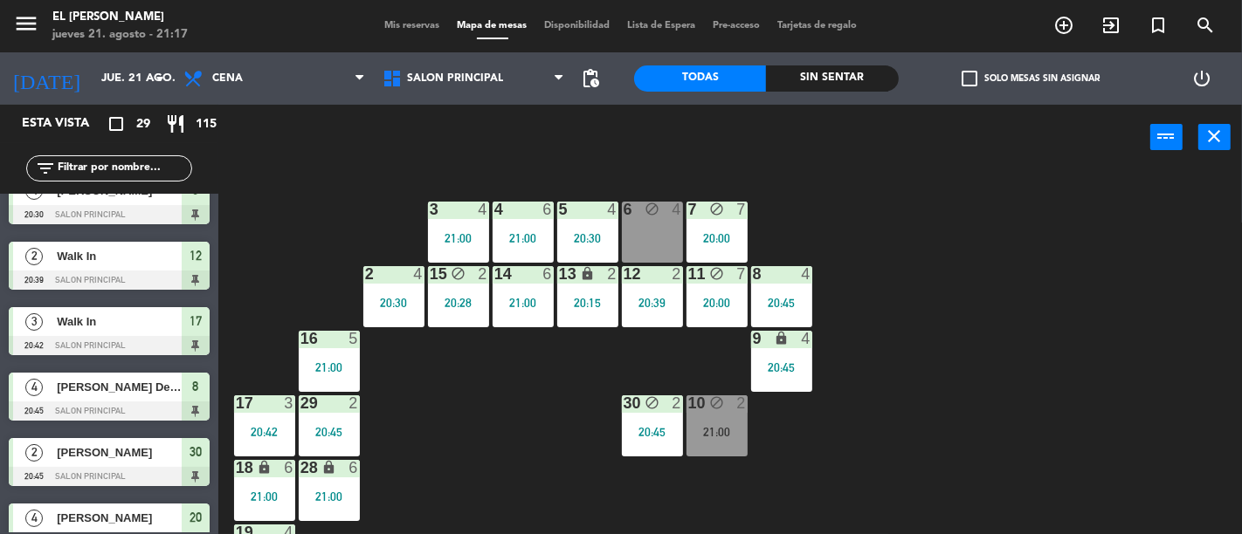
click at [140, 168] on input "text" at bounding box center [123, 168] width 135 height 19
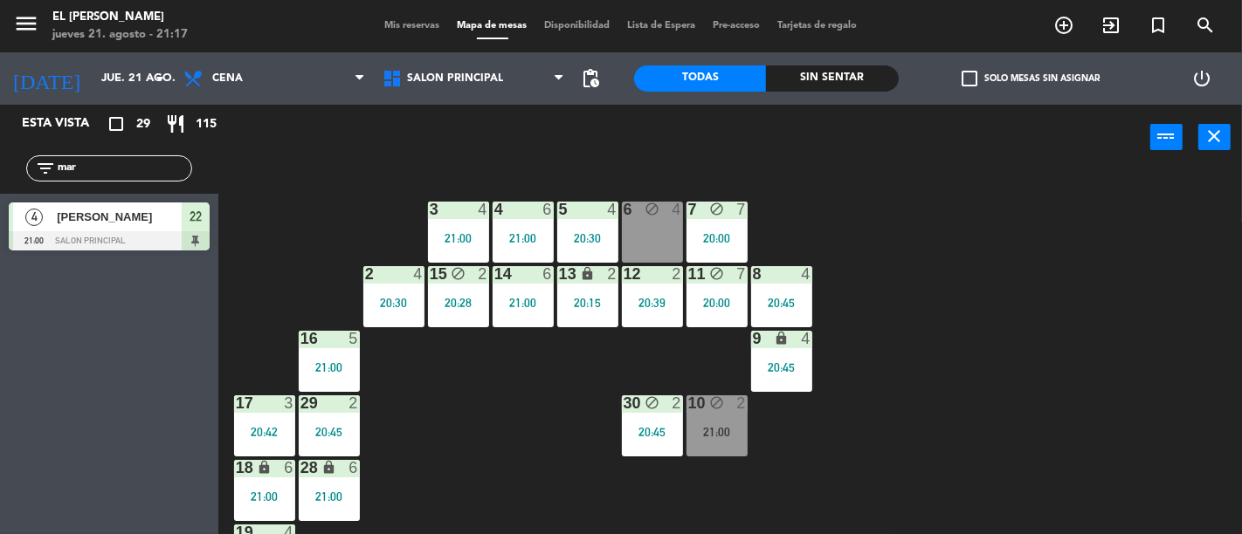
type input "mar"
click at [328, 217] on div "3 4 21:00 4 6 21:00 5 4 20:30 6 block 4 7 block 7 20:00 2 4 20:30 15 block 2 20…" at bounding box center [736, 352] width 1011 height 364
click at [189, 218] on span "22" at bounding box center [195, 216] width 12 height 21
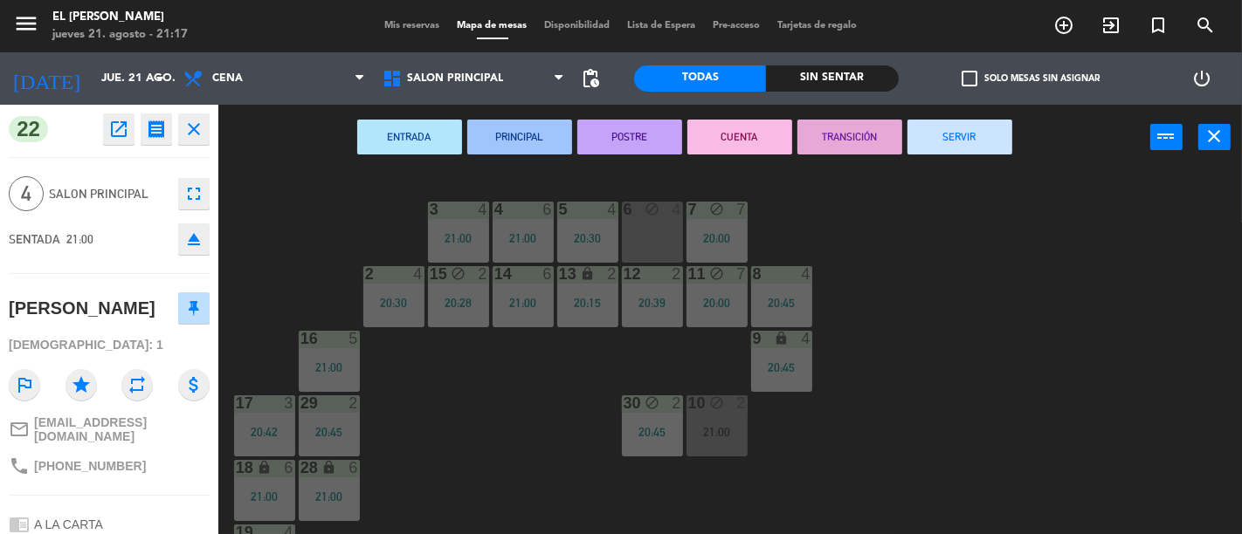
click at [306, 198] on div "3 4 21:00 4 6 21:00 5 4 20:30 6 block 4 7 block 7 20:00 2 4 20:30 15 block 2 20…" at bounding box center [736, 352] width 1011 height 364
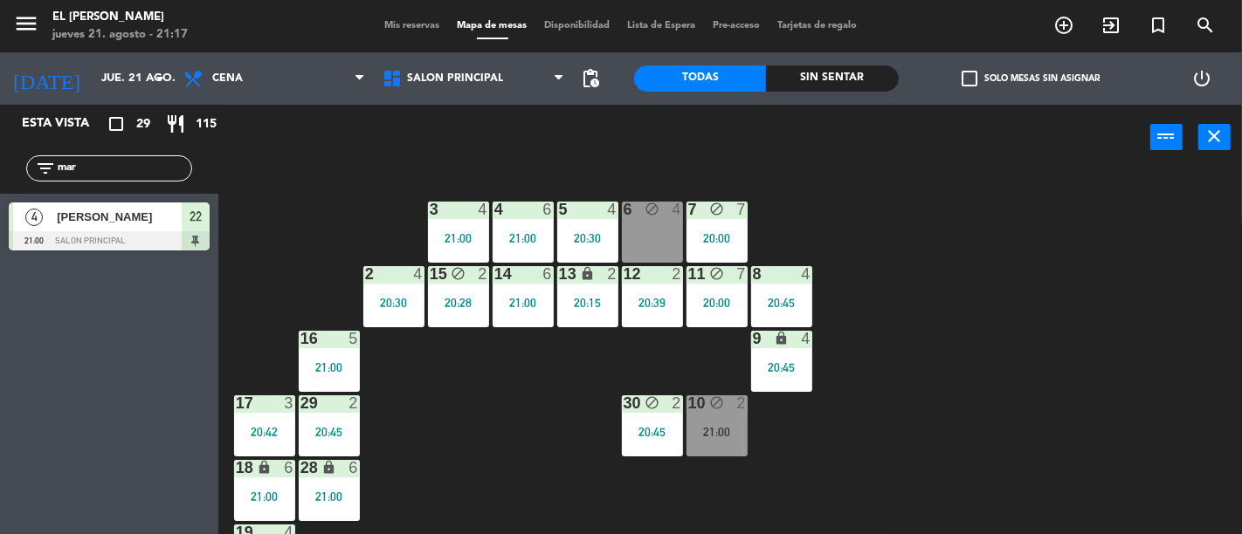
click at [277, 203] on div "3 4 21:00 4 6 21:00 5 4 20:30 6 block 4 7 block 7 20:00 2 4 20:30 15 block 2 20…" at bounding box center [736, 352] width 1011 height 364
click at [100, 175] on input "mar" at bounding box center [123, 168] width 135 height 19
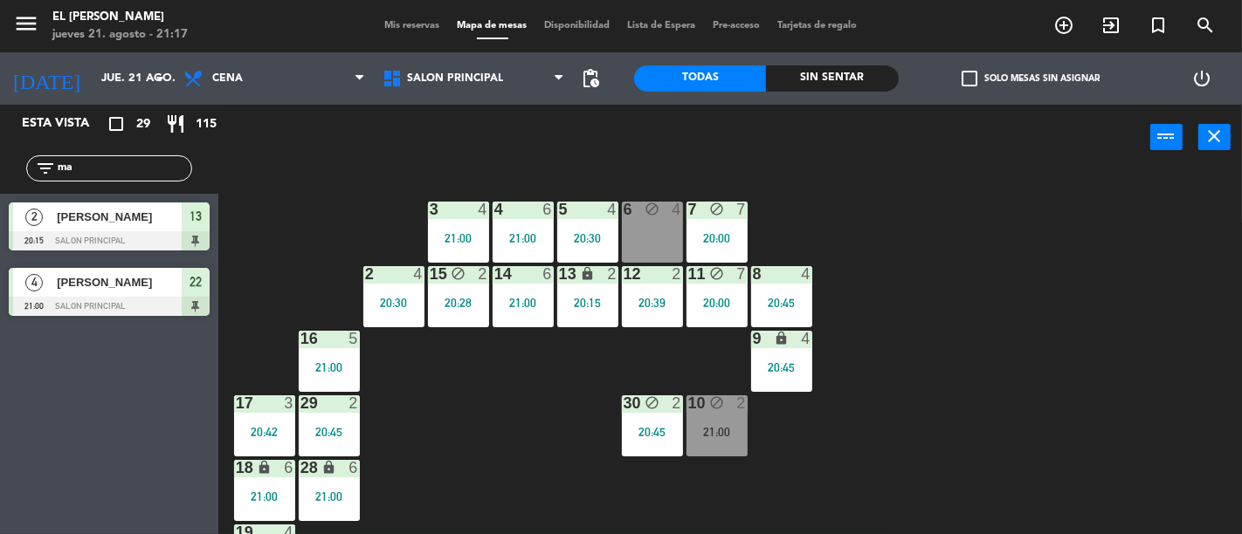
type input "m"
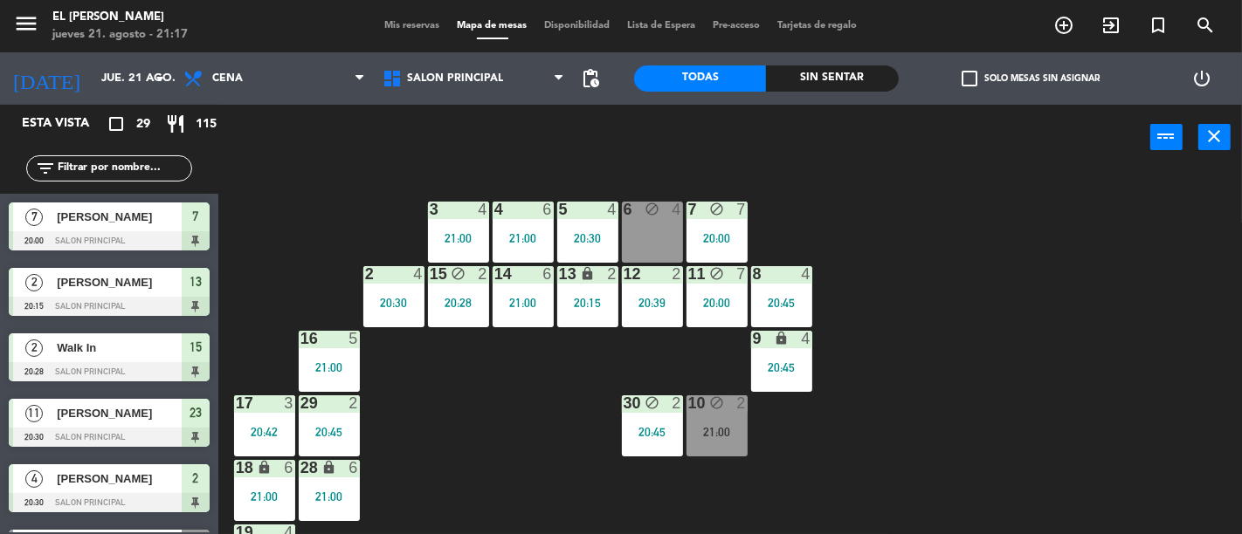
click at [325, 197] on div "3 4 21:00 4 6 21:00 5 4 20:30 6 block 4 7 block 7 20:00 2 4 20:30 15 block 2 20…" at bounding box center [736, 352] width 1011 height 364
